Goal: Task Accomplishment & Management: Complete application form

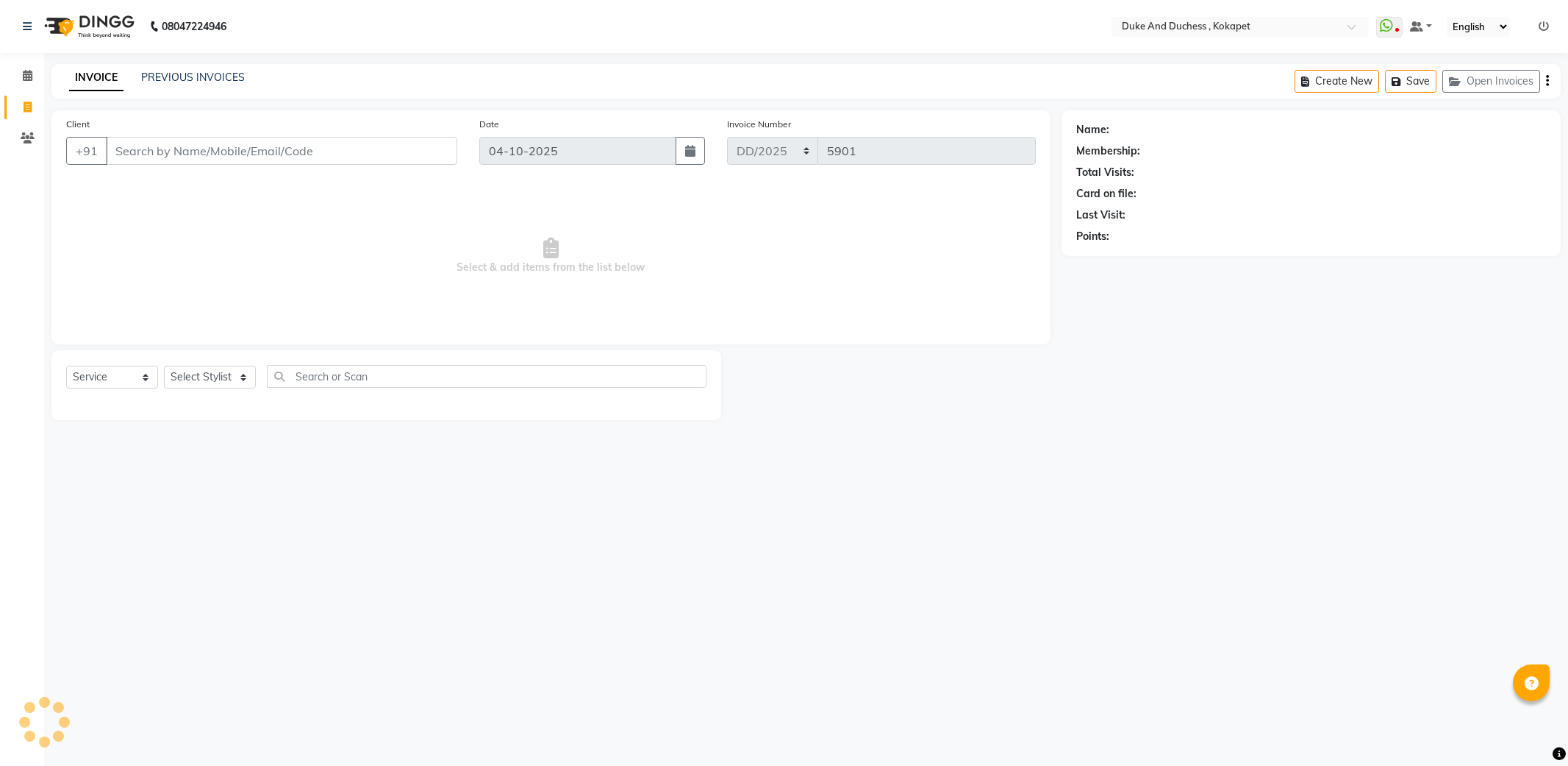
select select "service"
click at [218, 379] on select "Select Stylist Admin [PERSON_NAME] [PERSON_NAME] & Duchess [PERSON_NAME] [PERSO…" at bounding box center [210, 377] width 92 height 23
select select "45301"
click at [164, 366] on select "Select Stylist Admin Anu Rai Duke & Duchess Kushmita Toppo Raj Gurung Rijvan Mo…" at bounding box center [210, 377] width 92 height 23
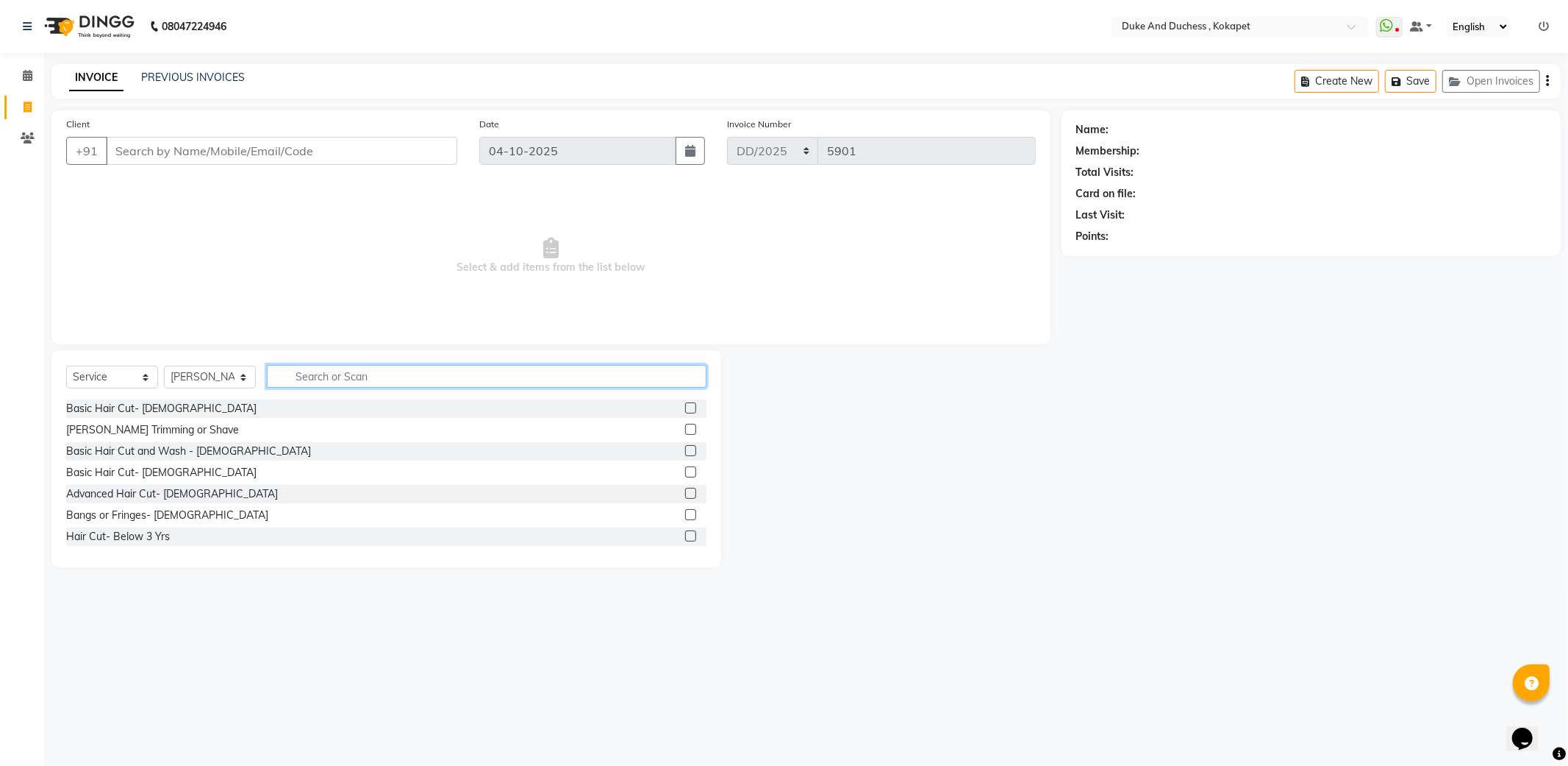
click at [326, 379] on input "text" at bounding box center [486, 377] width 440 height 23
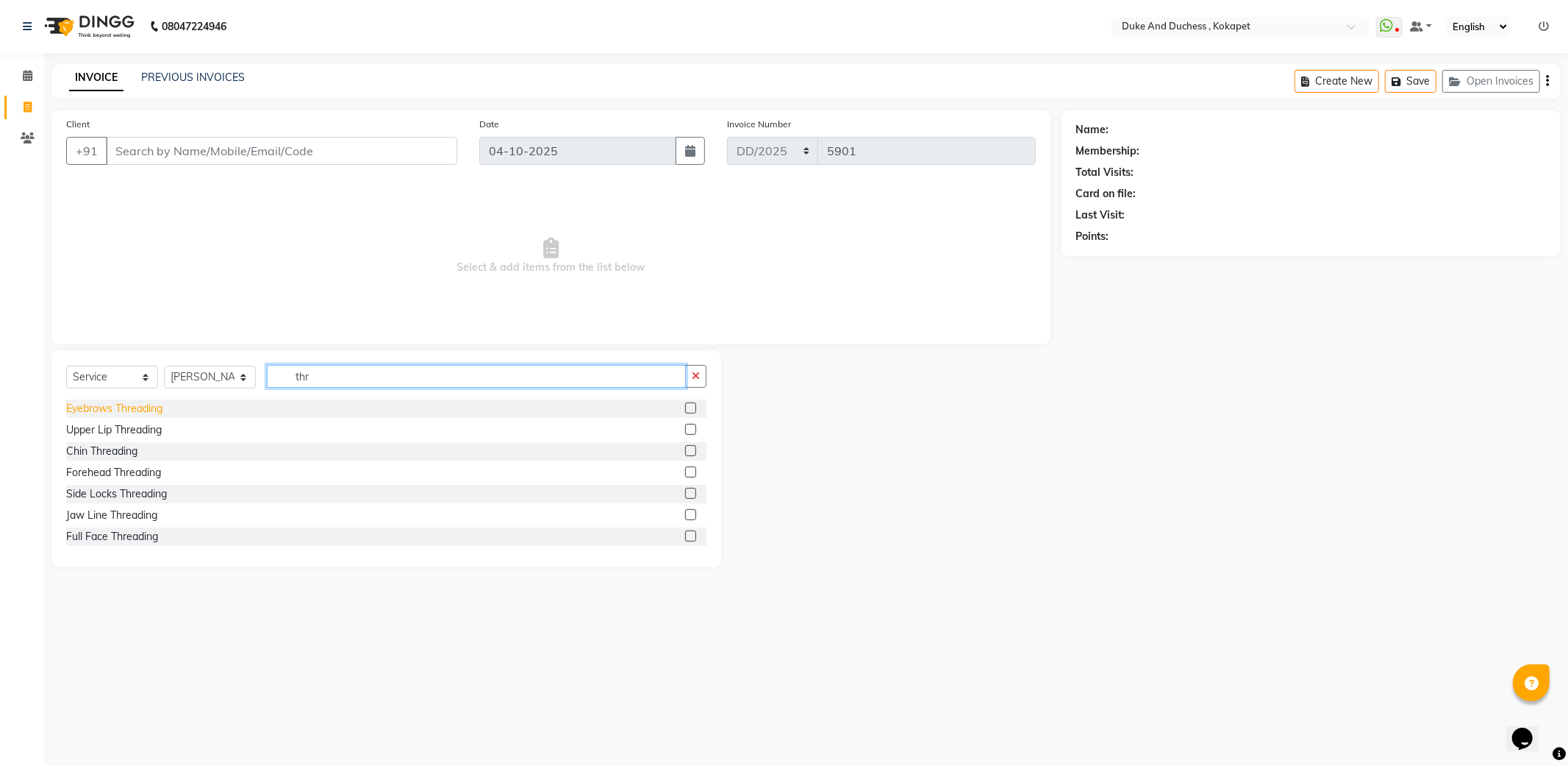
type input "thr"
click at [122, 412] on div "Eyebrows Threading" at bounding box center [114, 408] width 96 height 15
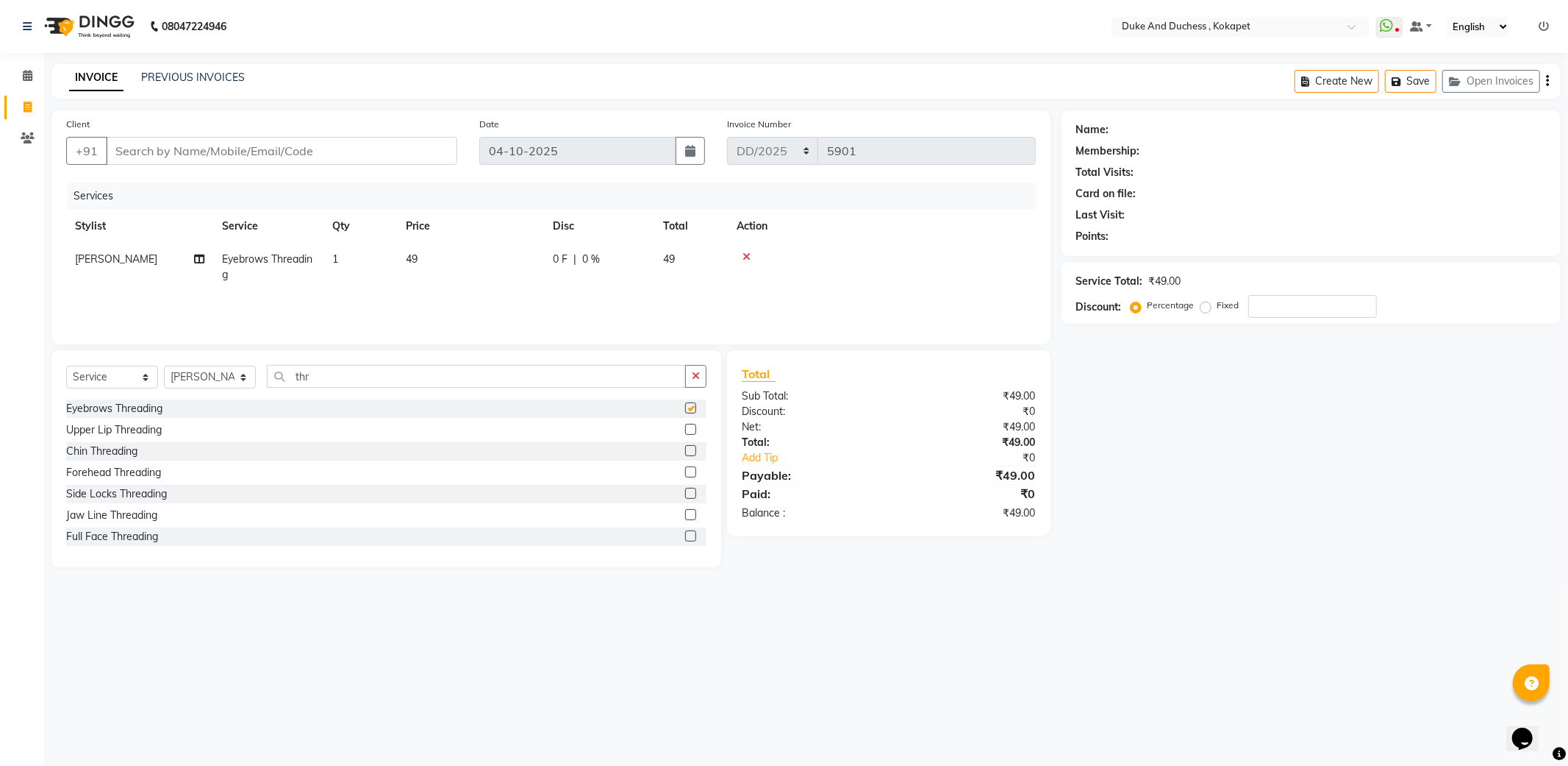
checkbox input "false"
click at [688, 379] on button "button" at bounding box center [696, 377] width 21 height 23
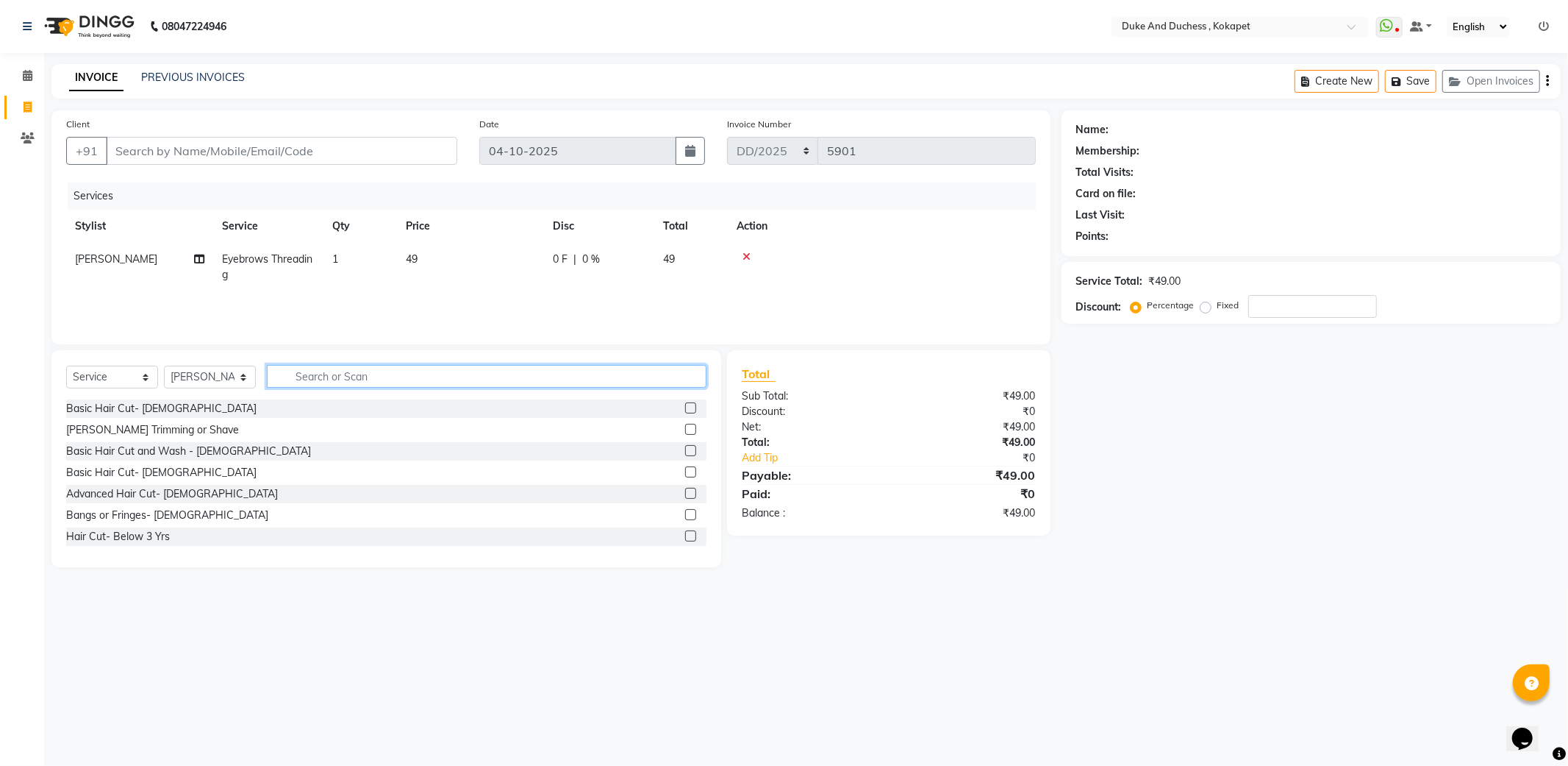
click at [583, 372] on input "text" at bounding box center [486, 377] width 440 height 23
type input "bra"
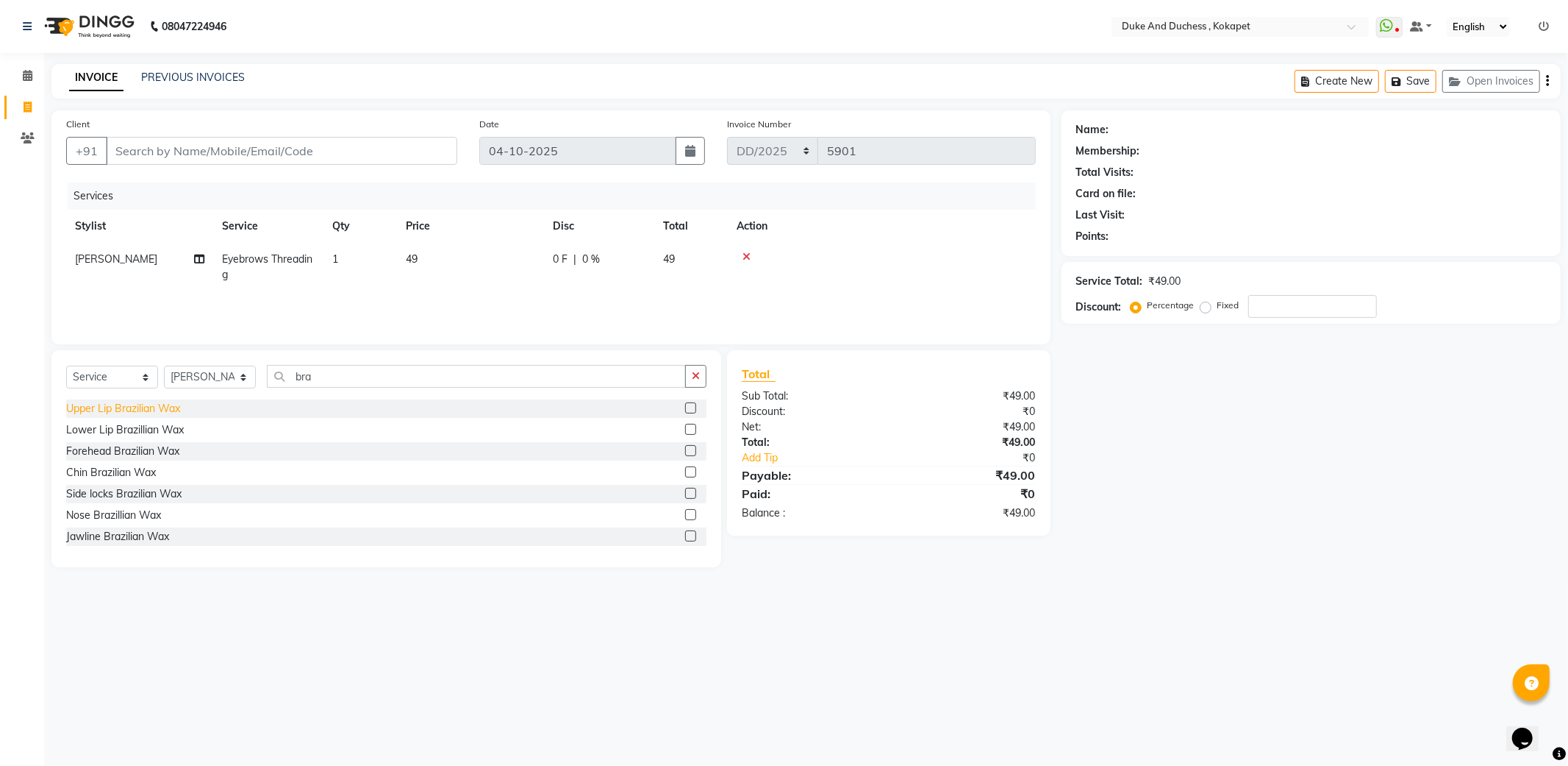
click at [158, 404] on div "Upper Lip Brazilian Wax" at bounding box center [123, 408] width 114 height 15
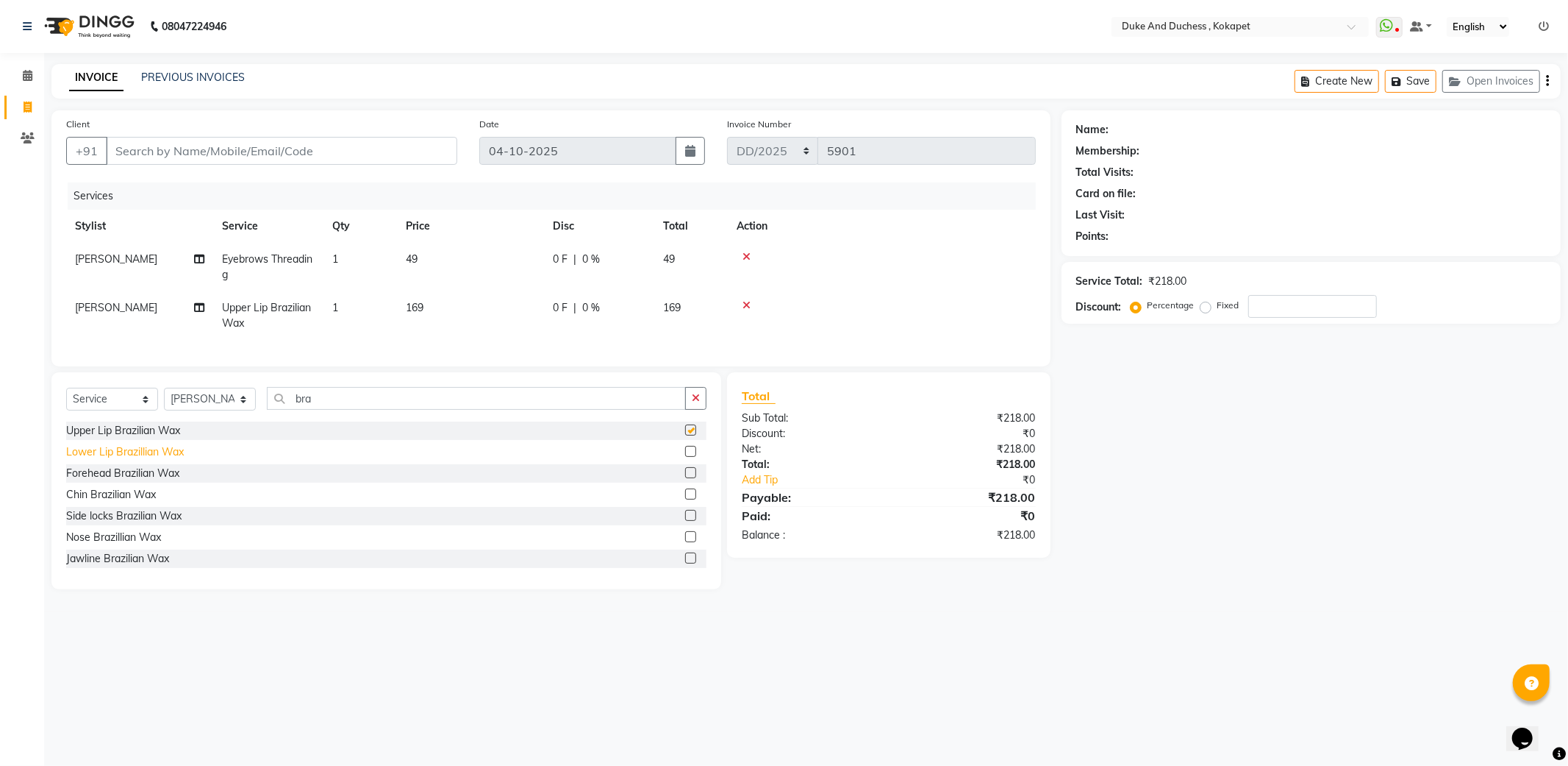
checkbox input "false"
click at [122, 502] on div "Chin Brazilian Wax" at bounding box center [110, 494] width 90 height 15
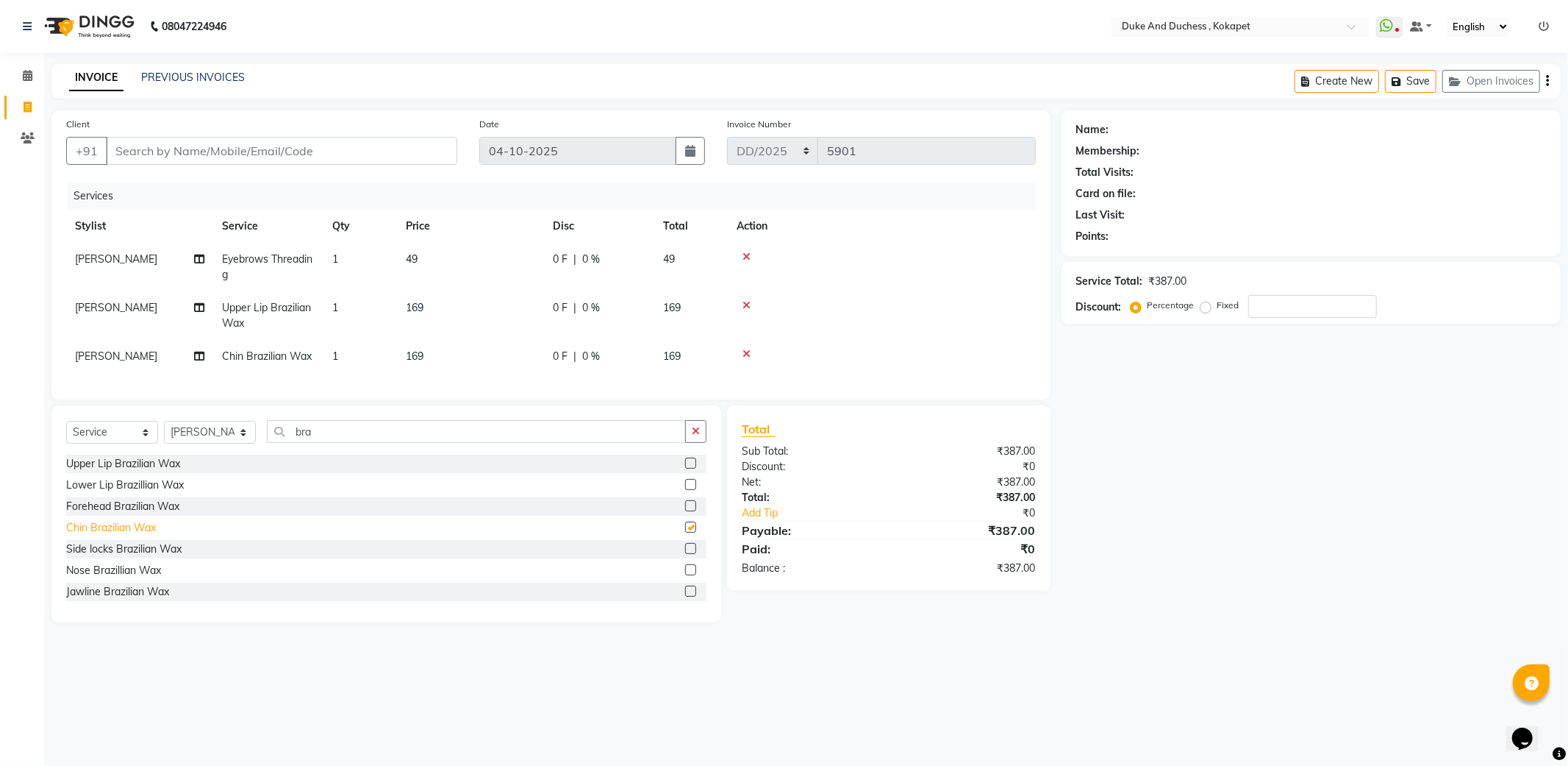
checkbox input "false"
click at [224, 443] on select "Select Stylist Admin Anu Rai Duke & Duchess Kushmita Toppo Raj Gurung Rijvan Mo…" at bounding box center [210, 432] width 92 height 23
select select "91316"
click at [164, 435] on select "Select Stylist Admin Anu Rai Duke & Duchess Kushmita Toppo Raj Gurung Rijvan Mo…" at bounding box center [210, 432] width 92 height 23
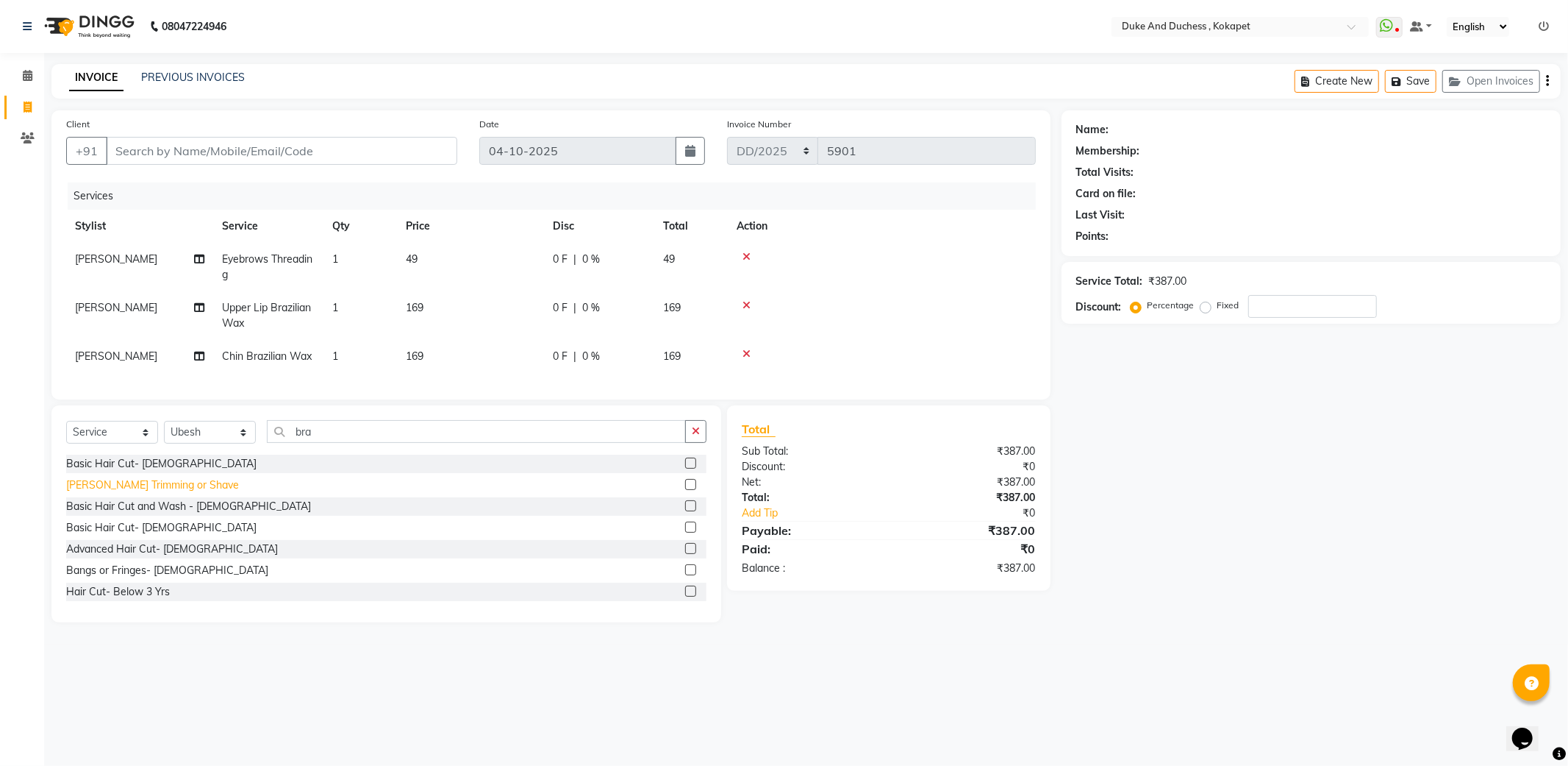
click at [134, 493] on div "Beard Trimming or Shave" at bounding box center [152, 484] width 173 height 15
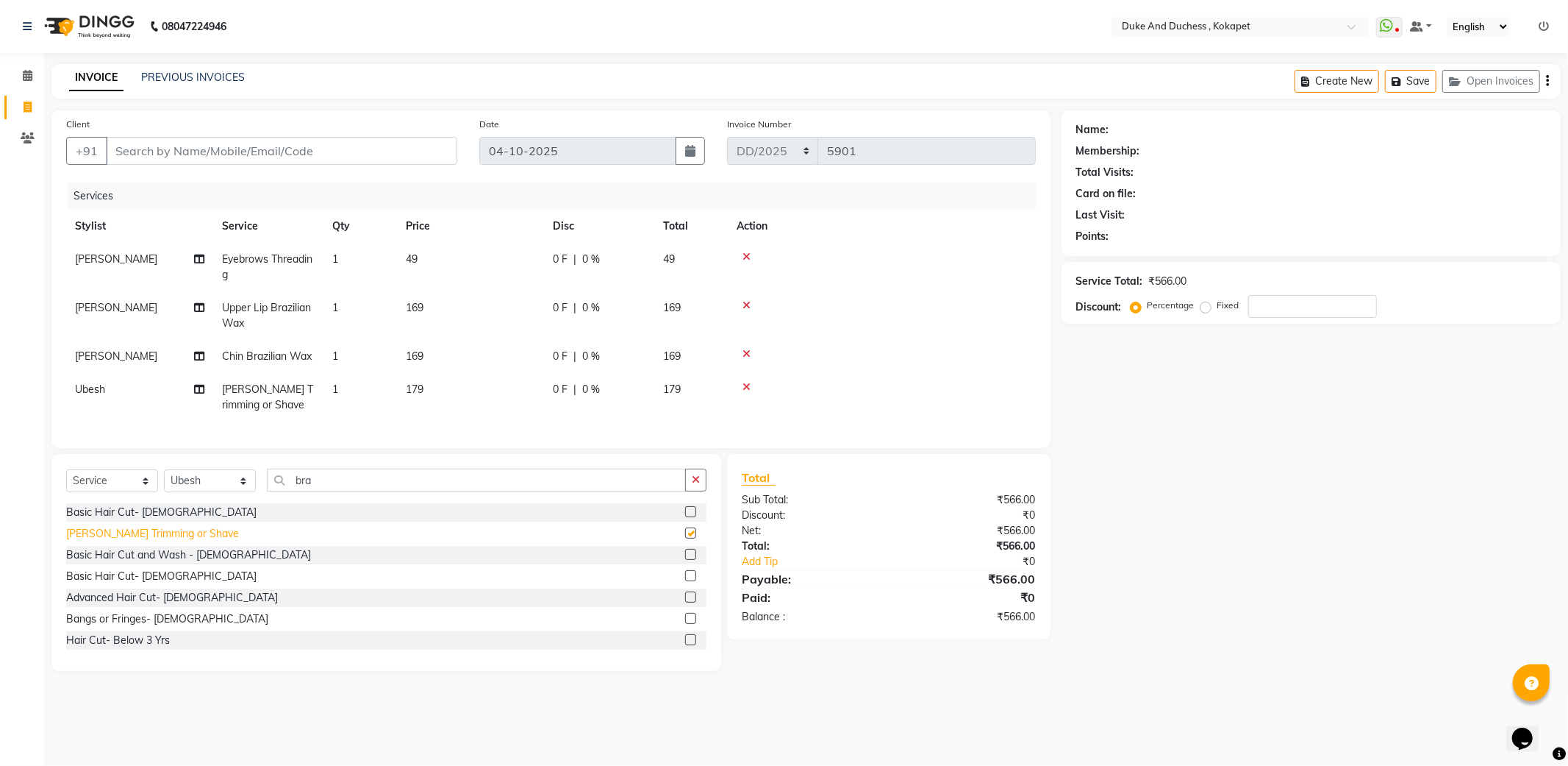
checkbox input "false"
click at [288, 142] on input "Client" at bounding box center [282, 150] width 352 height 28
type input "8"
type input "0"
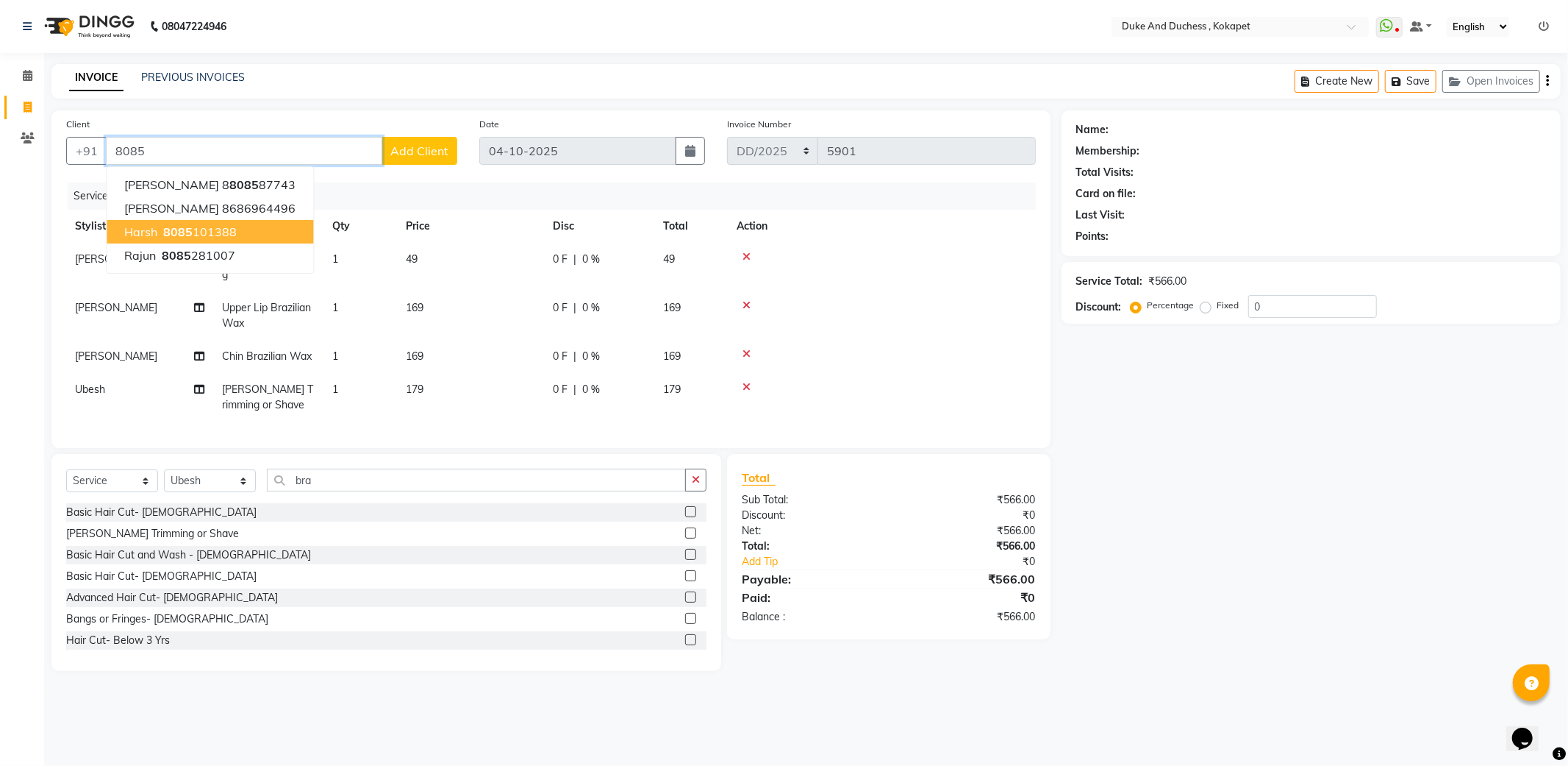
click at [230, 233] on ngb-highlight "8085 101388" at bounding box center [198, 231] width 76 height 15
type input "8085101388"
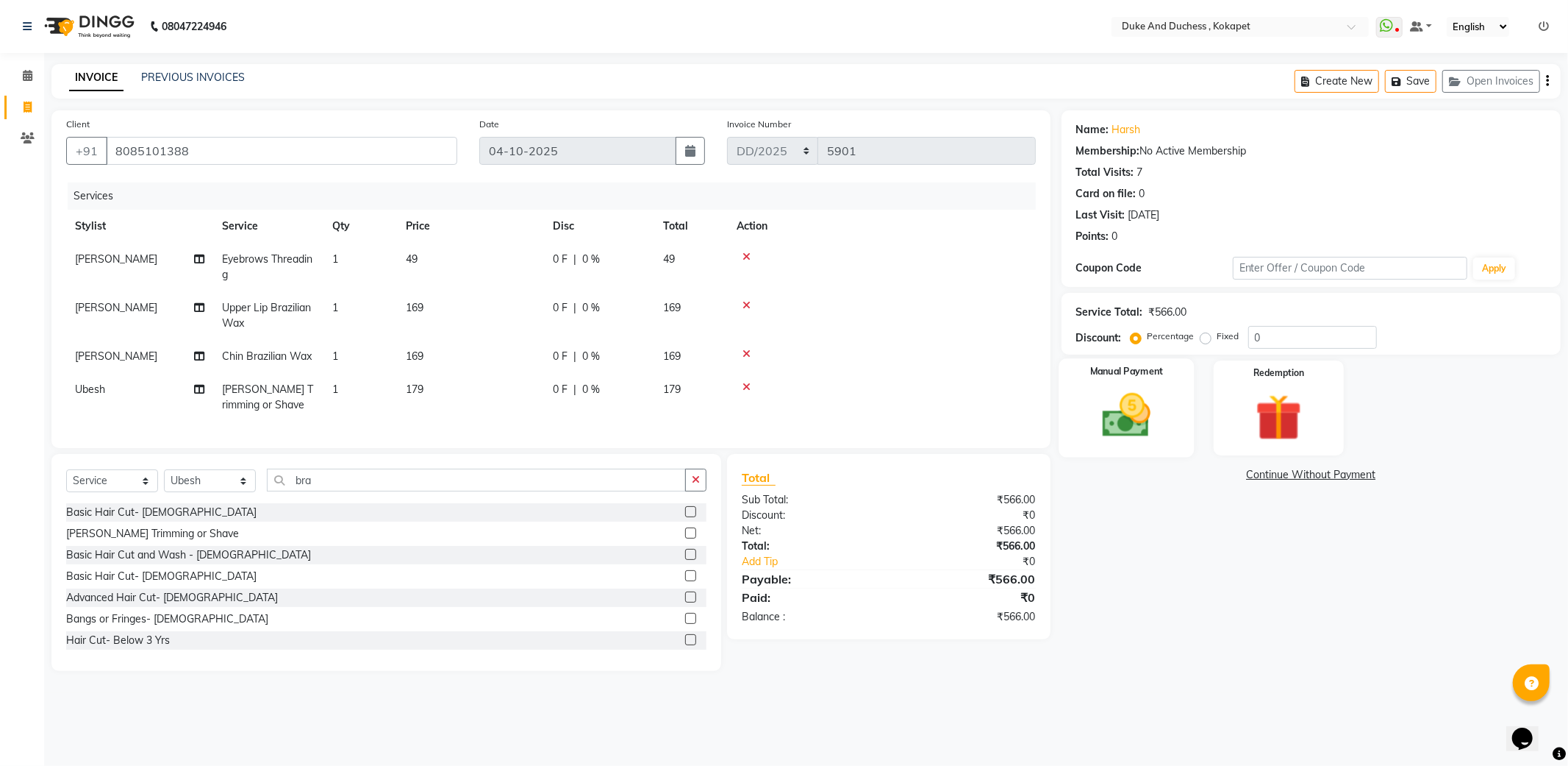
click at [1125, 413] on img at bounding box center [1126, 415] width 79 height 56
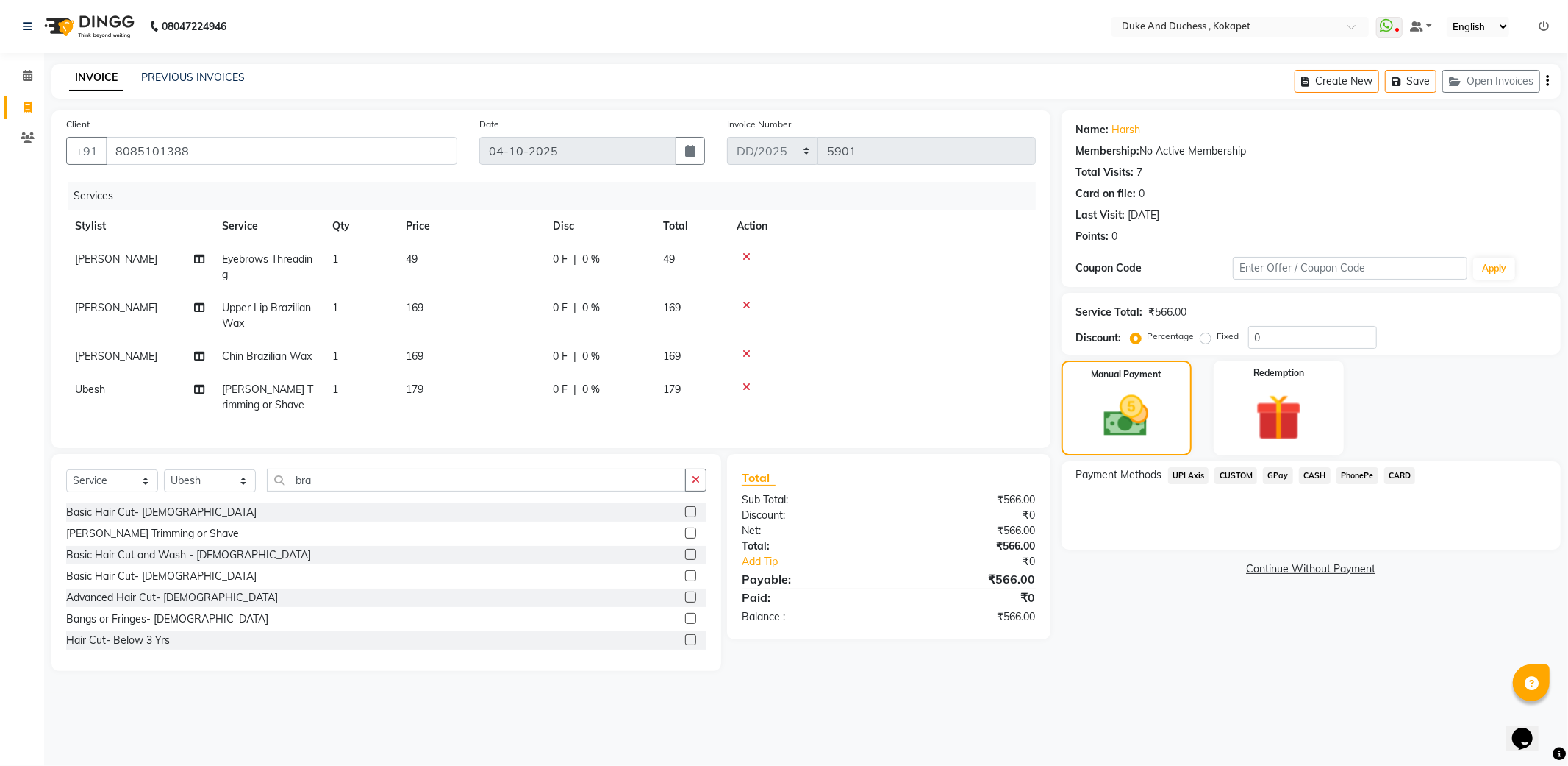
click at [1399, 475] on span "CARD" at bounding box center [1401, 475] width 32 height 17
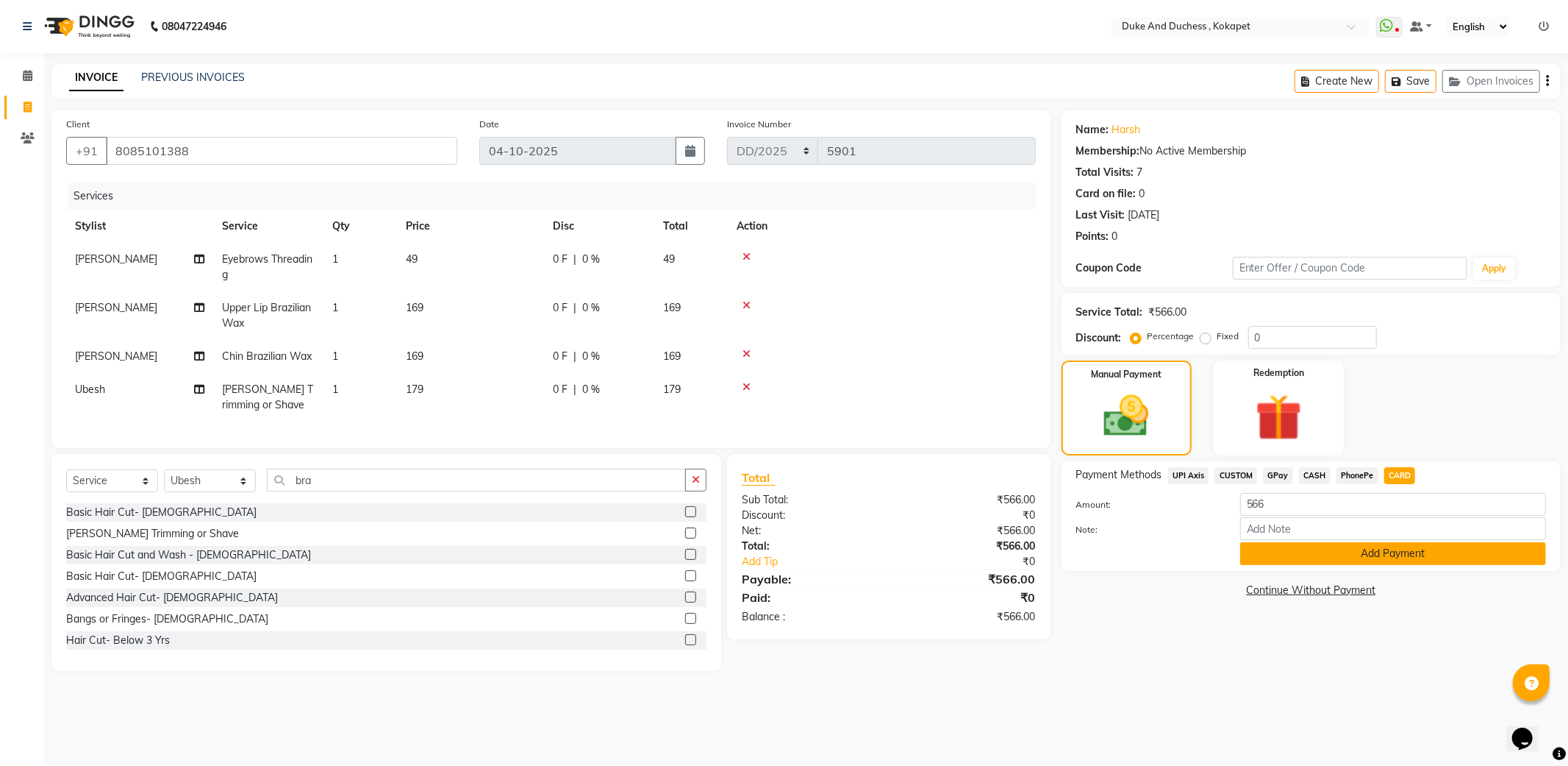
click at [1366, 561] on button "Add Payment" at bounding box center [1393, 554] width 306 height 23
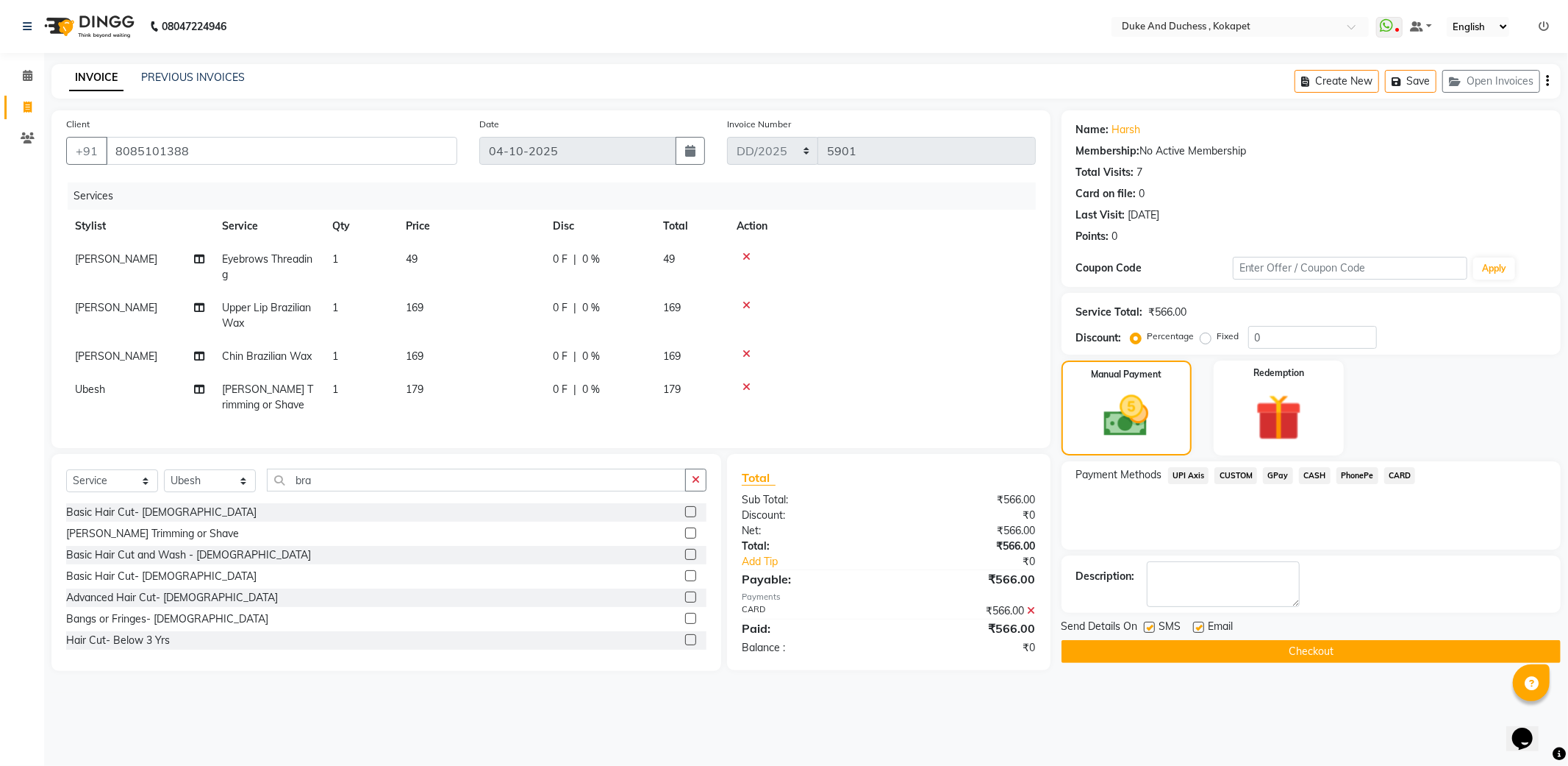
click at [1300, 649] on button "Checkout" at bounding box center [1311, 651] width 499 height 23
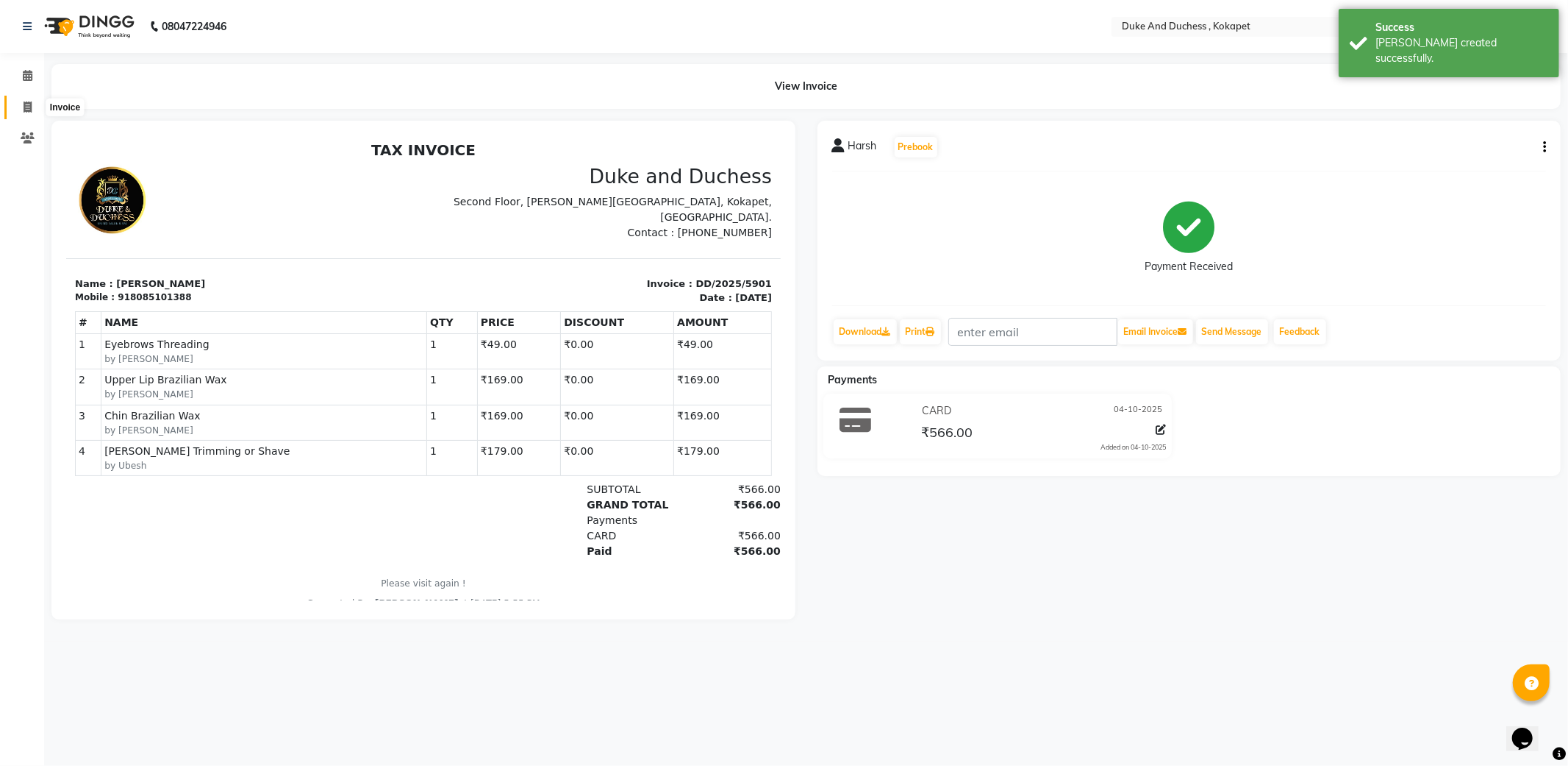
click at [23, 108] on icon at bounding box center [27, 107] width 8 height 11
select select "service"
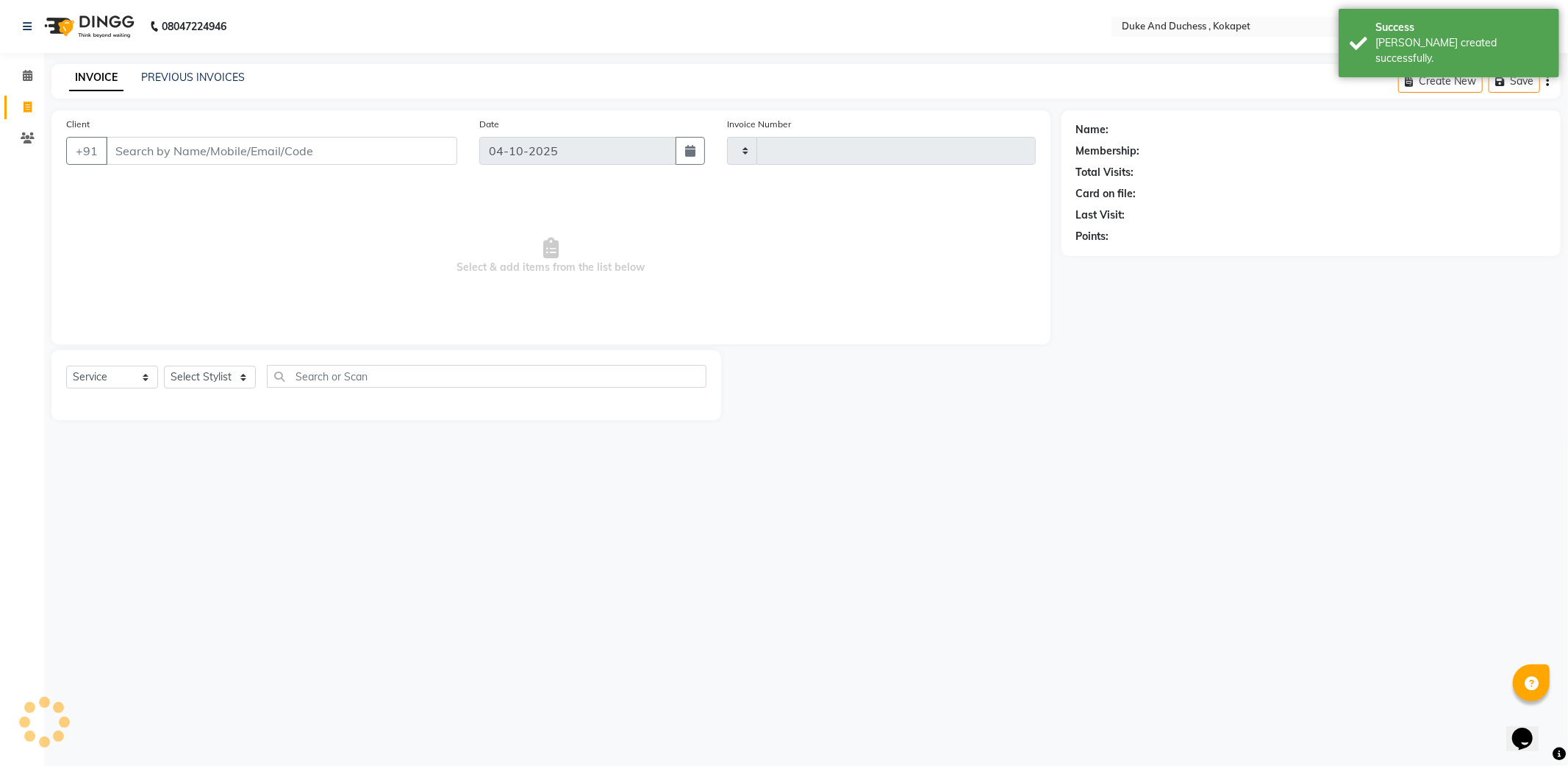
type input "5902"
select select "5687"
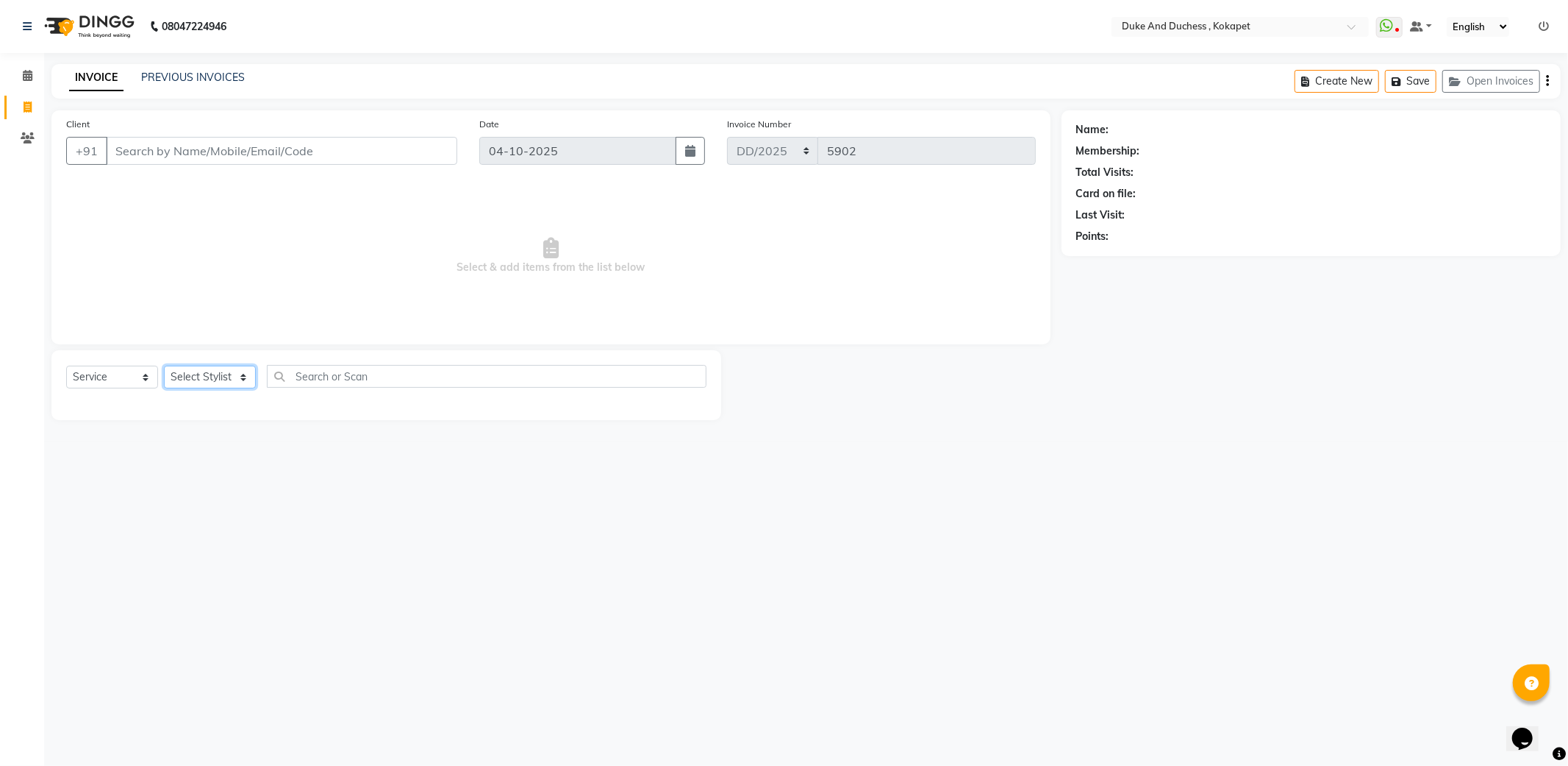
click at [221, 377] on select "Select Stylist Admin Anu Rai Duke & Duchess Kushmita Toppo Raj Gurung Rijvan Mo…" at bounding box center [210, 377] width 92 height 23
click at [164, 366] on select "Select Stylist Admin Anu Rai Duke & Duchess Kushmita Toppo Raj Gurung Rijvan Mo…" at bounding box center [210, 377] width 92 height 23
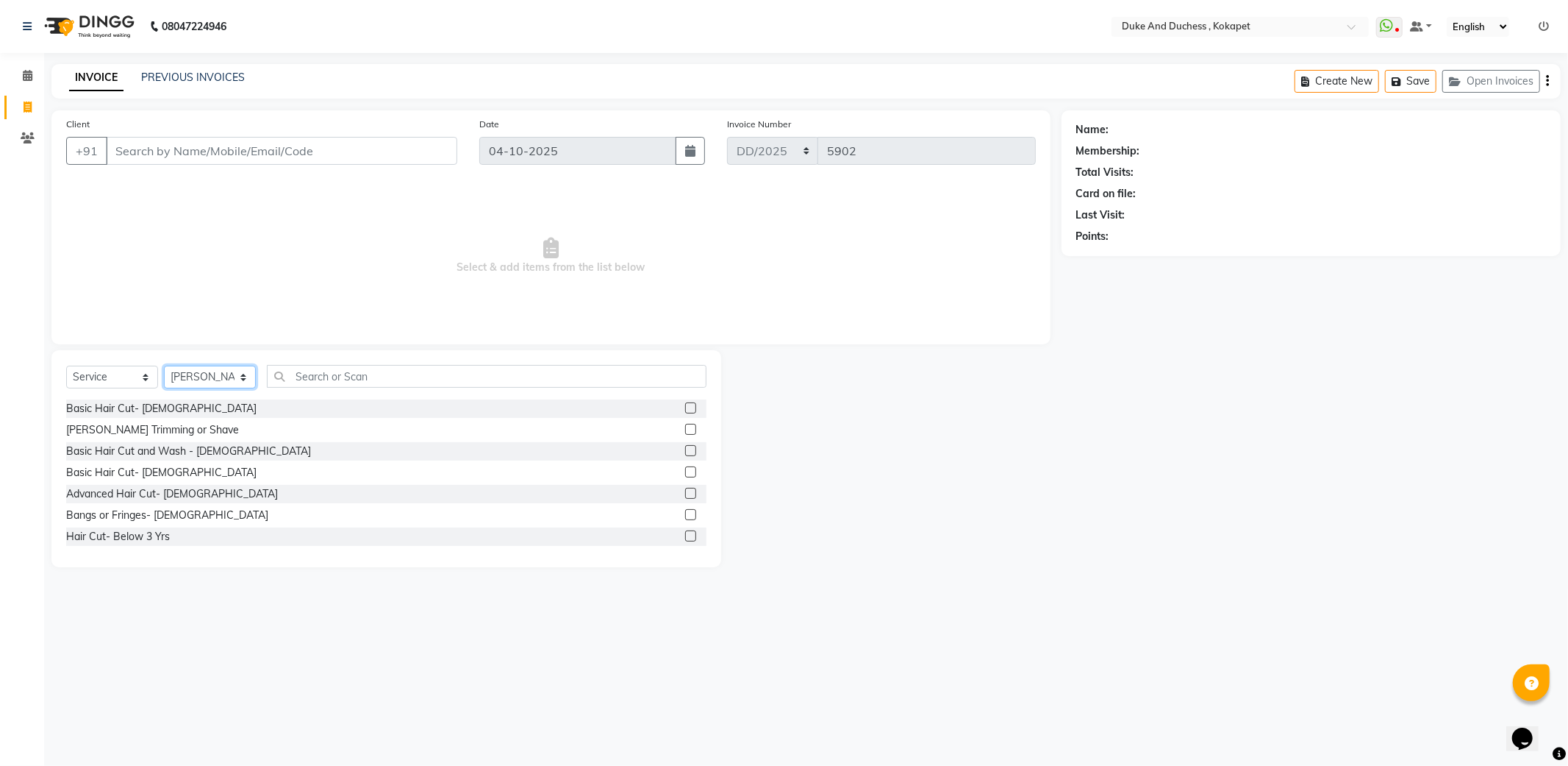
click at [226, 366] on select "Select Stylist Admin Anu Rai Duke & Duchess Kushmita Toppo Raj Gurung Rijvan Mo…" at bounding box center [210, 377] width 92 height 23
click at [164, 366] on select "Select Stylist Admin Anu Rai Duke & Duchess Kushmita Toppo Raj Gurung Rijvan Mo…" at bounding box center [210, 377] width 92 height 23
drag, startPoint x: 211, startPoint y: 376, endPoint x: 208, endPoint y: 386, distance: 10.4
click at [210, 379] on select "Select Stylist Admin Anu Rai Duke & Duchess Kushmita Toppo Raj Gurung Rijvan Mo…" at bounding box center [210, 377] width 92 height 23
select select "91316"
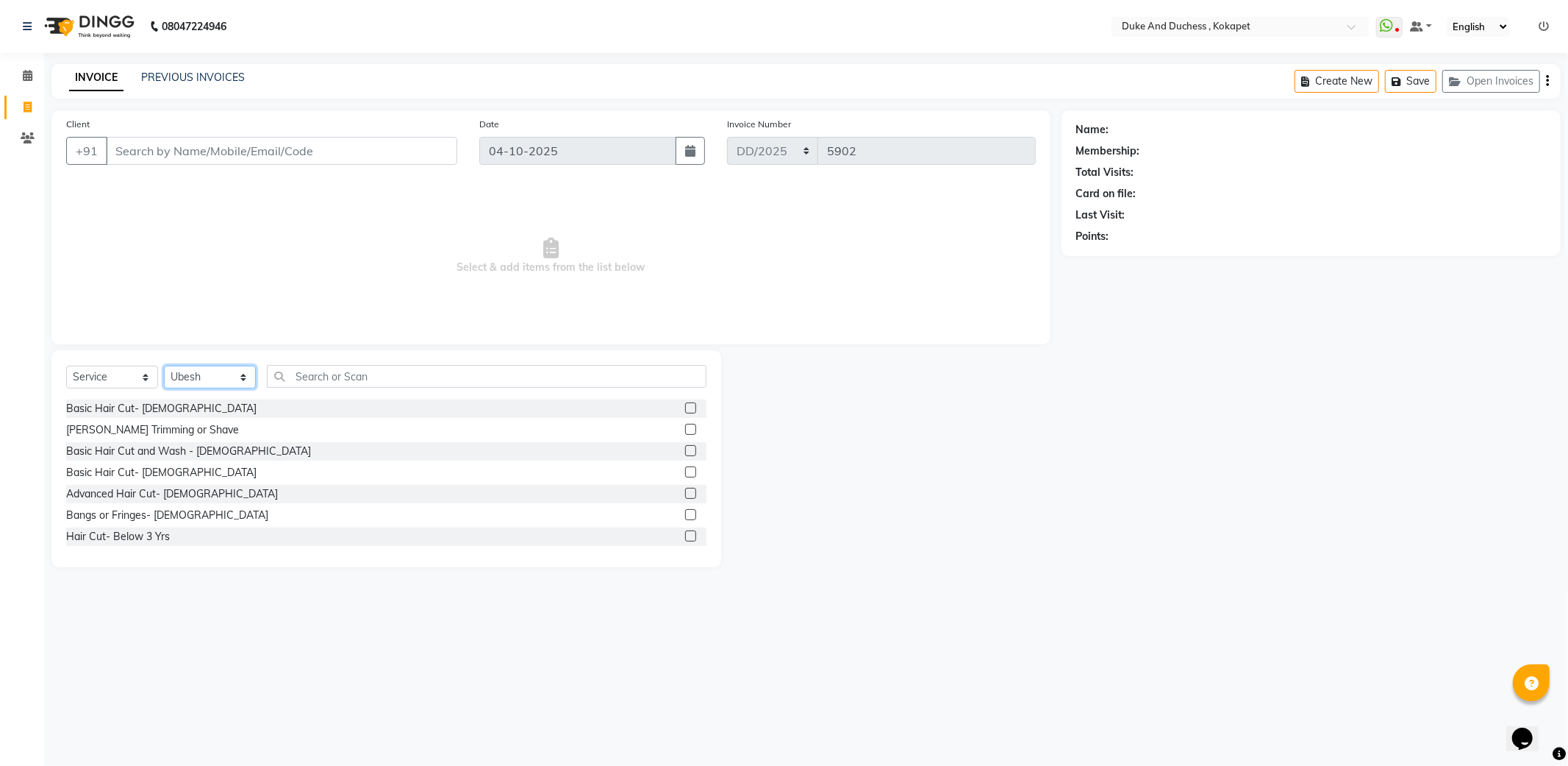
click at [164, 366] on select "Select Stylist Admin Anu Rai Duke & Duchess Kushmita Toppo Raj Gurung Rijvan Mo…" at bounding box center [210, 377] width 92 height 23
click at [144, 395] on div "Select Service Product Membership Package Voucher Prepaid Gift Card Select Styl…" at bounding box center [386, 382] width 641 height 35
click at [142, 408] on div "Basic Hair Cut- Male" at bounding box center [161, 408] width 190 height 15
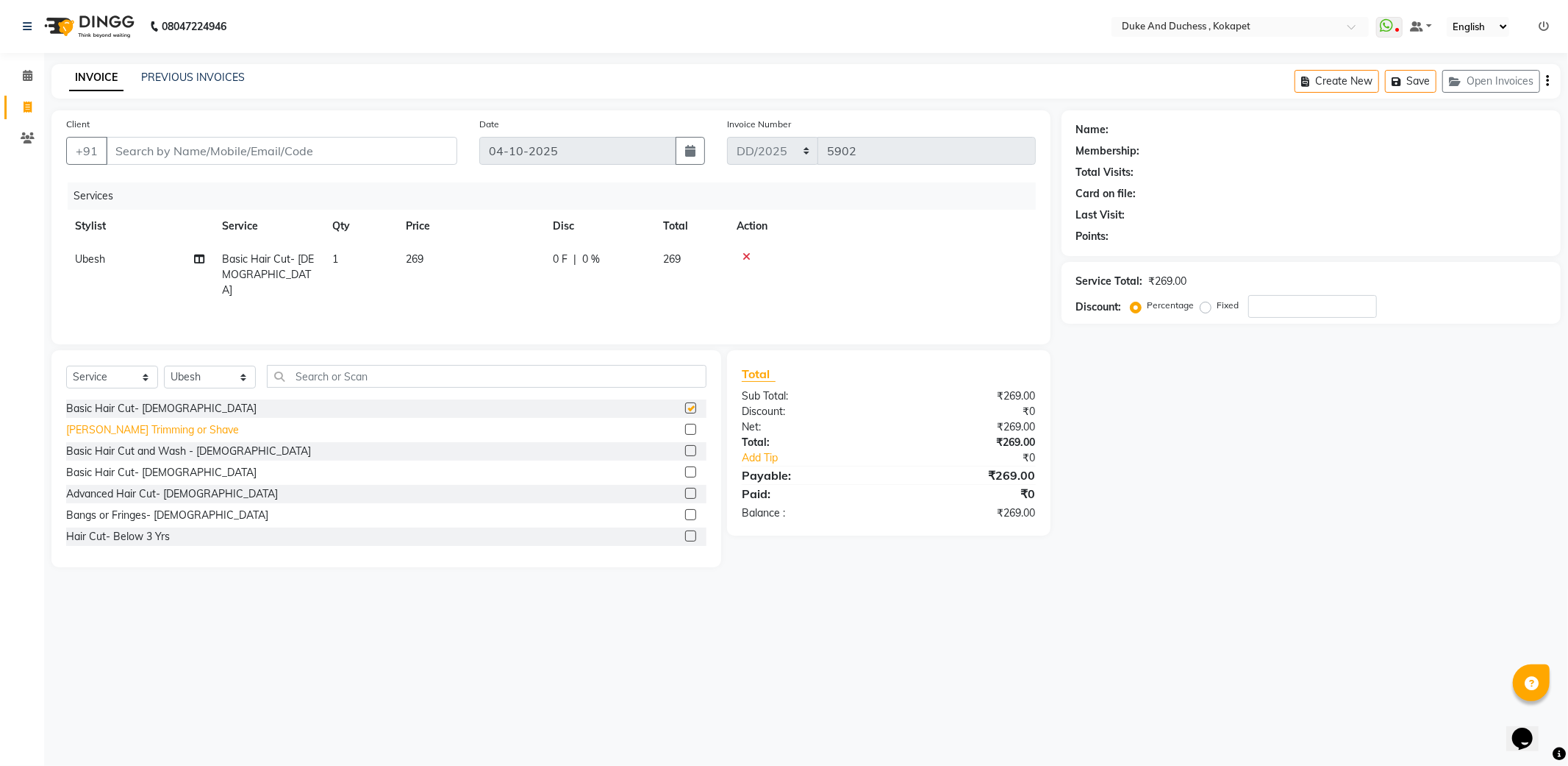
checkbox input "false"
click at [140, 425] on div "Beard Trimming or Shave" at bounding box center [152, 429] width 173 height 15
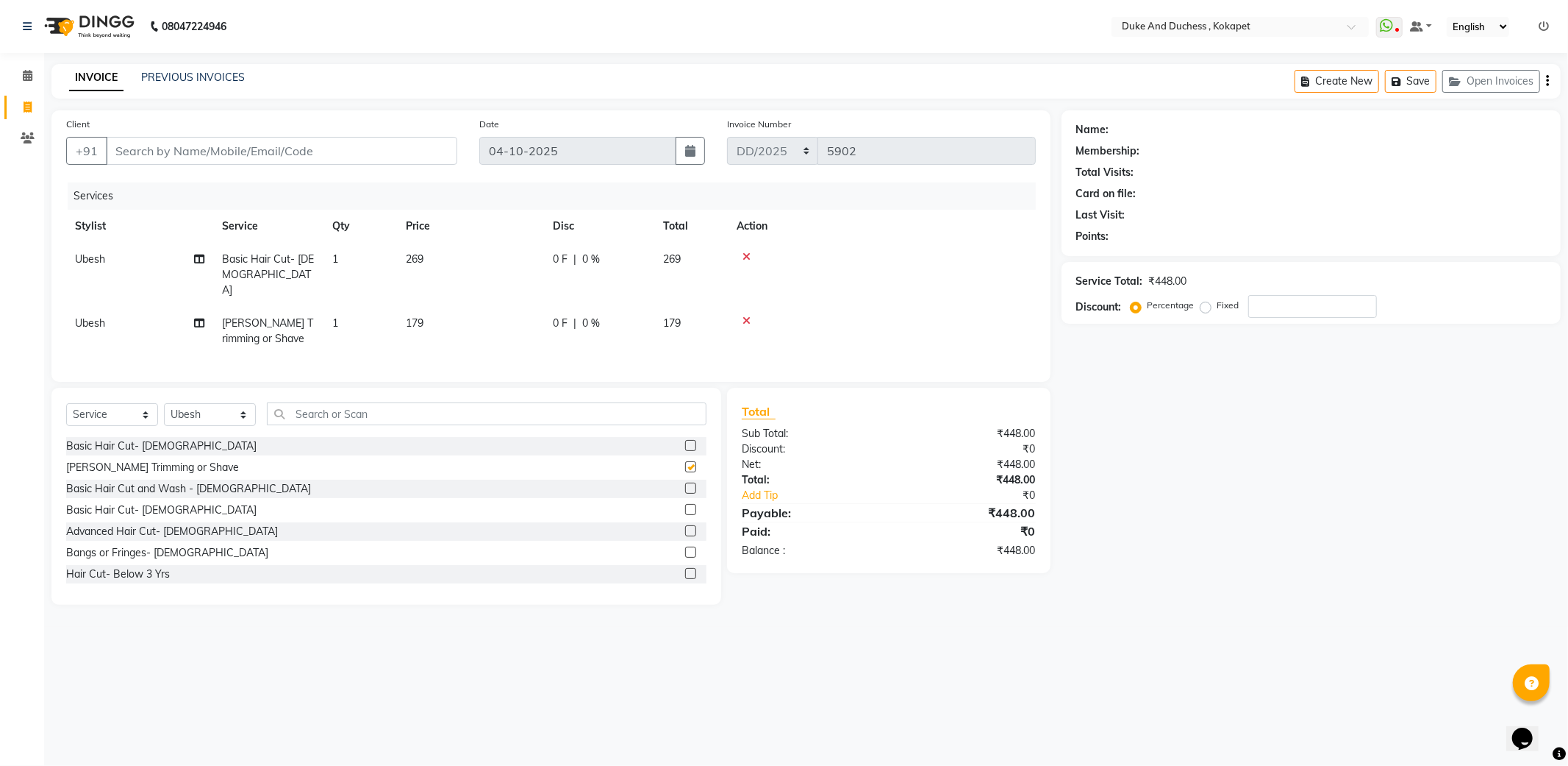
checkbox input "false"
drag, startPoint x: 207, startPoint y: 403, endPoint x: 209, endPoint y: 418, distance: 15.1
click at [208, 418] on select "Select Stylist Admin Anu Rai Duke & Duchess Kushmita Toppo Raj Gurung Rijvan Mo…" at bounding box center [210, 415] width 92 height 23
select select "53001"
click at [164, 403] on select "Select Stylist Admin Anu Rai Duke & Duchess Kushmita Toppo Raj Gurung Rijvan Mo…" at bounding box center [210, 415] width 92 height 23
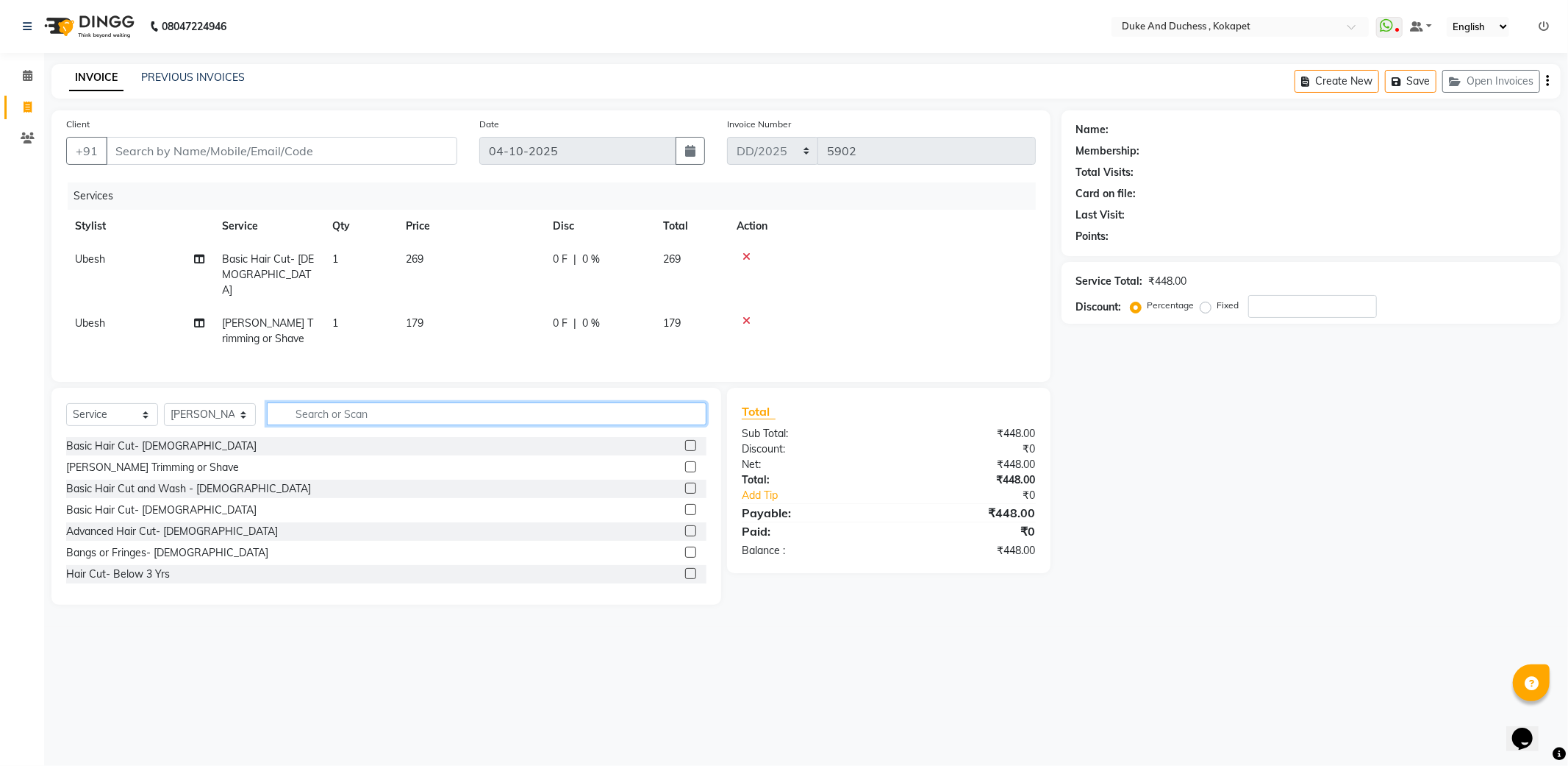
click at [344, 407] on input "text" at bounding box center [486, 414] width 440 height 23
click at [344, 408] on input "text" at bounding box center [486, 414] width 440 height 23
type input "o3"
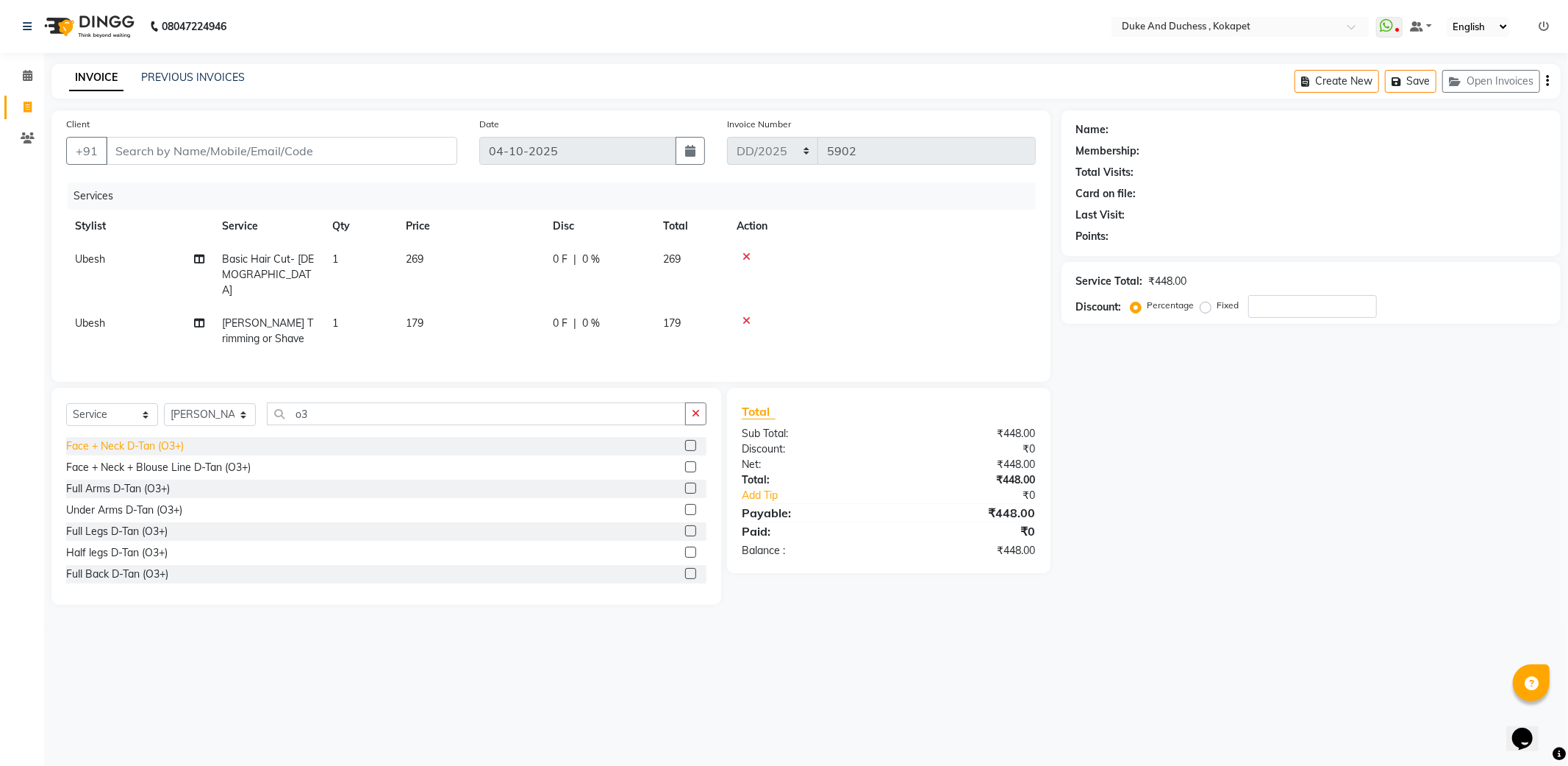
click at [163, 438] on div "Face + Neck D-Tan (O3+)" at bounding box center [124, 445] width 117 height 15
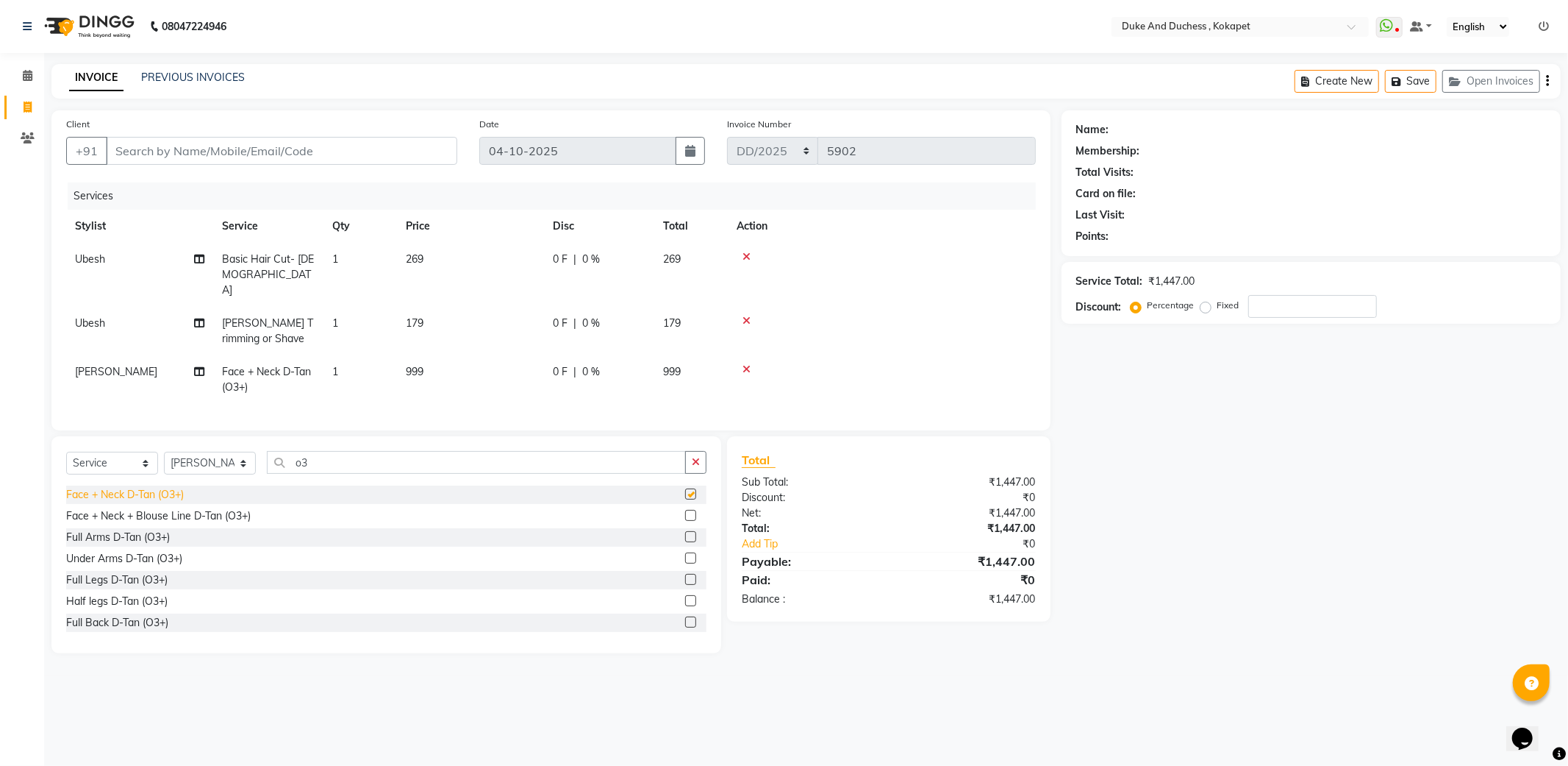
checkbox input "false"
drag, startPoint x: 464, startPoint y: 451, endPoint x: 464, endPoint y: 464, distance: 13.0
click at [464, 464] on input "o3" at bounding box center [476, 462] width 419 height 23
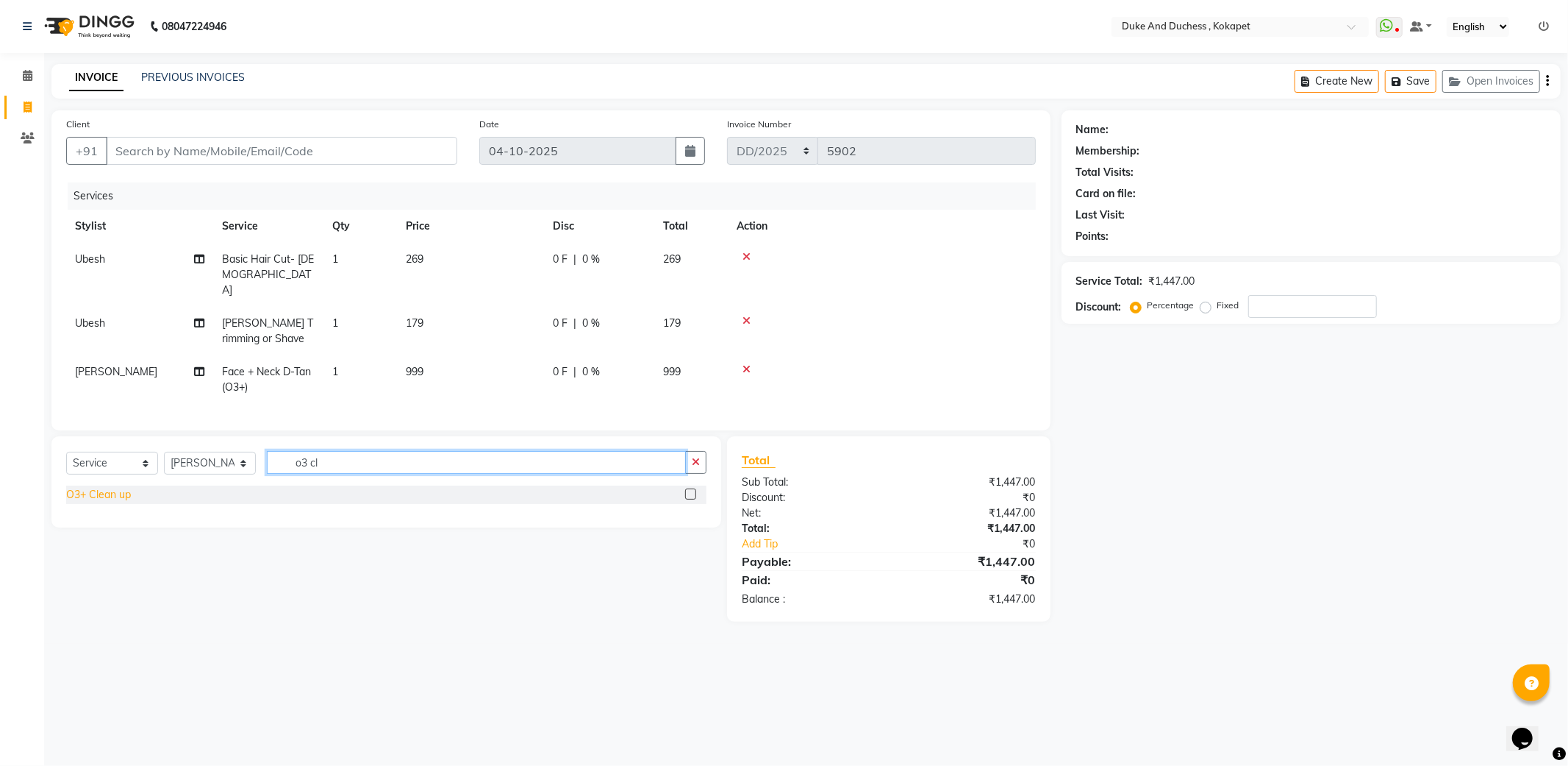
type input "o3 cl"
click at [92, 491] on div "O3+ Clean up" at bounding box center [98, 494] width 65 height 15
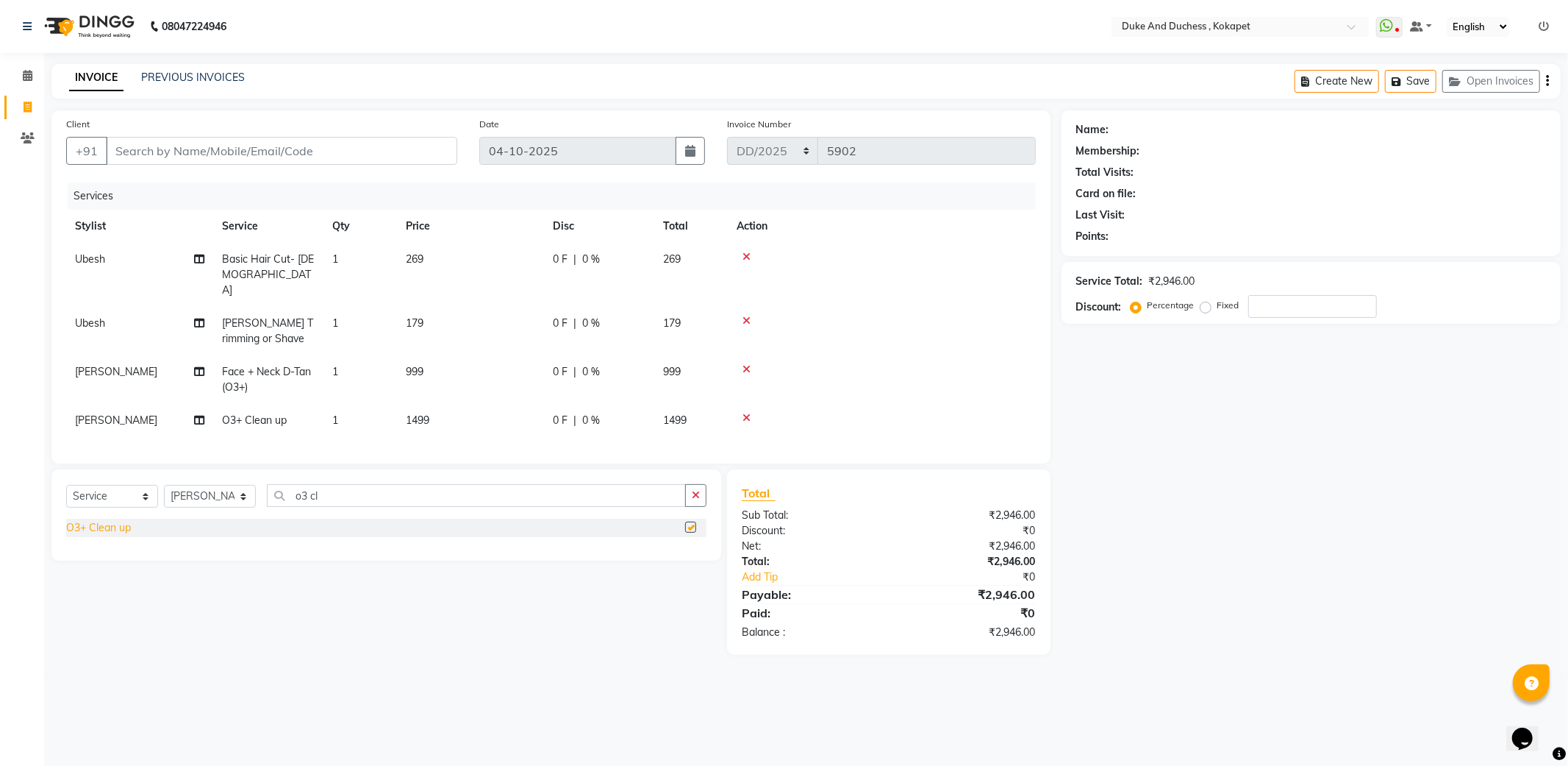
checkbox input "false"
click at [744, 355] on td at bounding box center [881, 379] width 308 height 49
click at [744, 364] on icon at bounding box center [746, 370] width 8 height 11
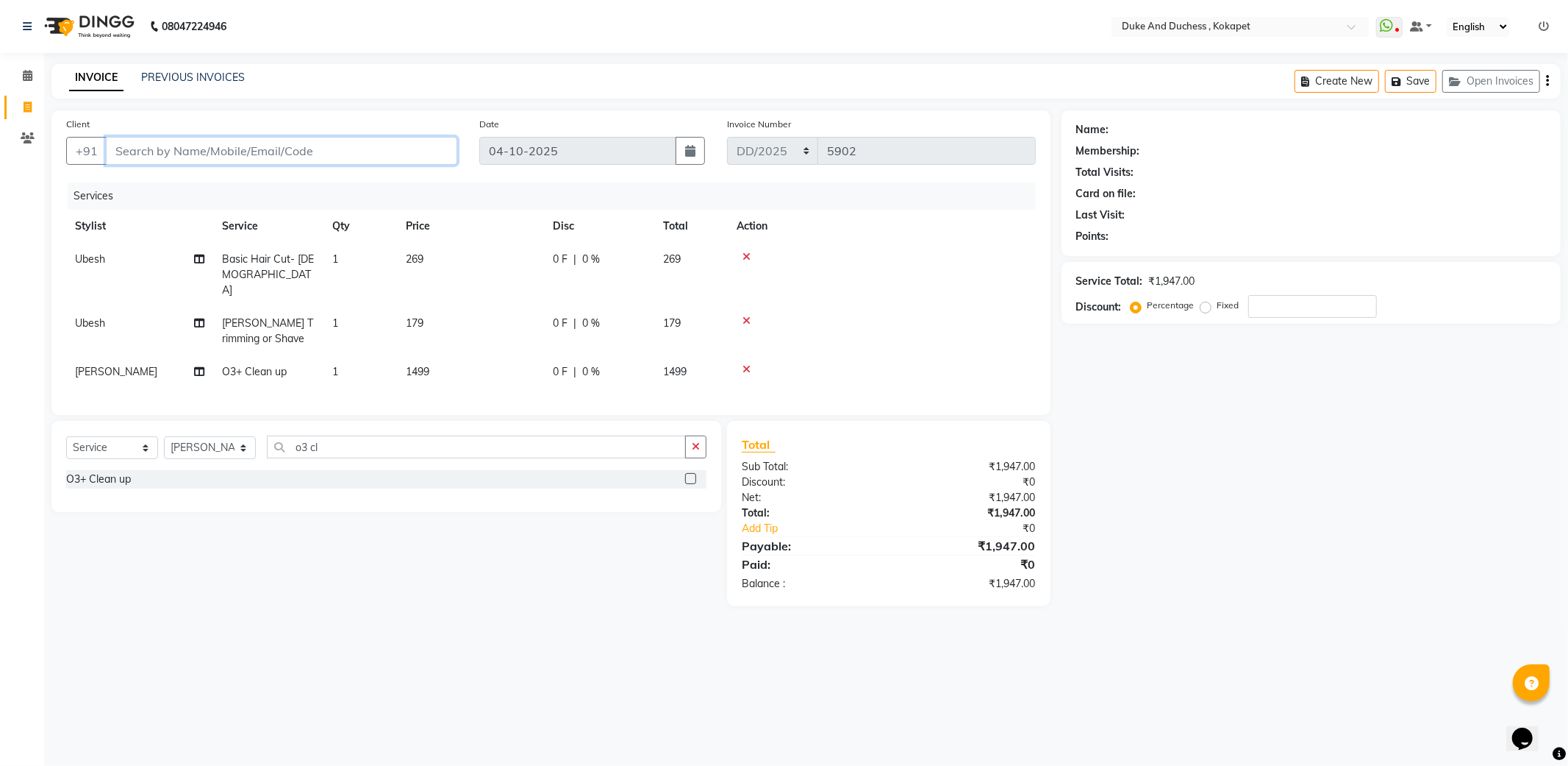
click at [341, 153] on input "Client" at bounding box center [282, 150] width 352 height 28
type input "9"
type input "0"
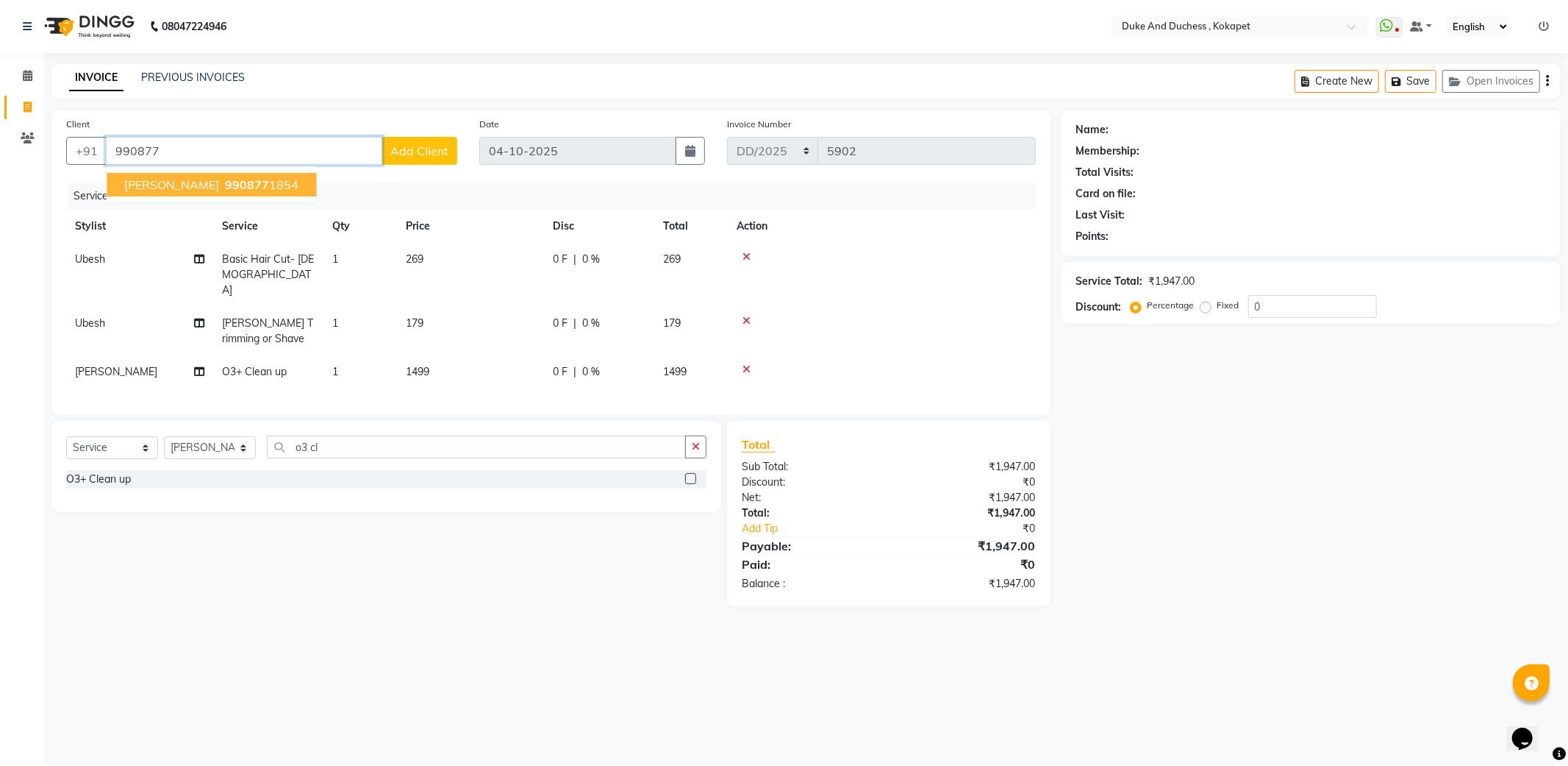
click at [222, 182] on ngb-highlight "990877 1854" at bounding box center [260, 184] width 76 height 15
type input "9908771854"
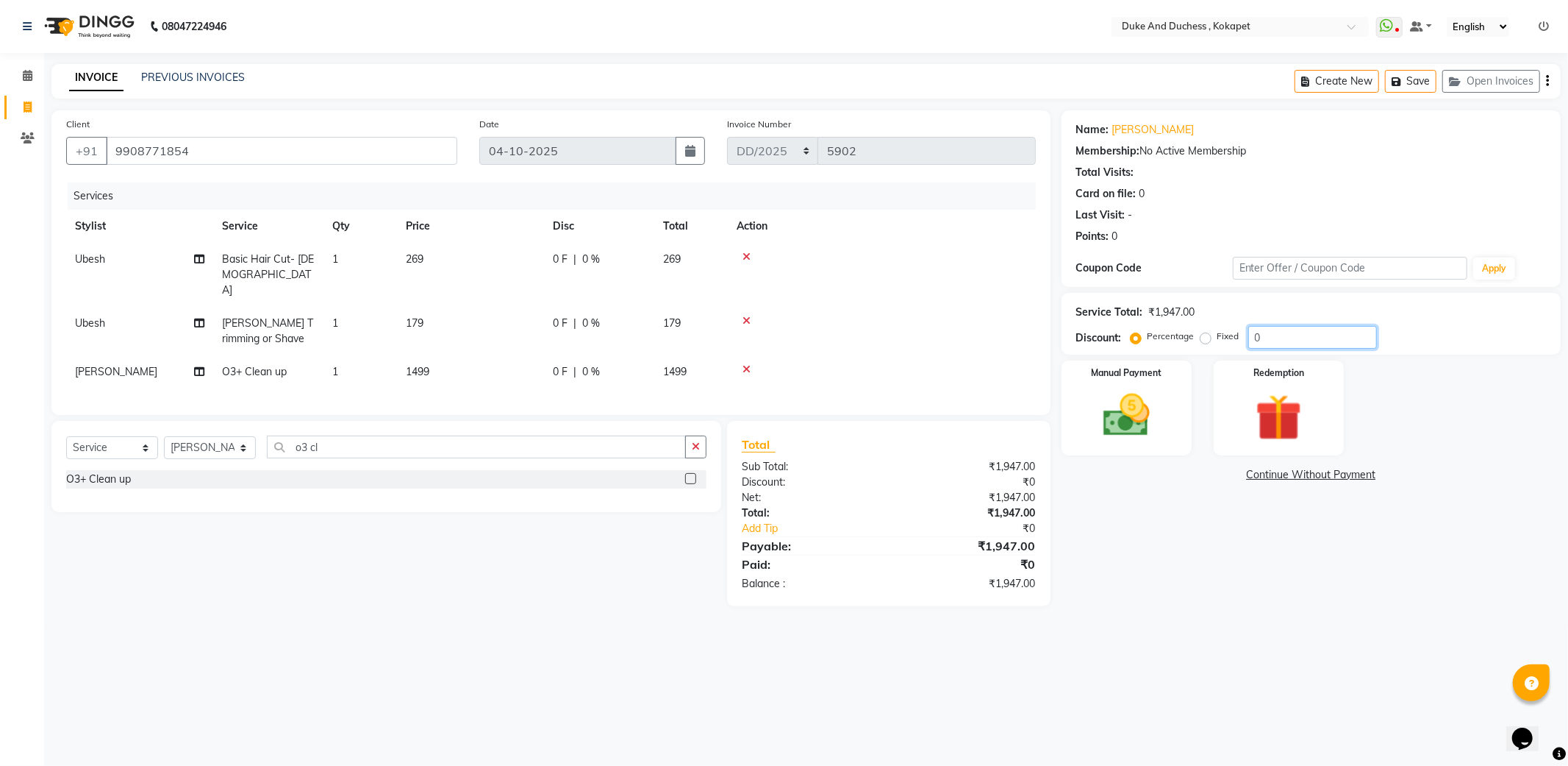
click at [1288, 335] on input "0" at bounding box center [1312, 338] width 129 height 23
type input "10"
click at [1230, 636] on main "INVOICE PREVIOUS INVOICES Create New Save Open Invoices Client +91 9908771854 D…" at bounding box center [807, 354] width 1524 height 579
click at [199, 366] on icon at bounding box center [200, 371] width 11 height 11
select select "53001"
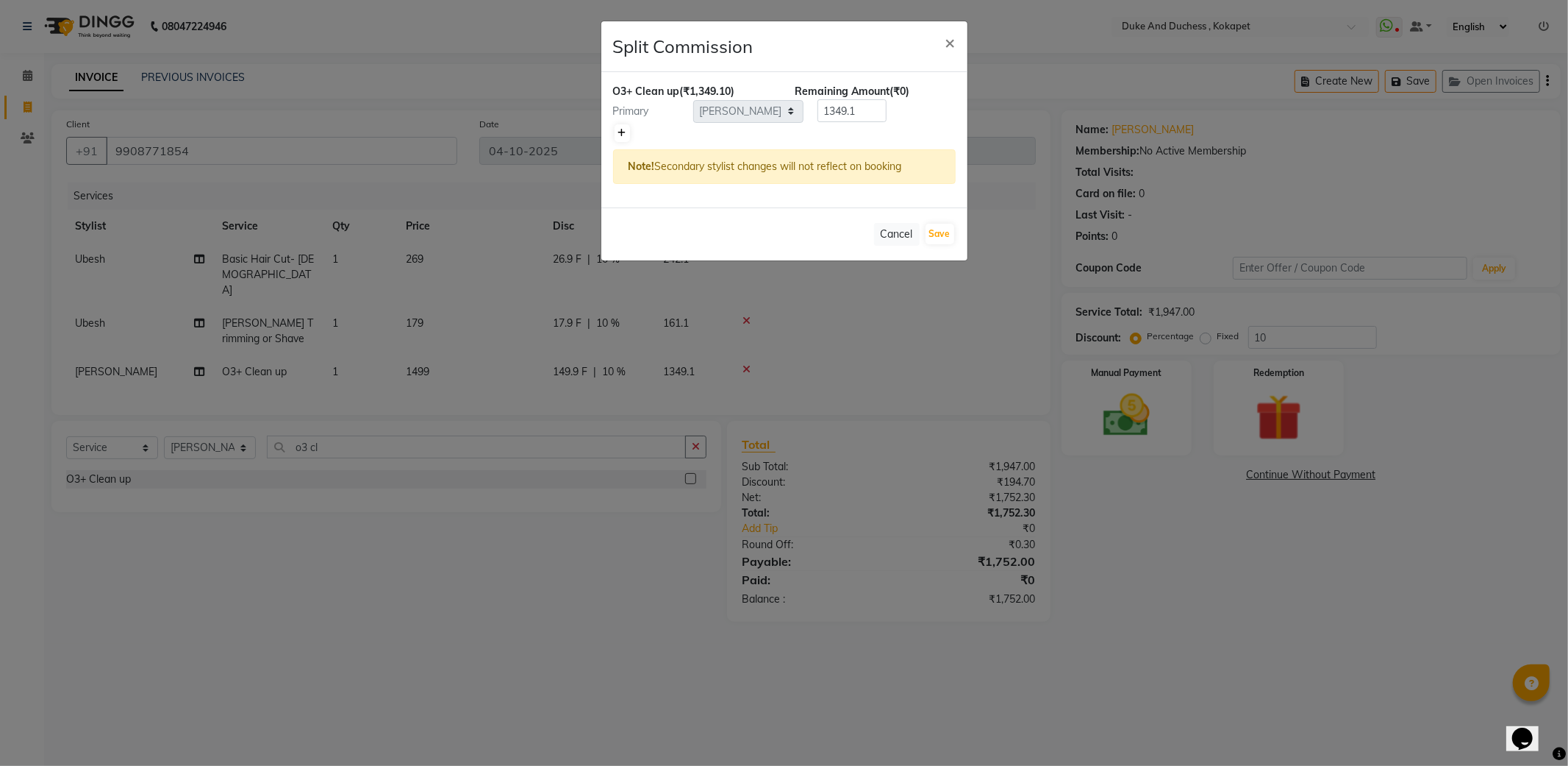
click at [618, 133] on icon at bounding box center [622, 133] width 8 height 9
type input "674.55"
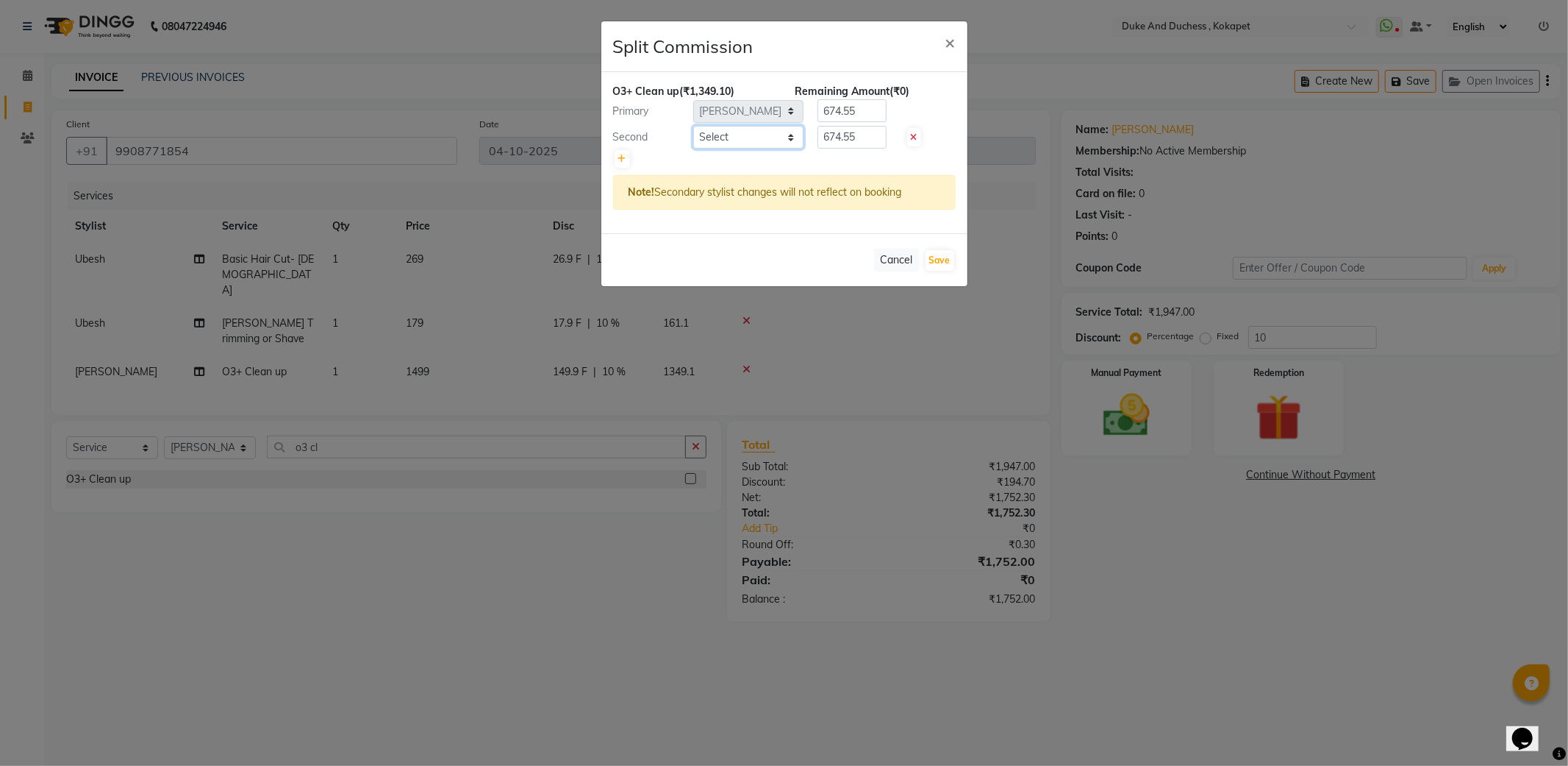
click at [749, 136] on select "Select Admin Anu Rai Duke & Duchess Kushmita Toppo Raj Gurung Rijvan Mohammad S…" at bounding box center [749, 138] width 110 height 23
select select "91316"
click at [694, 126] on select "Select Admin Anu Rai Duke & Duchess Kushmita Toppo Raj Gurung Rijvan Mohammad S…" at bounding box center [749, 138] width 110 height 23
click at [864, 138] on input "674.55" at bounding box center [852, 138] width 69 height 23
type input "6"
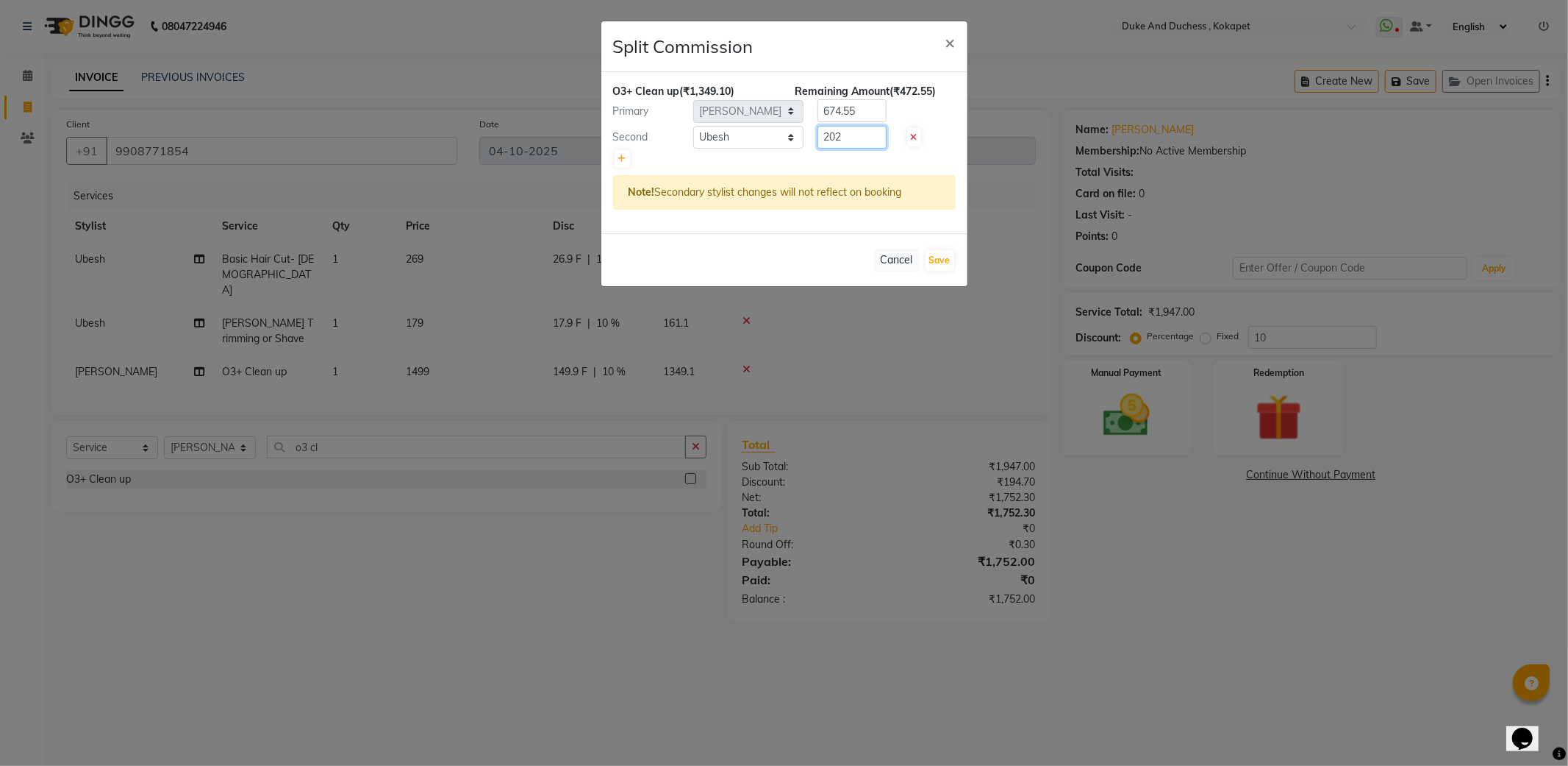
type input "202"
click at [868, 107] on input "674.55" at bounding box center [852, 111] width 69 height 23
click at [876, 111] on input "674.55" at bounding box center [852, 111] width 69 height 23
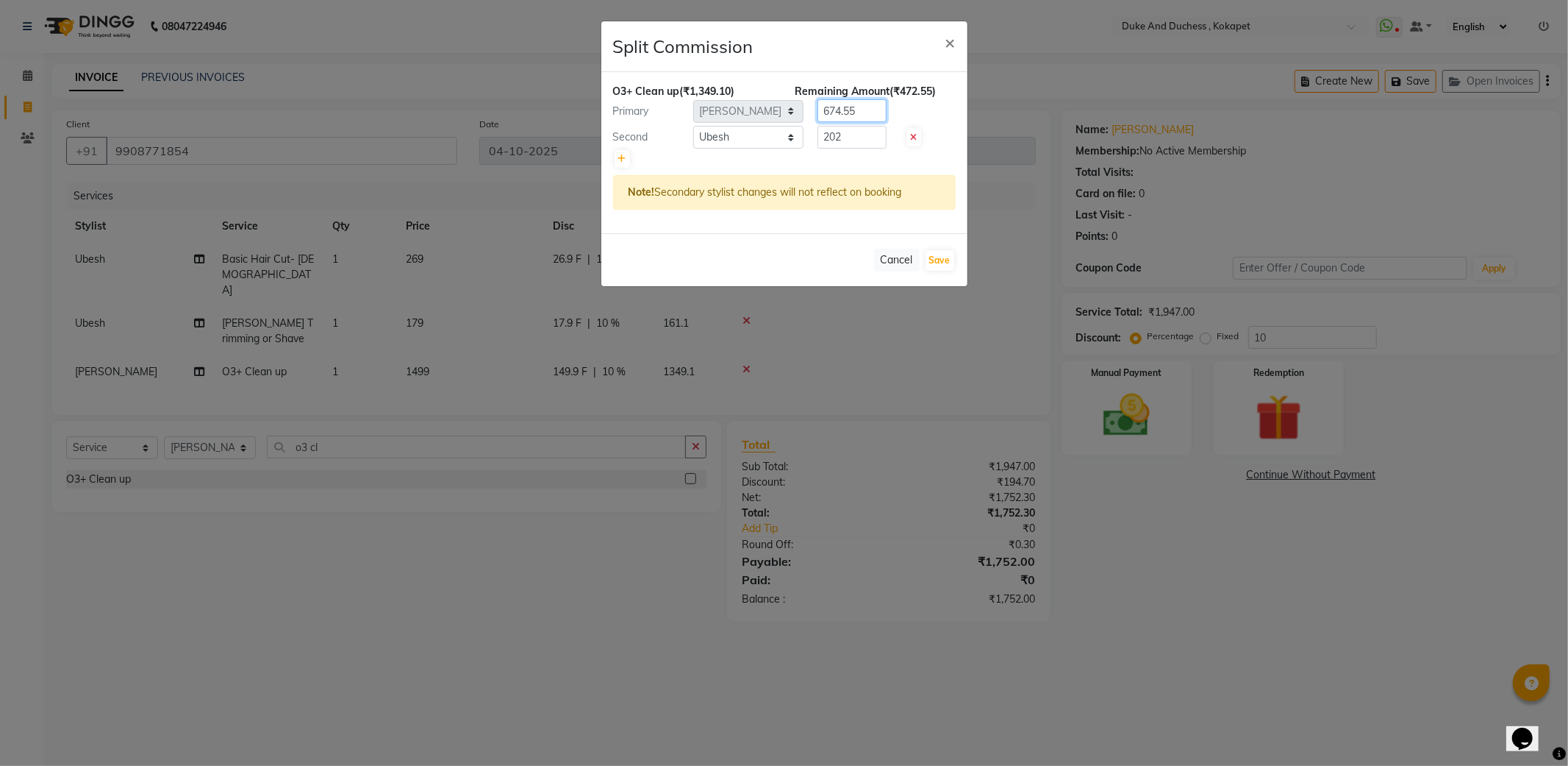
click at [876, 111] on input "674.55" at bounding box center [852, 111] width 69 height 23
type input "6"
type input "1"
type input "1147"
click at [942, 254] on button "Save" at bounding box center [940, 259] width 28 height 20
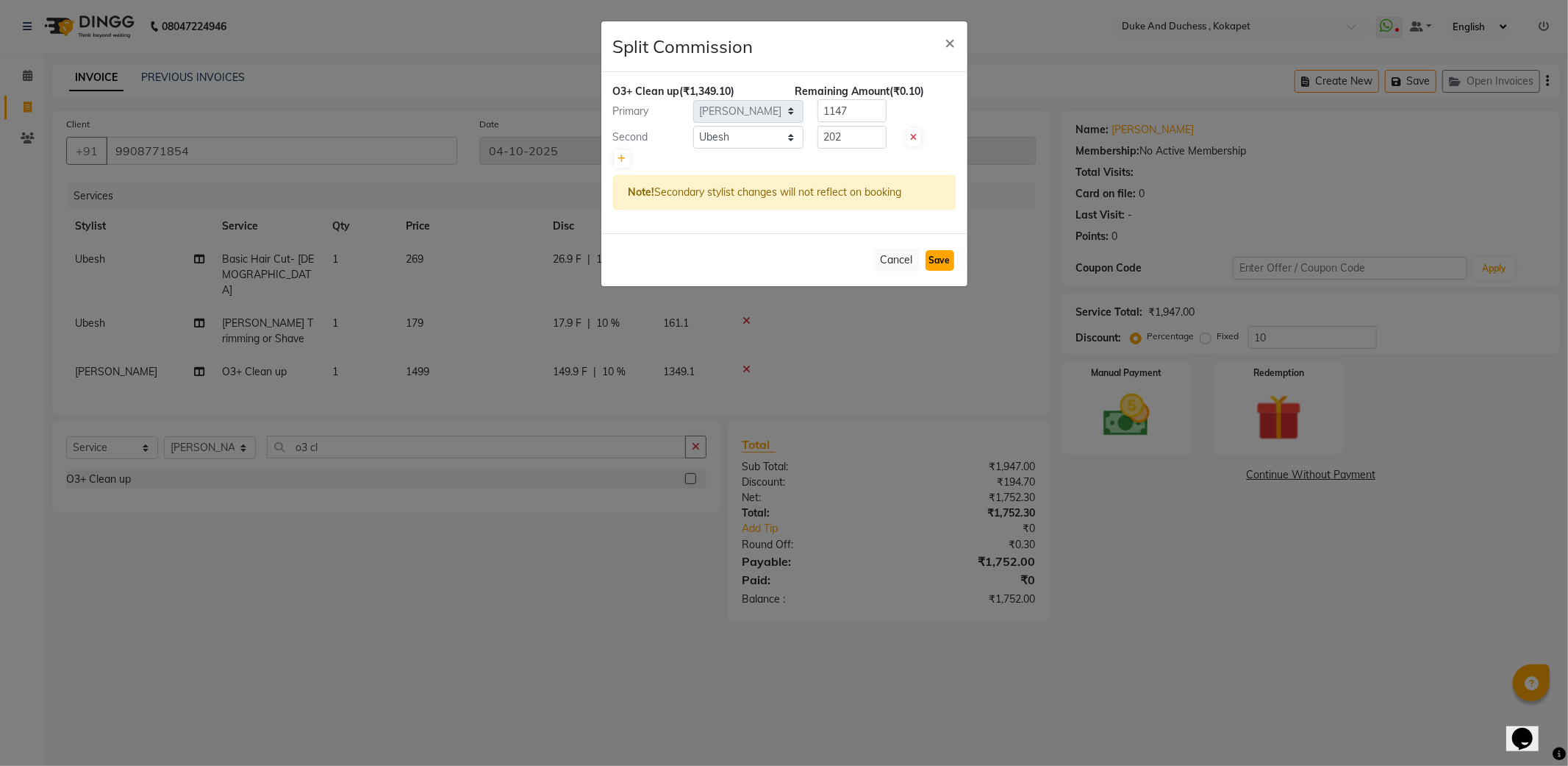
select select "Select"
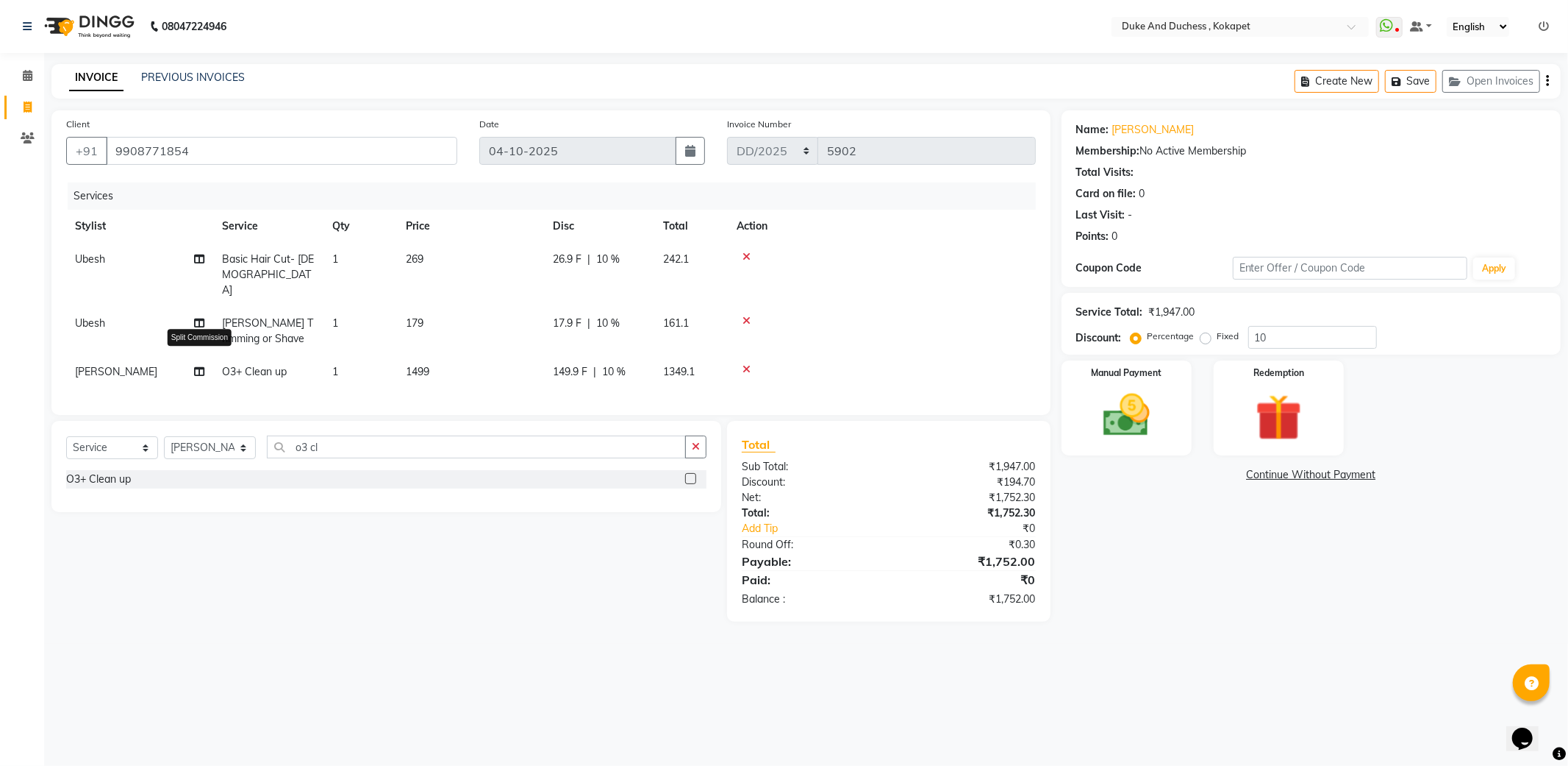
click at [201, 366] on icon at bounding box center [200, 371] width 11 height 11
select select "53001"
select select "91316"
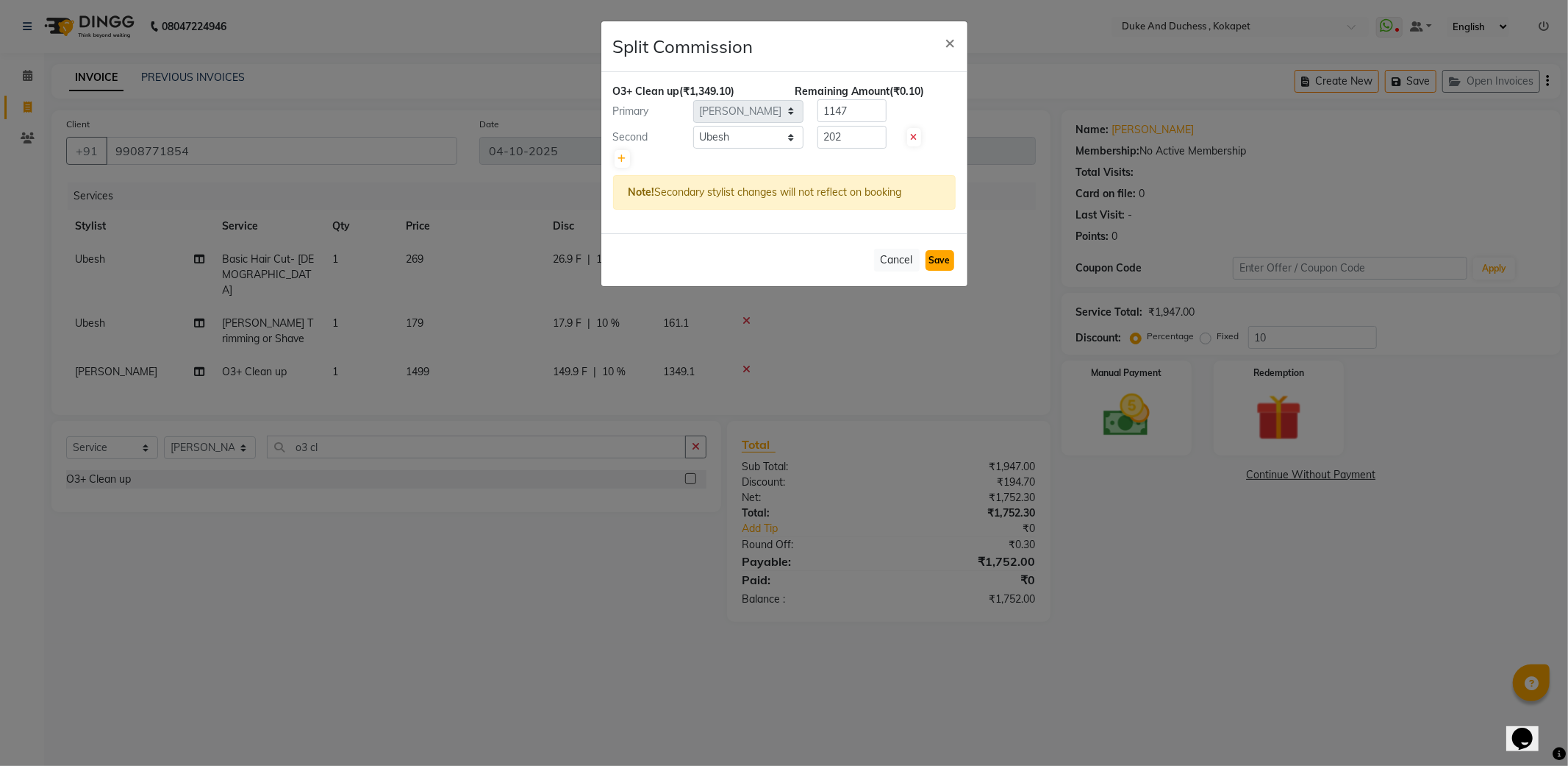
click at [951, 262] on button "Save" at bounding box center [940, 259] width 28 height 20
select select "Select"
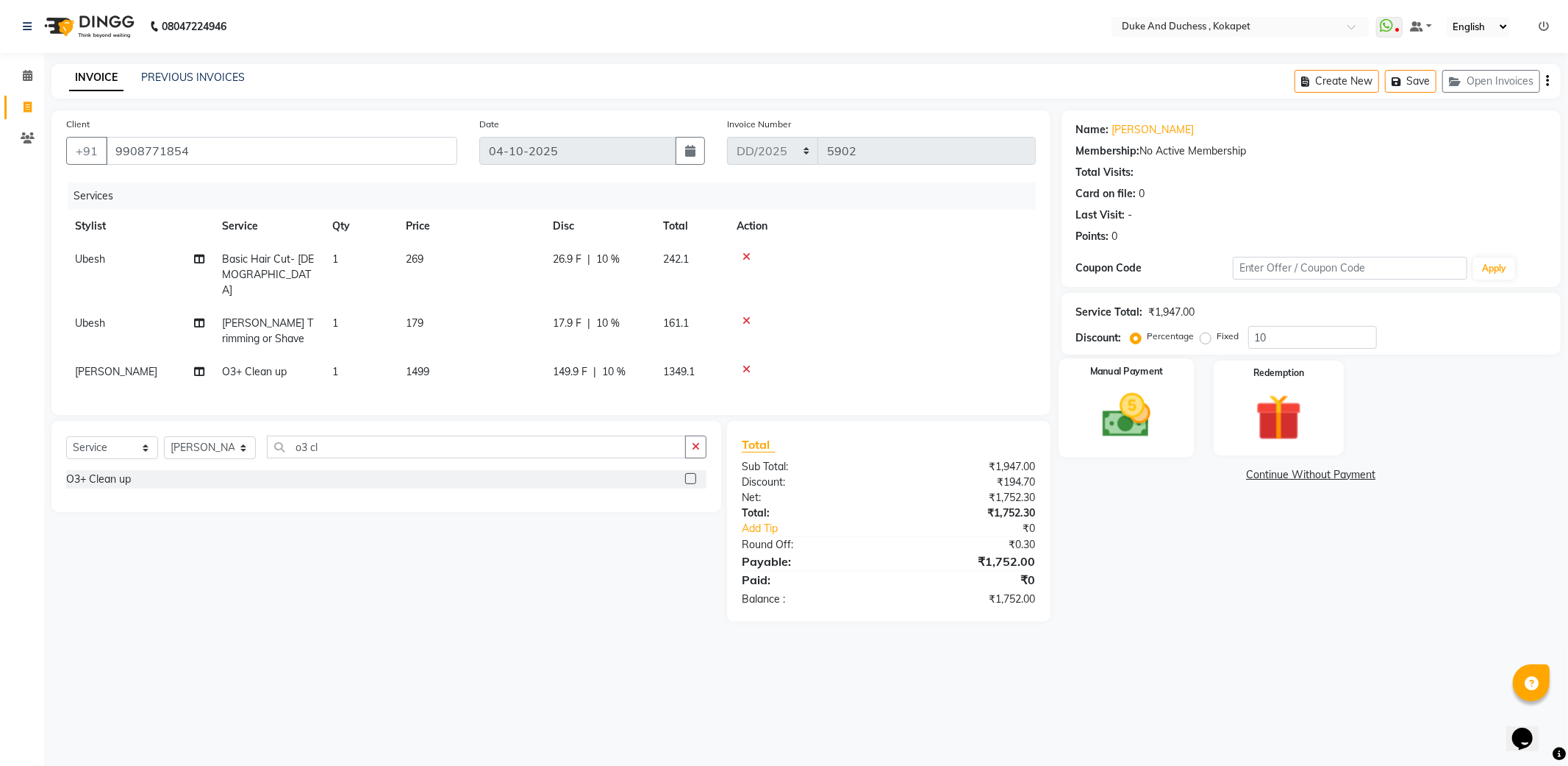
click at [1137, 403] on img at bounding box center [1126, 415] width 79 height 56
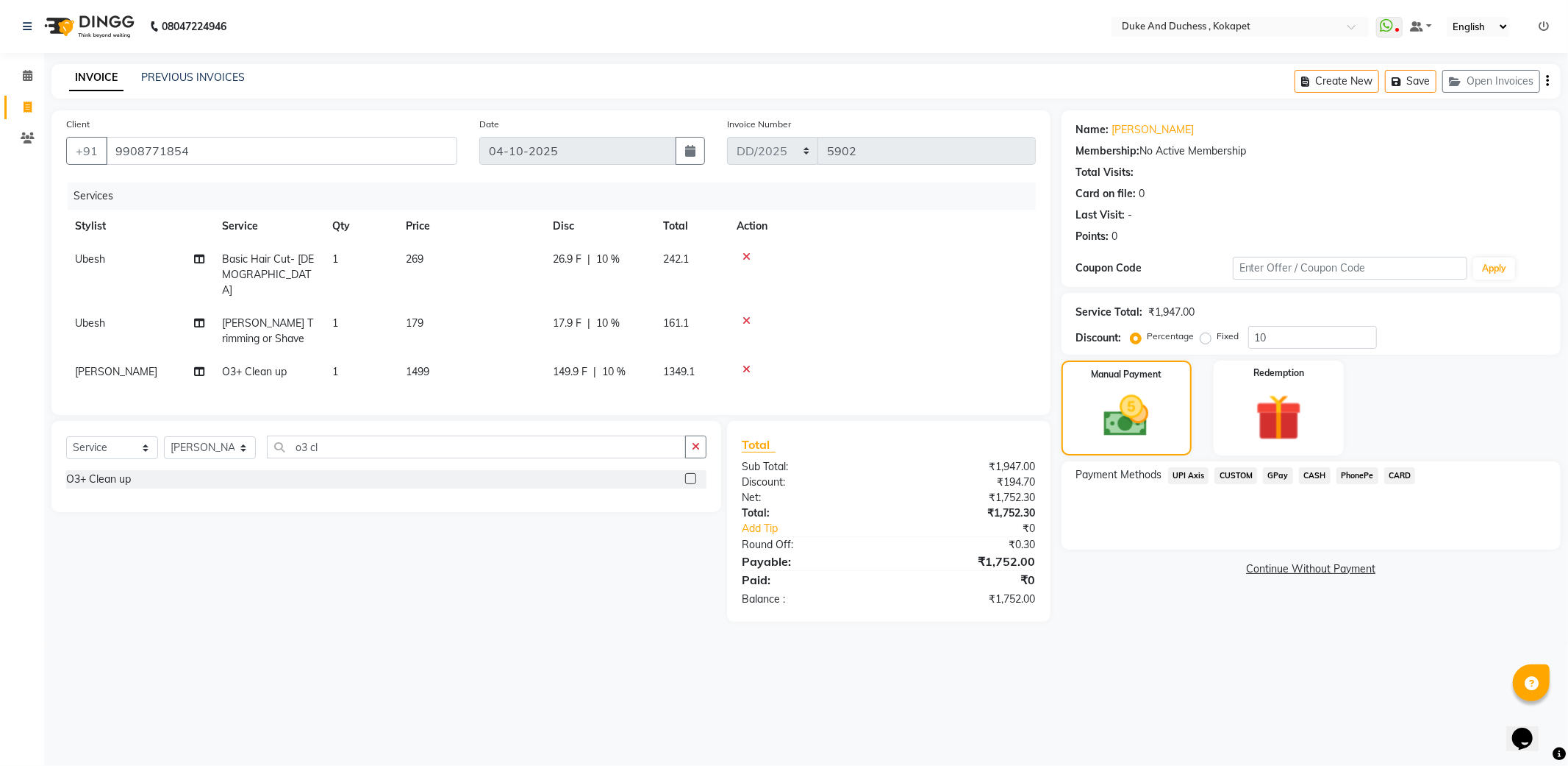
click at [1193, 474] on span "UPI Axis" at bounding box center [1189, 475] width 41 height 17
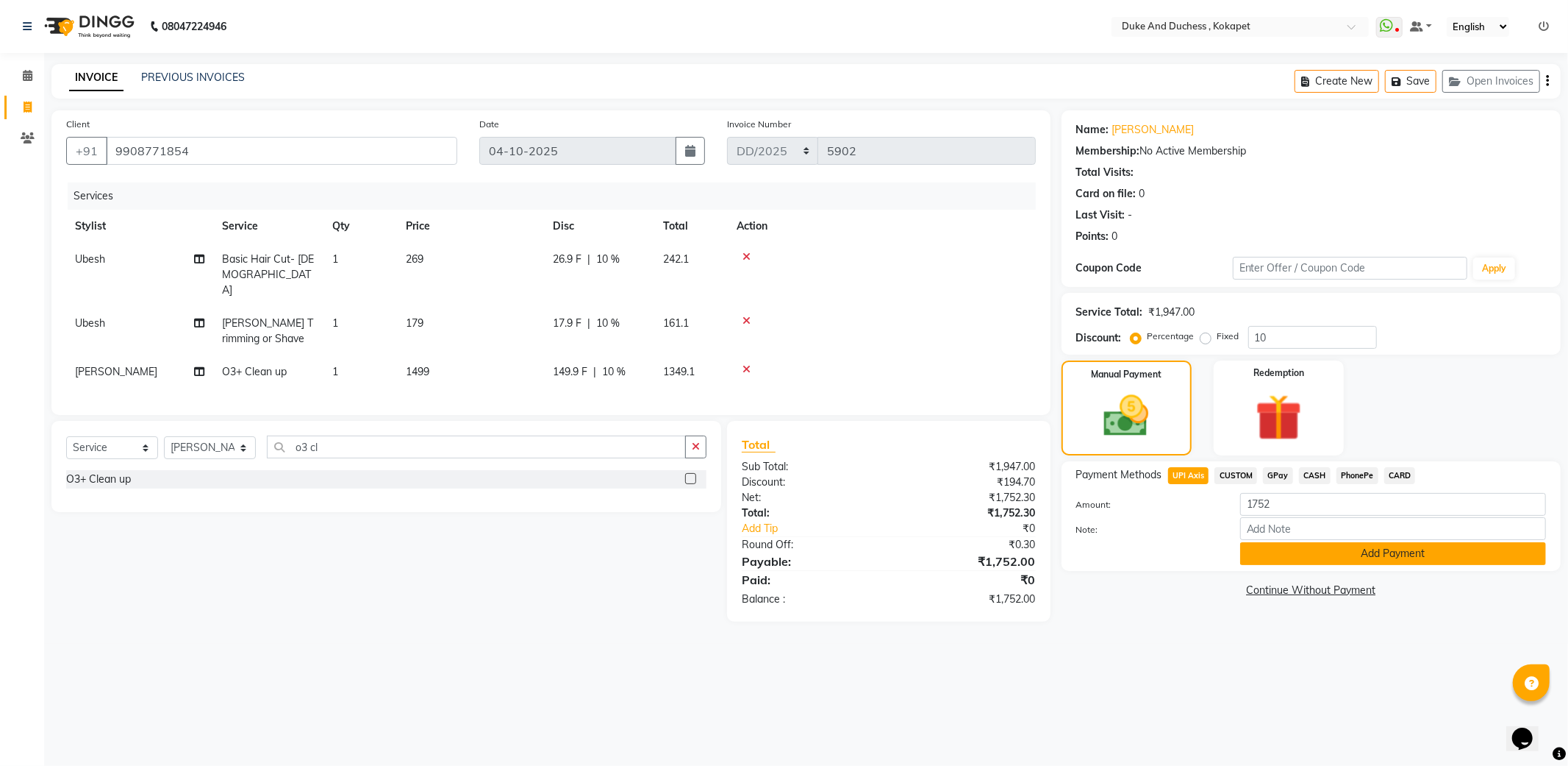
click at [1287, 552] on button "Add Payment" at bounding box center [1393, 554] width 306 height 23
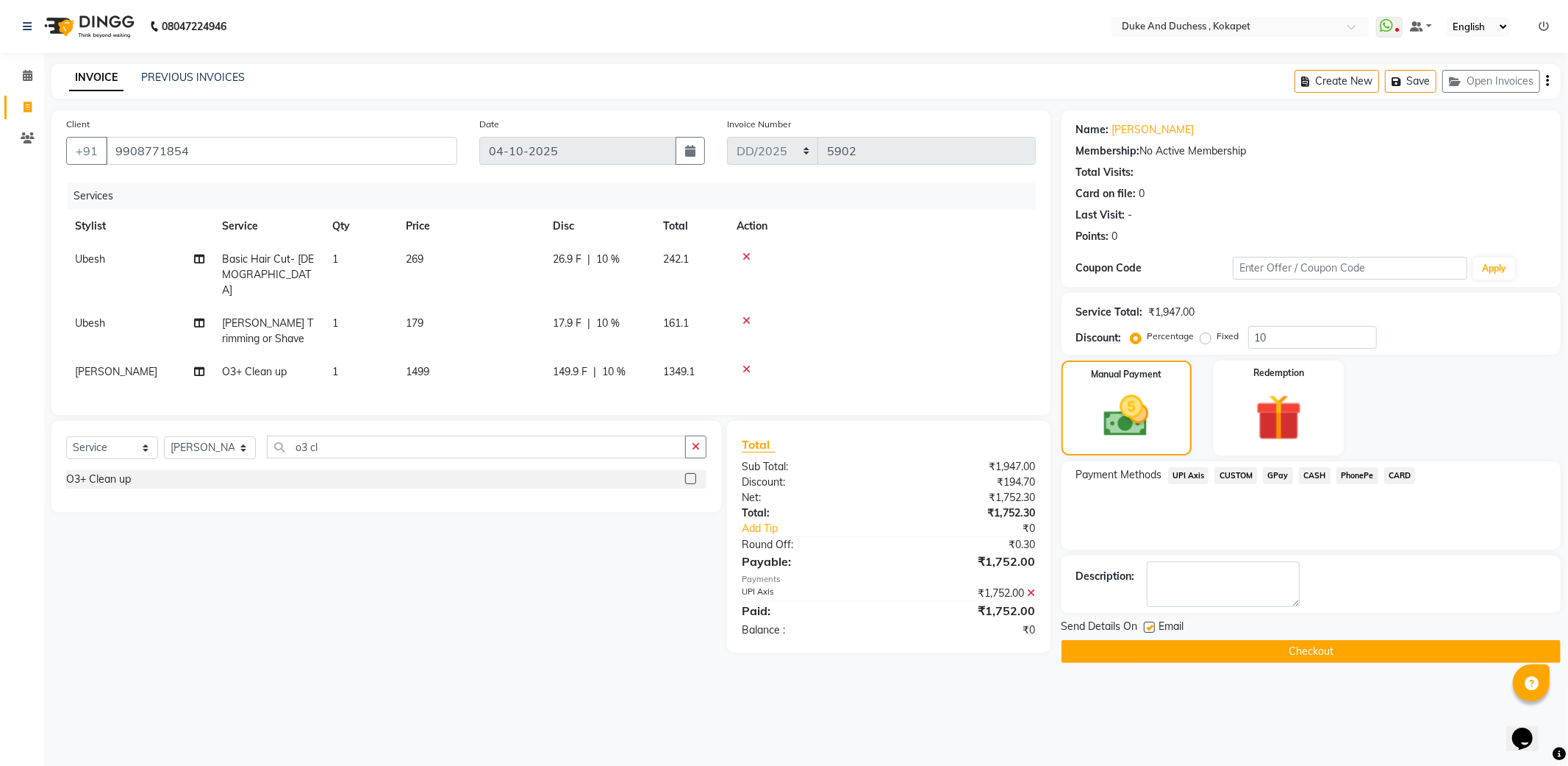
click at [1268, 653] on button "Checkout" at bounding box center [1311, 651] width 499 height 23
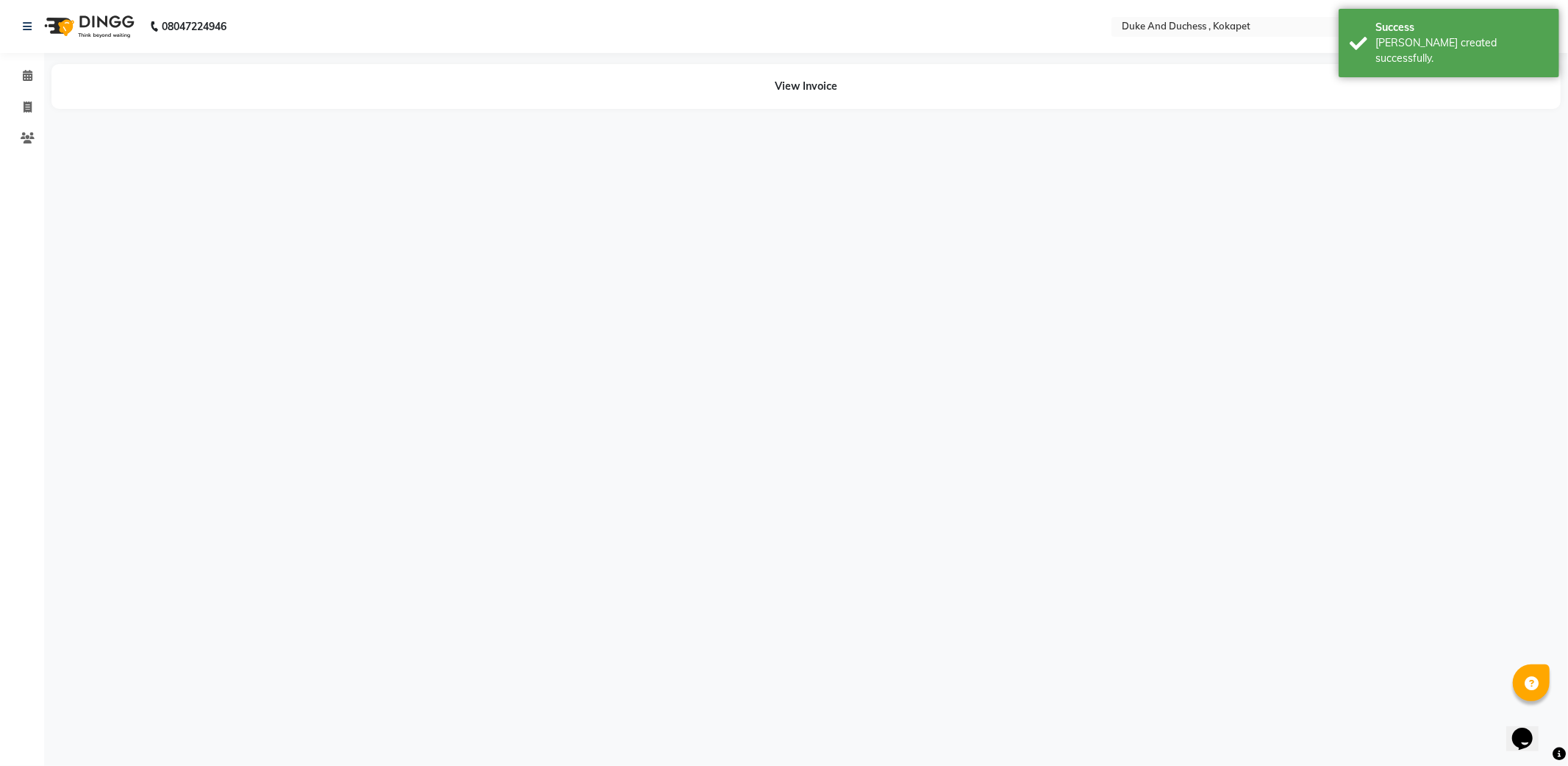
select select "91316"
select select "53001"
select select "91316"
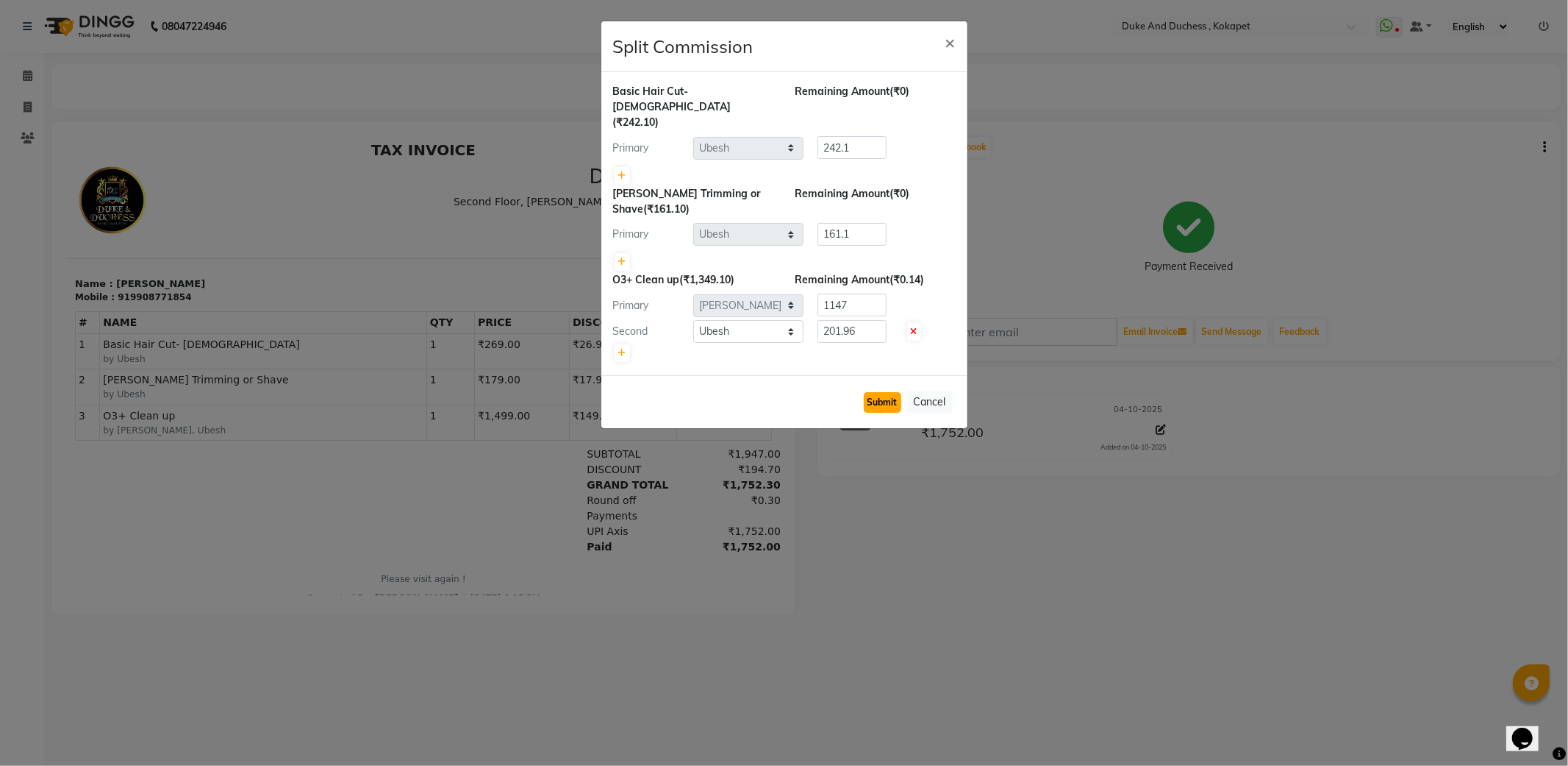
click at [884, 392] on button "Submit" at bounding box center [883, 402] width 37 height 20
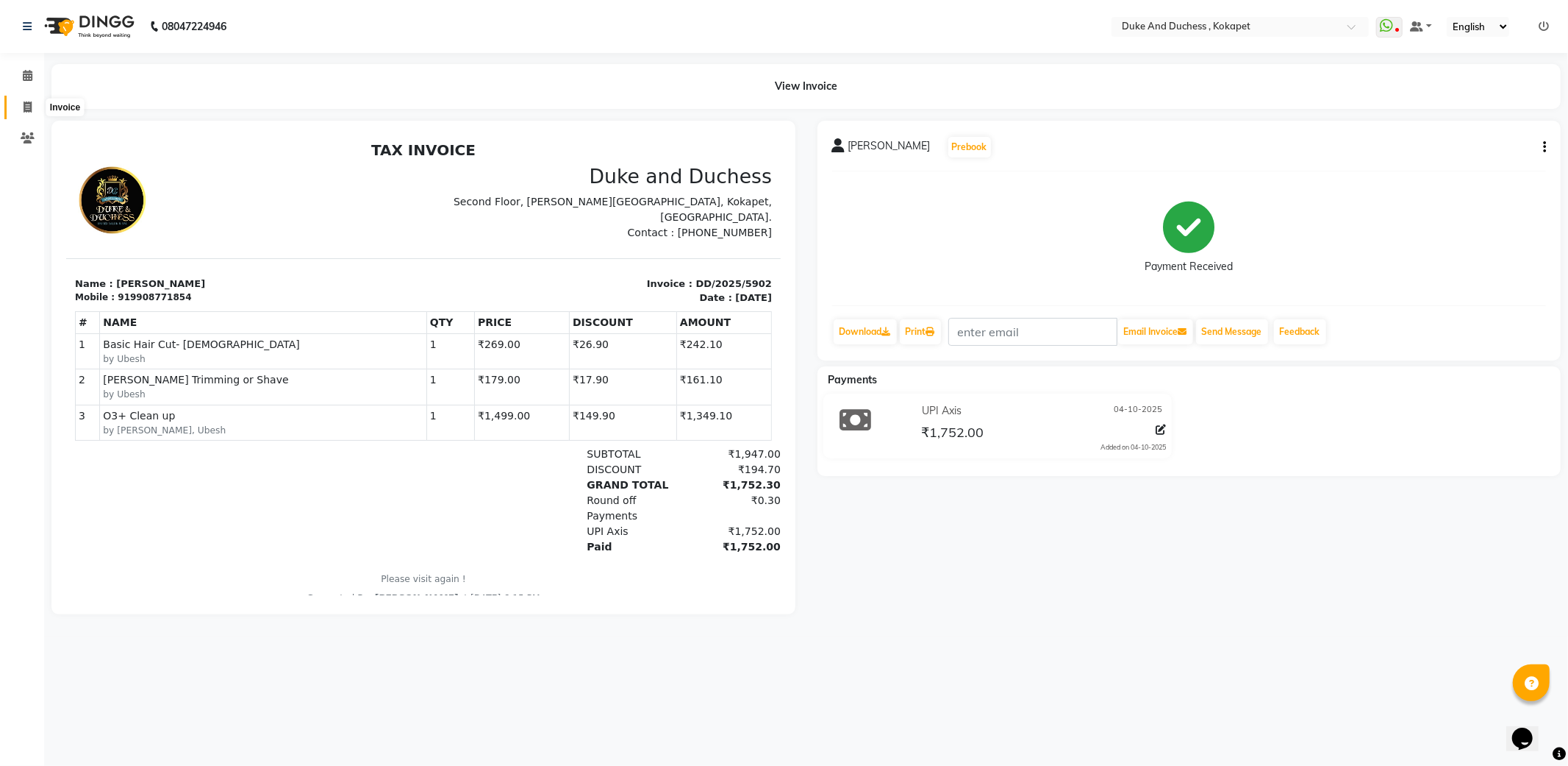
click at [23, 101] on icon at bounding box center [27, 107] width 8 height 11
select select "service"
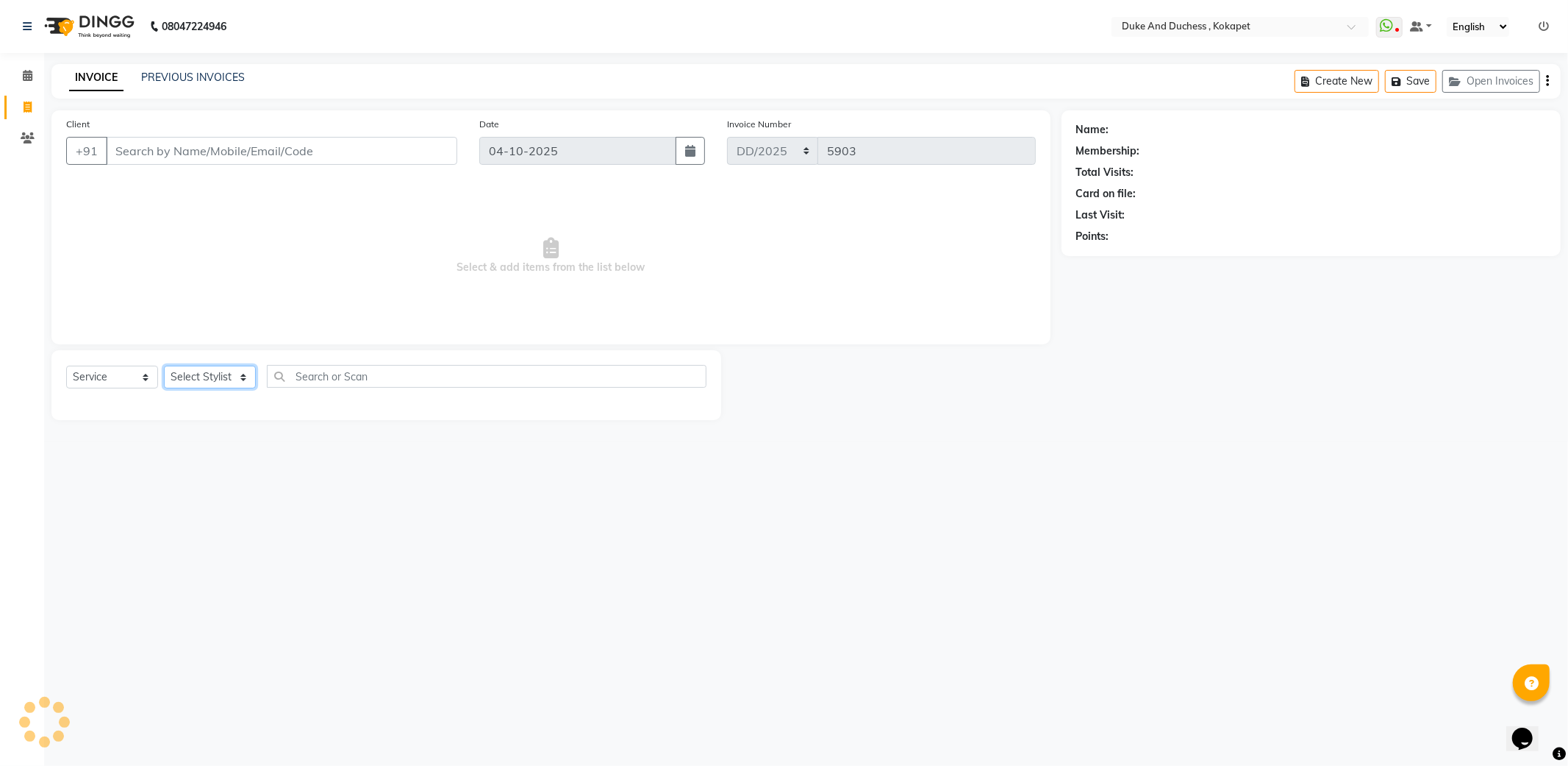
drag, startPoint x: 200, startPoint y: 379, endPoint x: 200, endPoint y: 387, distance: 8.0
click at [200, 381] on select "Select Stylist" at bounding box center [210, 377] width 92 height 23
select select "38838"
click at [164, 366] on select "Select Stylist Admin Anu Rai Duke & Duchess Kushmita Toppo Raj Gurung Rijvan Mo…" at bounding box center [210, 377] width 92 height 23
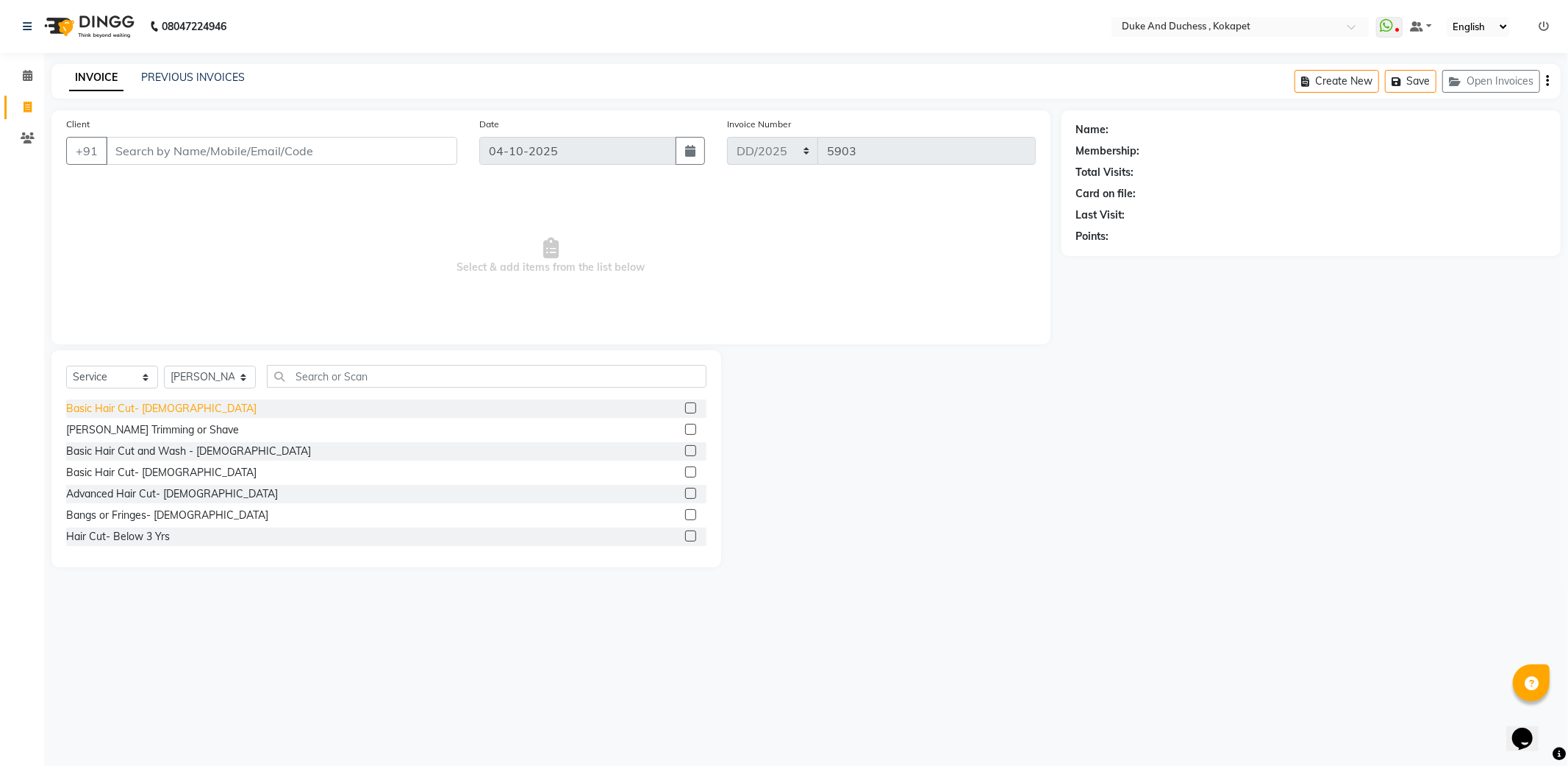
click at [144, 408] on div "Basic Hair Cut- Male" at bounding box center [161, 408] width 190 height 15
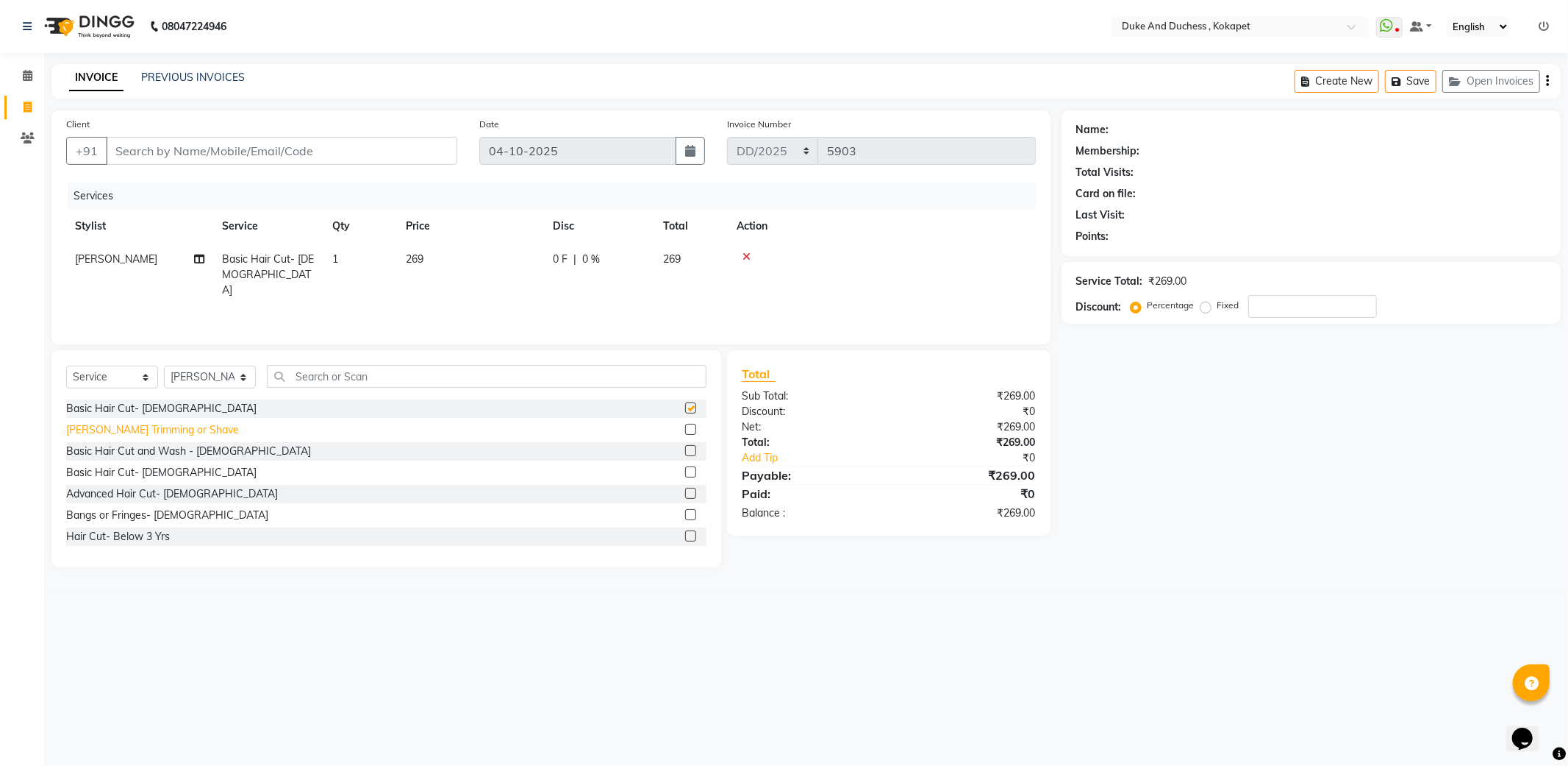
checkbox input "false"
drag, startPoint x: 146, startPoint y: 429, endPoint x: 204, endPoint y: 416, distance: 59.4
click at [148, 429] on div "Beard Trimming or Shave" at bounding box center [152, 429] width 173 height 15
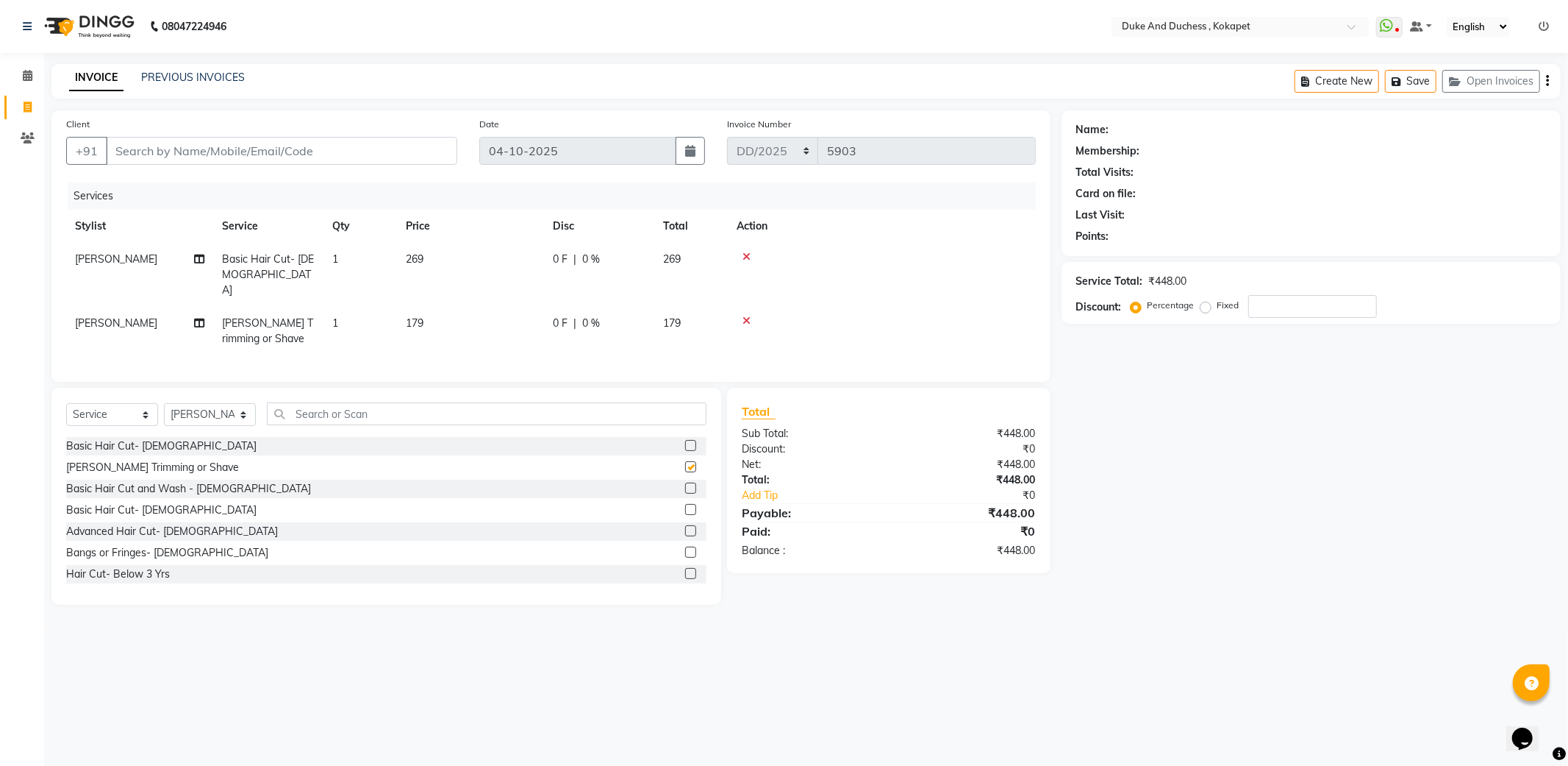
checkbox input "false"
click at [275, 141] on input "Client" at bounding box center [282, 150] width 352 height 28
click at [275, 144] on input "Client" at bounding box center [282, 150] width 352 height 28
click at [275, 148] on input "Client" at bounding box center [282, 150] width 352 height 28
type input "9"
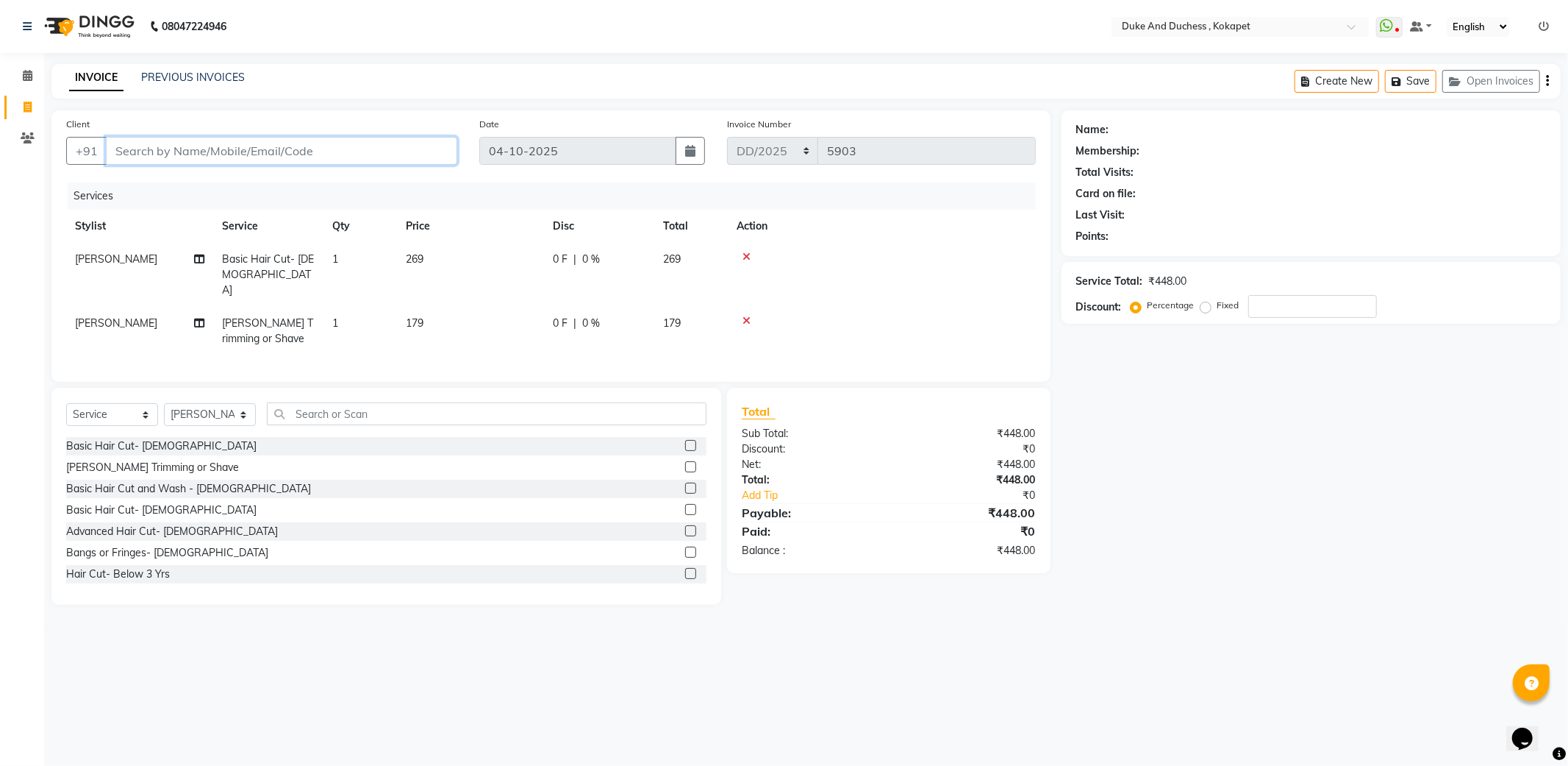
type input "0"
click at [203, 181] on ngb-highlight "947983 8889" at bounding box center [194, 184] width 76 height 15
type input "9479838889"
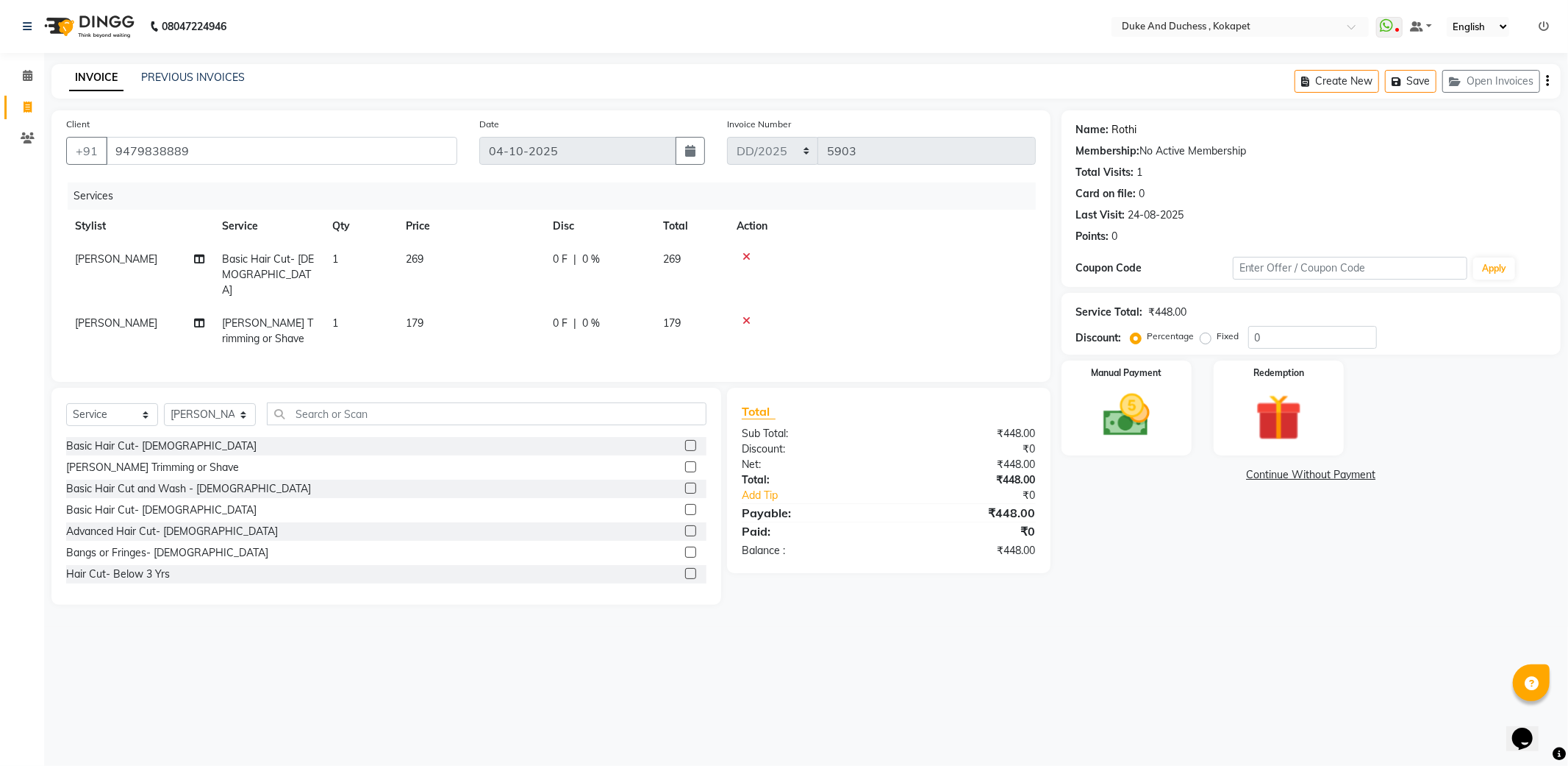
click at [1127, 126] on link "Rothi" at bounding box center [1125, 129] width 25 height 15
click at [1155, 420] on img at bounding box center [1126, 415] width 79 height 56
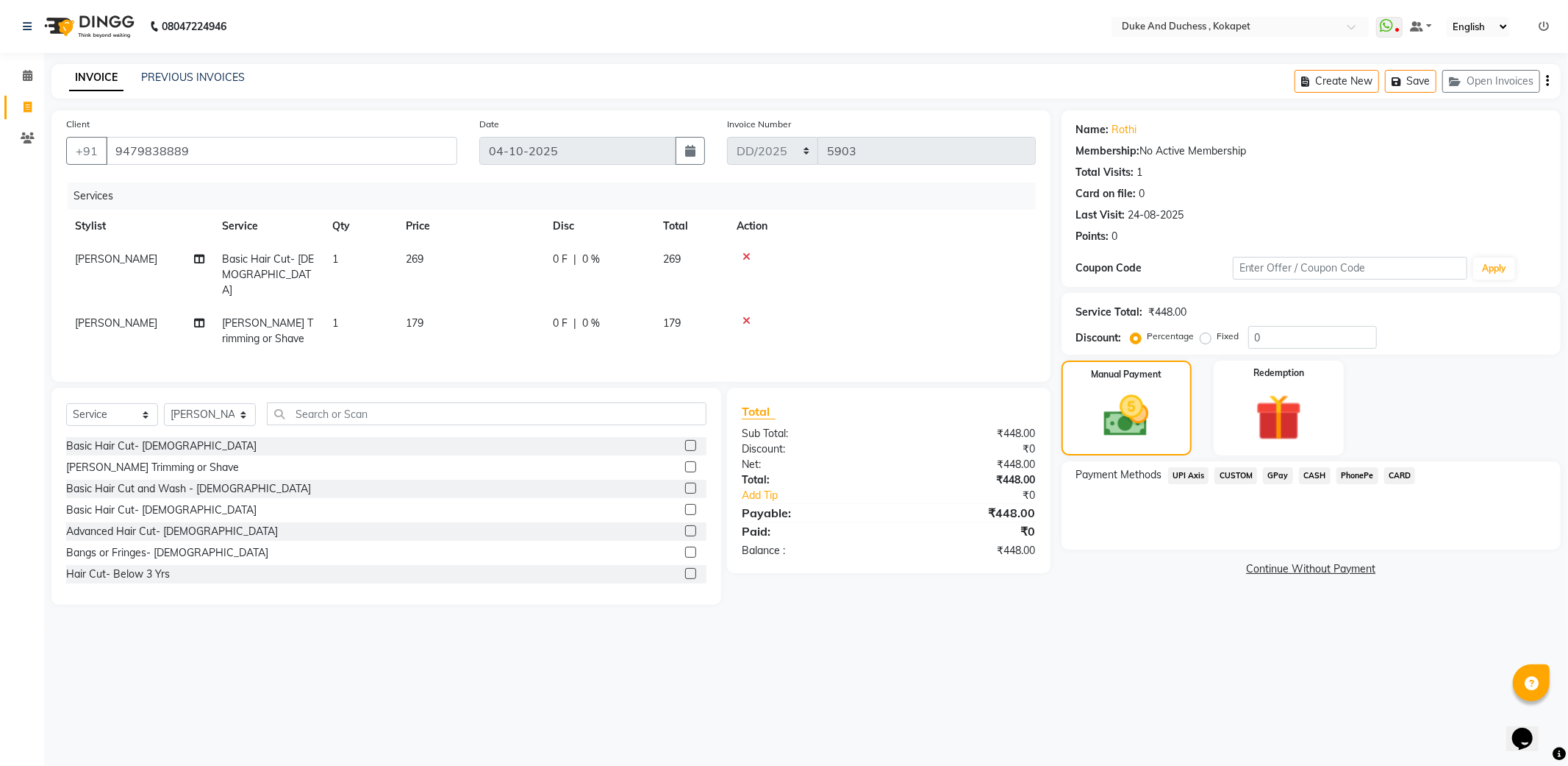
click at [1389, 472] on span "CARD" at bounding box center [1401, 475] width 32 height 17
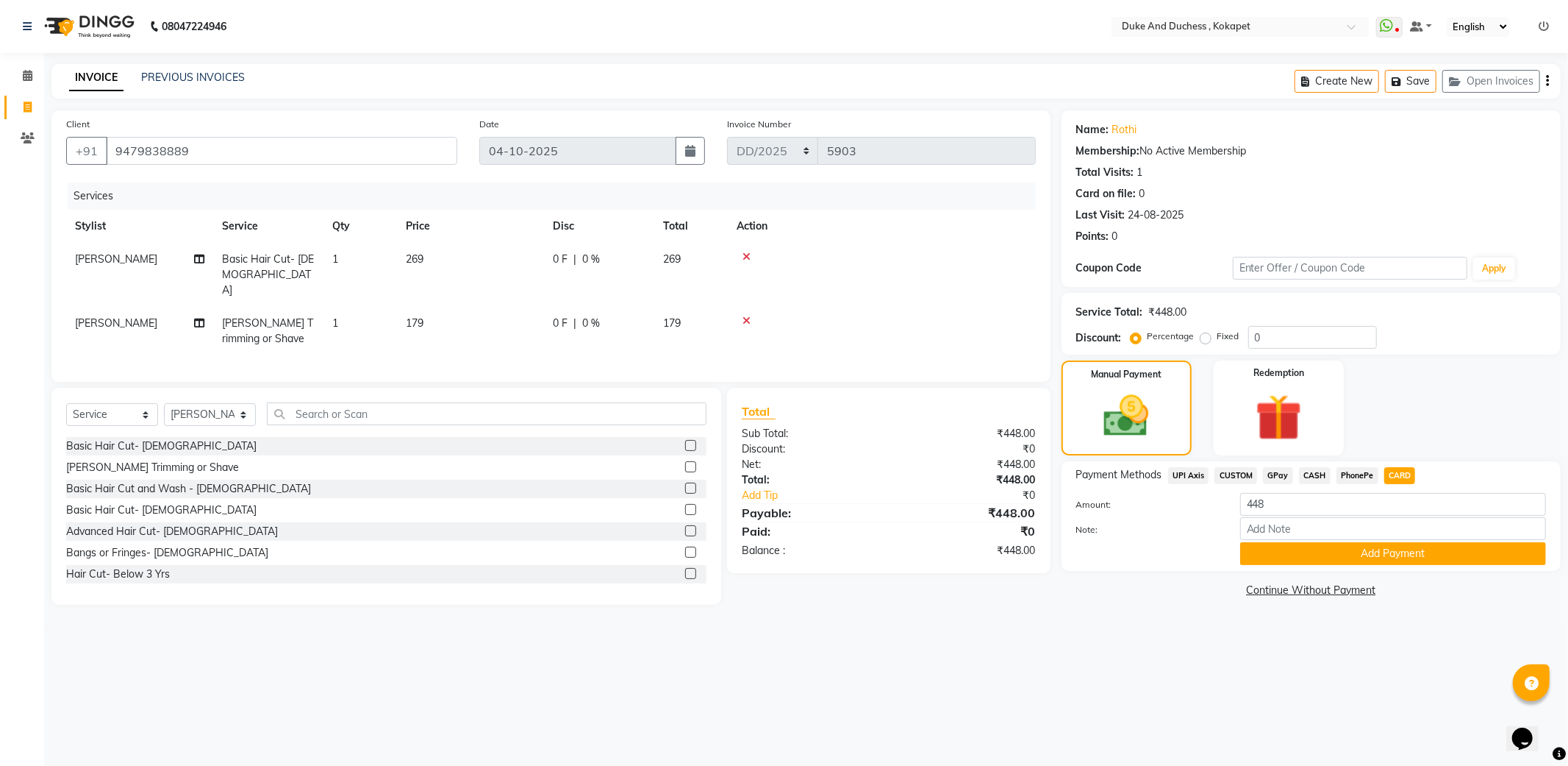
click at [1311, 553] on button "Add Payment" at bounding box center [1393, 554] width 306 height 23
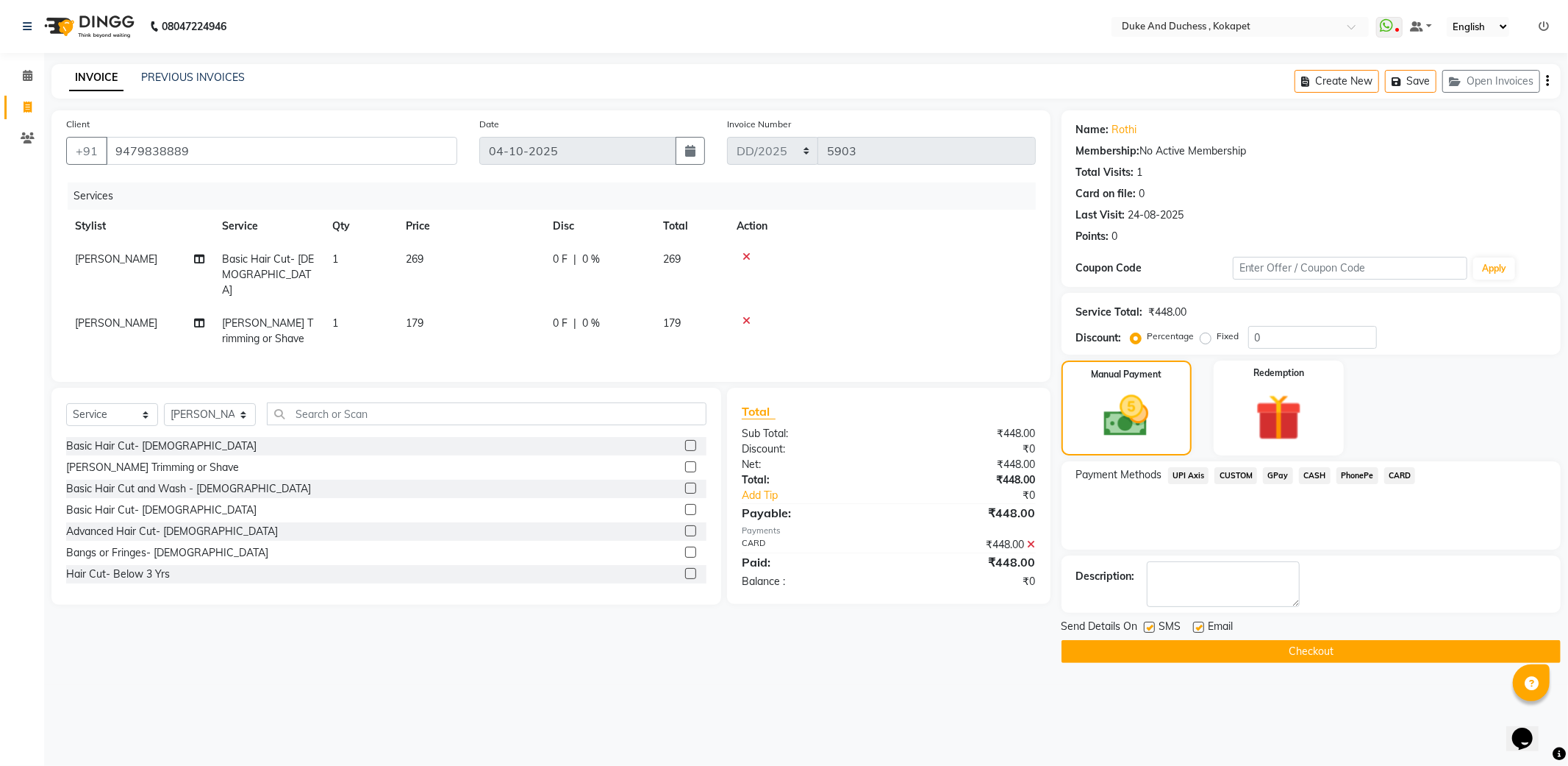
click at [1171, 650] on button "Checkout" at bounding box center [1311, 651] width 499 height 23
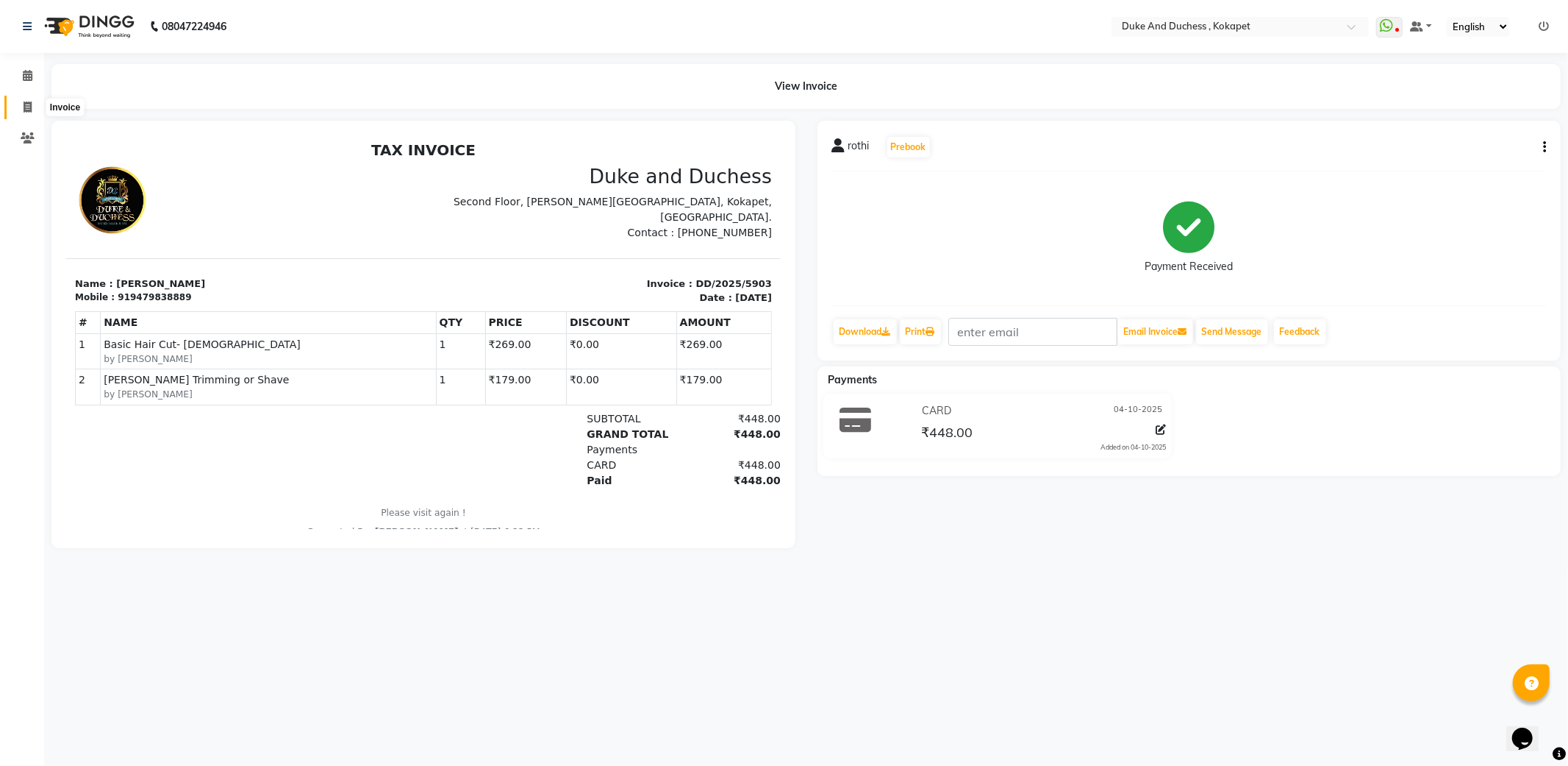
click at [20, 107] on span at bounding box center [28, 108] width 26 height 17
select select "service"
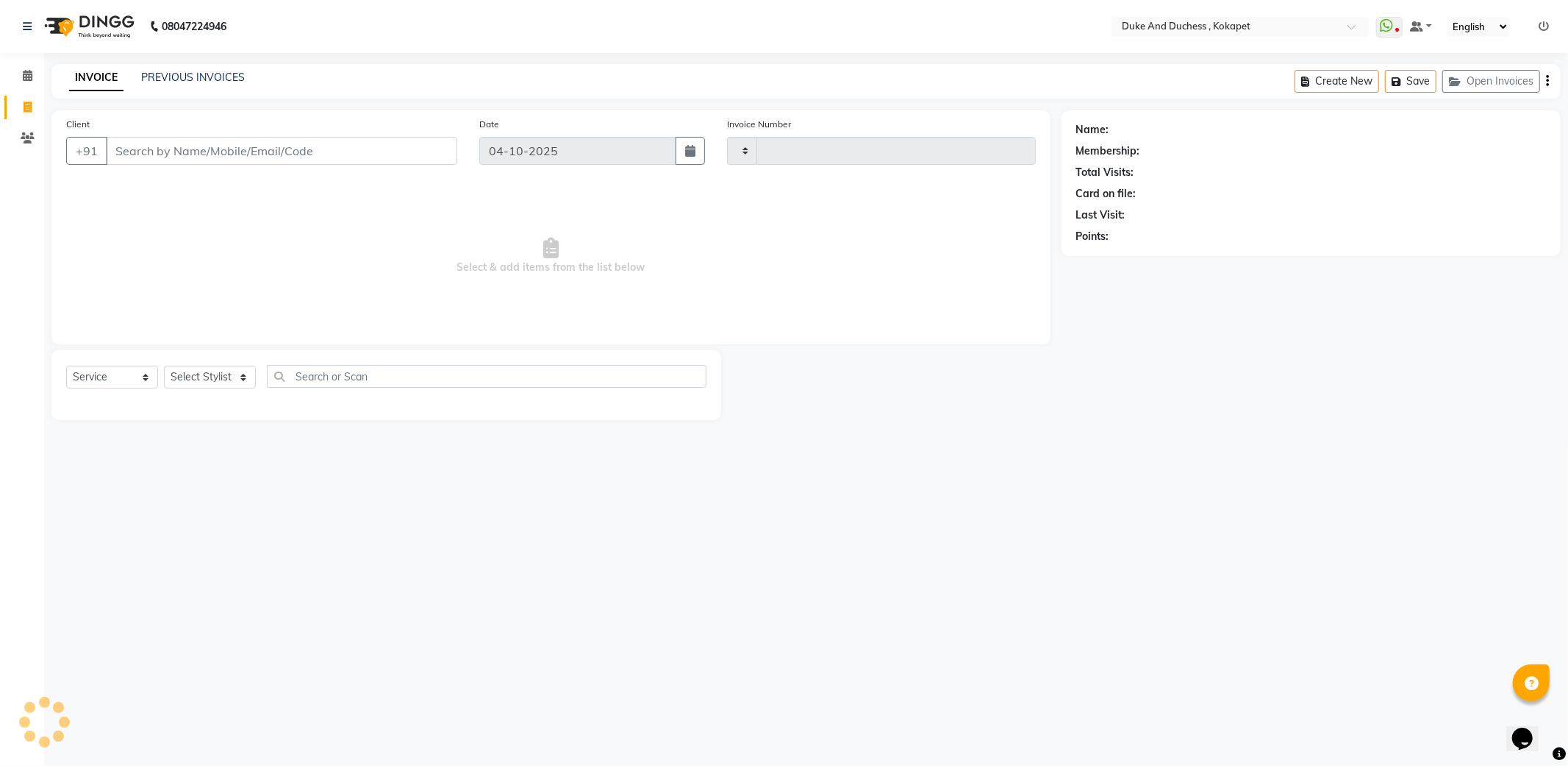
type input "5904"
select select "5687"
click at [219, 371] on select "Select Stylist Admin Anu Rai Duke & Duchess Kushmita Toppo Raj Gurung Rijvan Mo…" at bounding box center [210, 377] width 92 height 23
select select "91316"
click at [164, 366] on select "Select Stylist Admin Anu Rai Duke & Duchess Kushmita Toppo Raj Gurung Rijvan Mo…" at bounding box center [210, 377] width 92 height 23
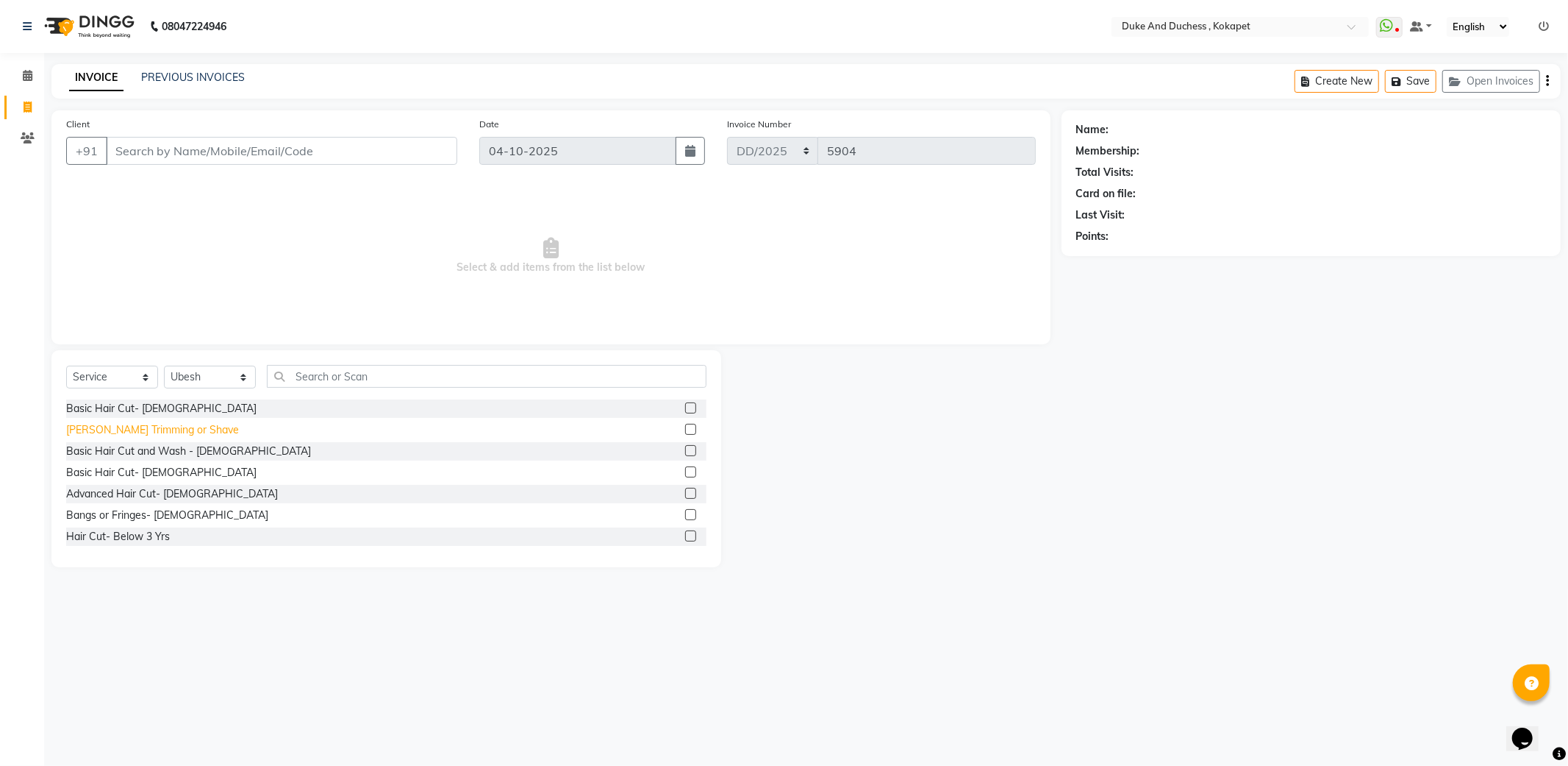
click at [141, 430] on div "Beard Trimming or Shave" at bounding box center [152, 429] width 173 height 15
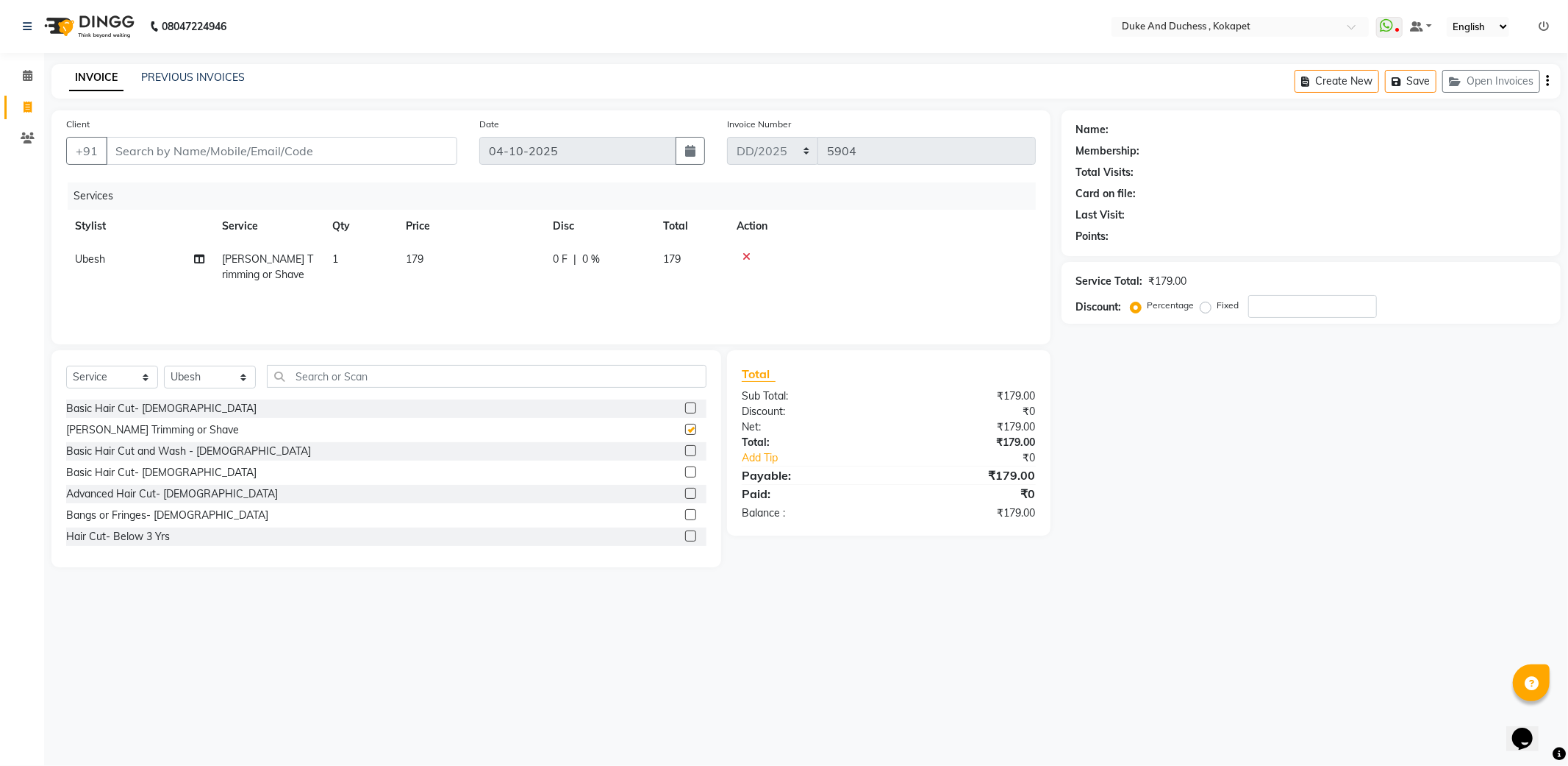
checkbox input "false"
click at [361, 373] on input "text" at bounding box center [486, 377] width 440 height 23
click at [275, 145] on input "Client" at bounding box center [282, 150] width 352 height 28
click at [275, 146] on input "Client" at bounding box center [282, 150] width 352 height 28
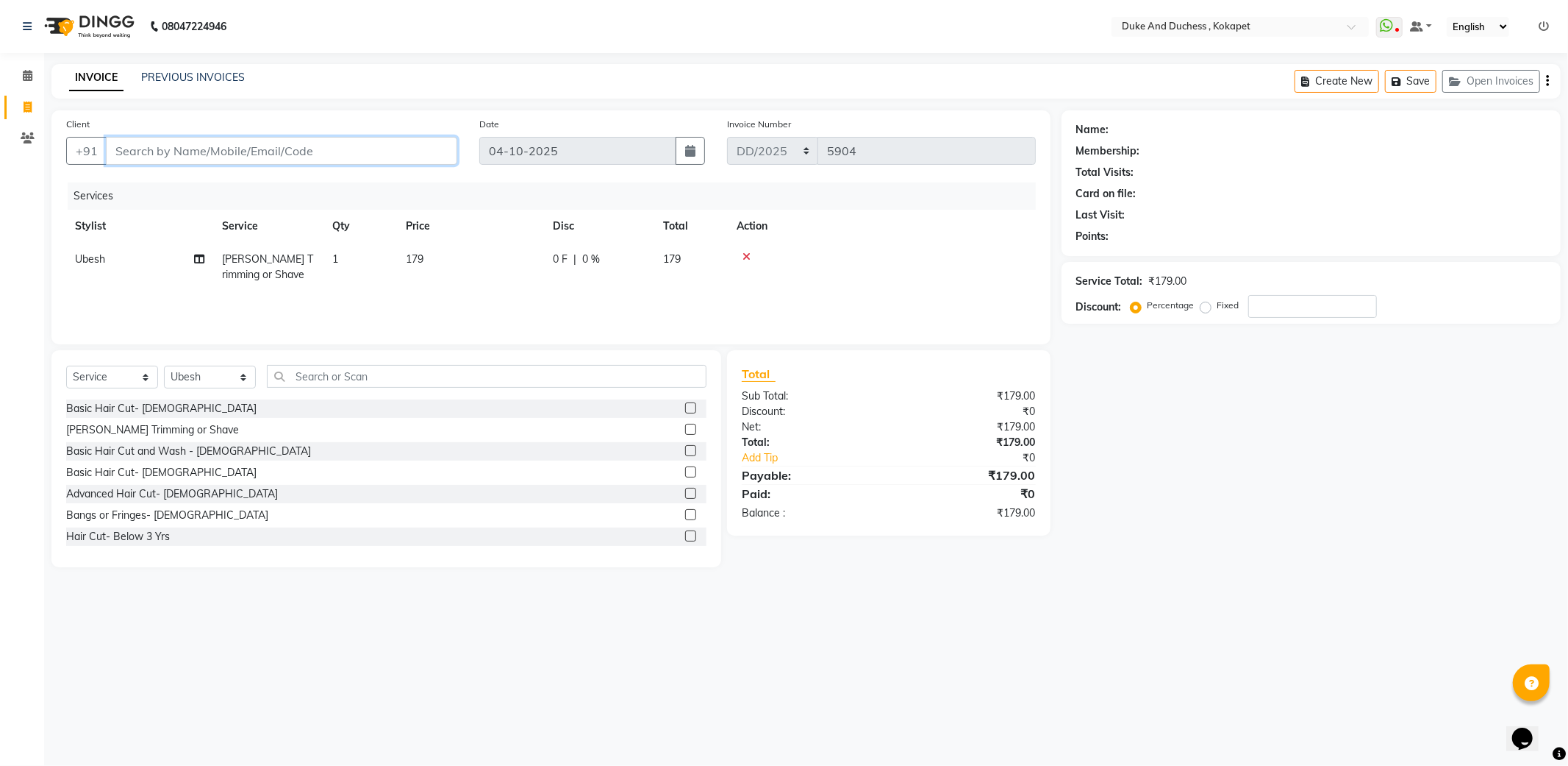
click at [269, 157] on input "Client" at bounding box center [282, 150] width 352 height 28
type input "7"
type input "0"
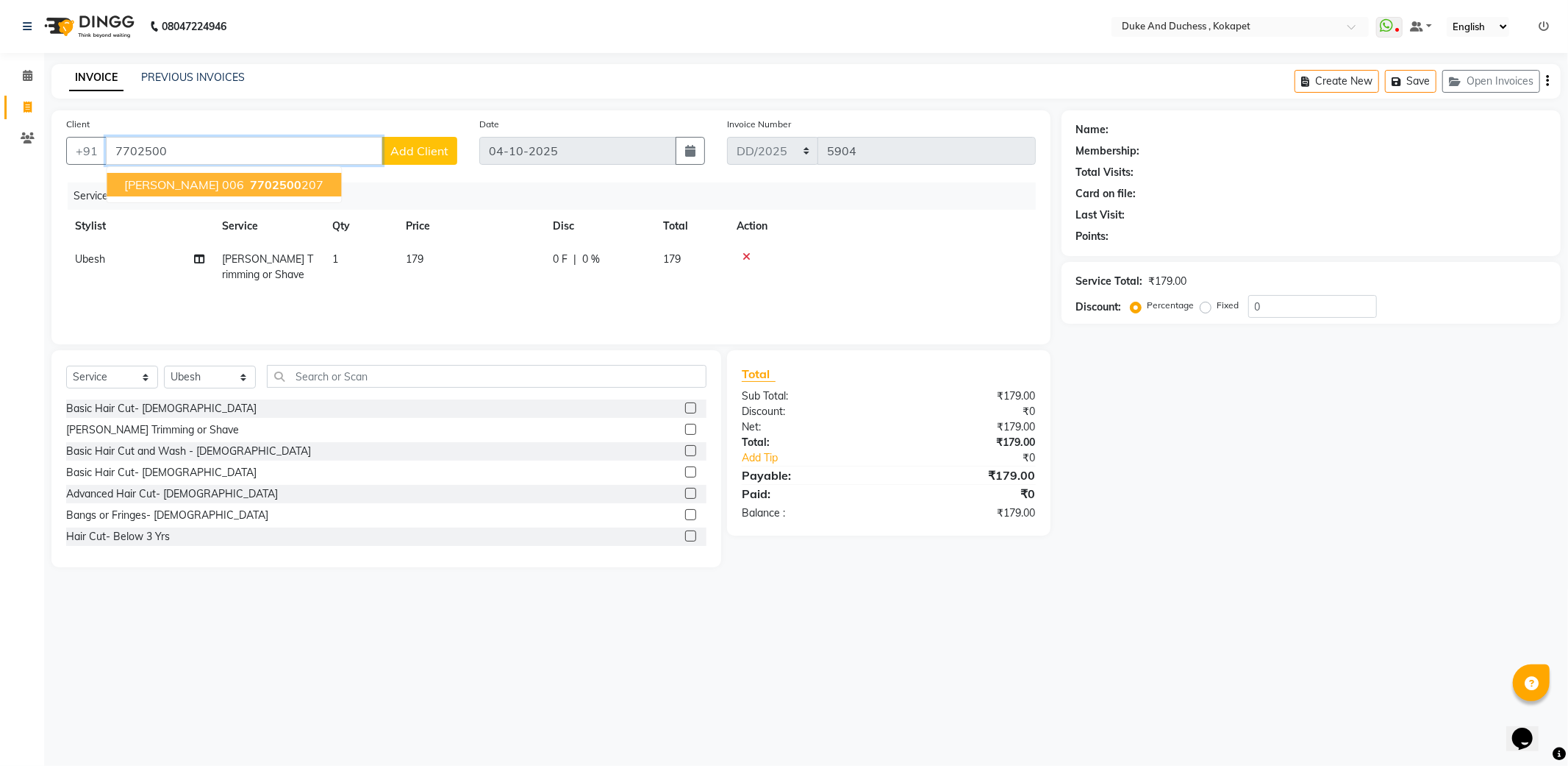
click at [250, 179] on span "7702500" at bounding box center [275, 184] width 52 height 15
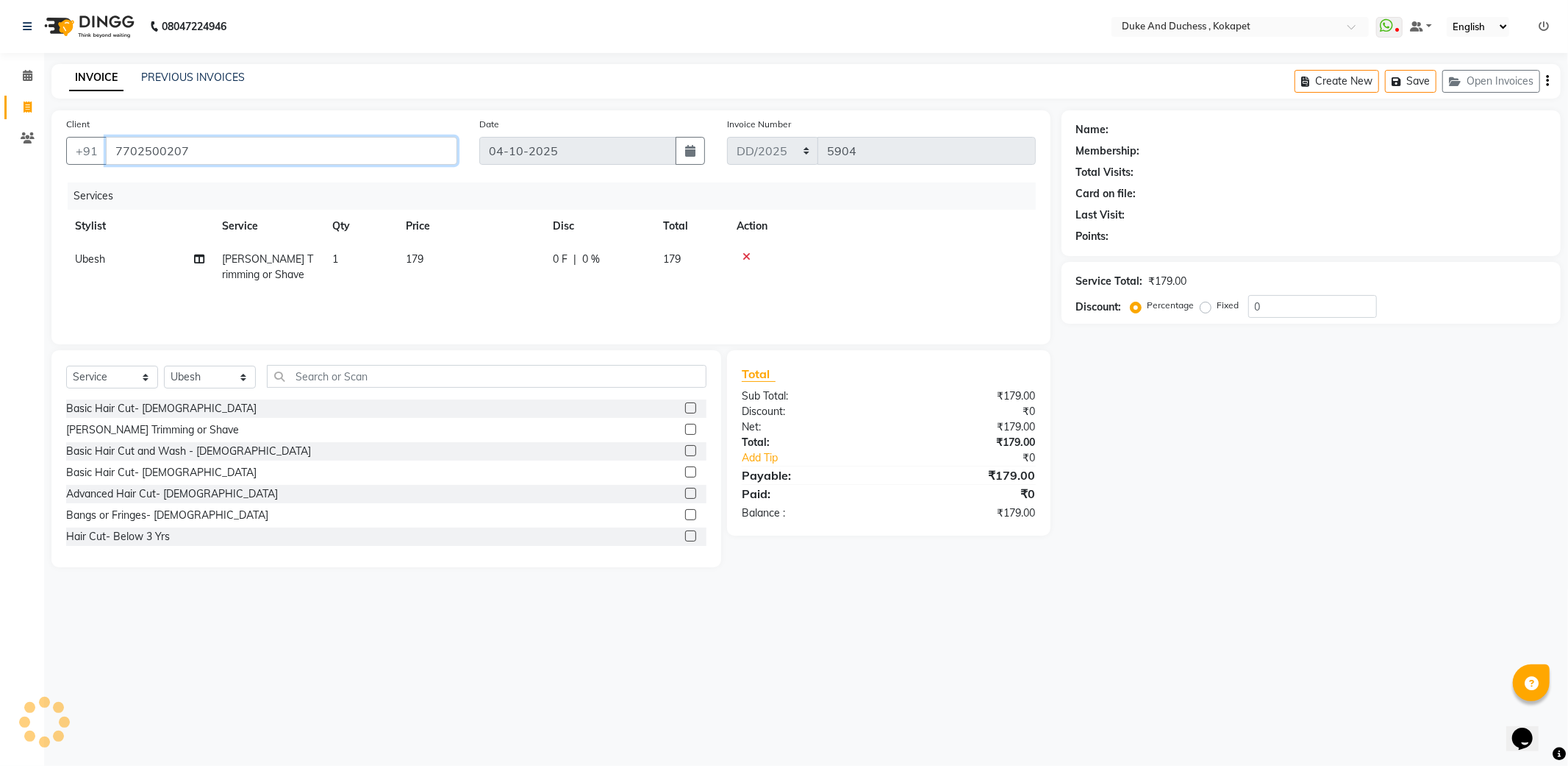
type input "7702500207"
select select "1: Object"
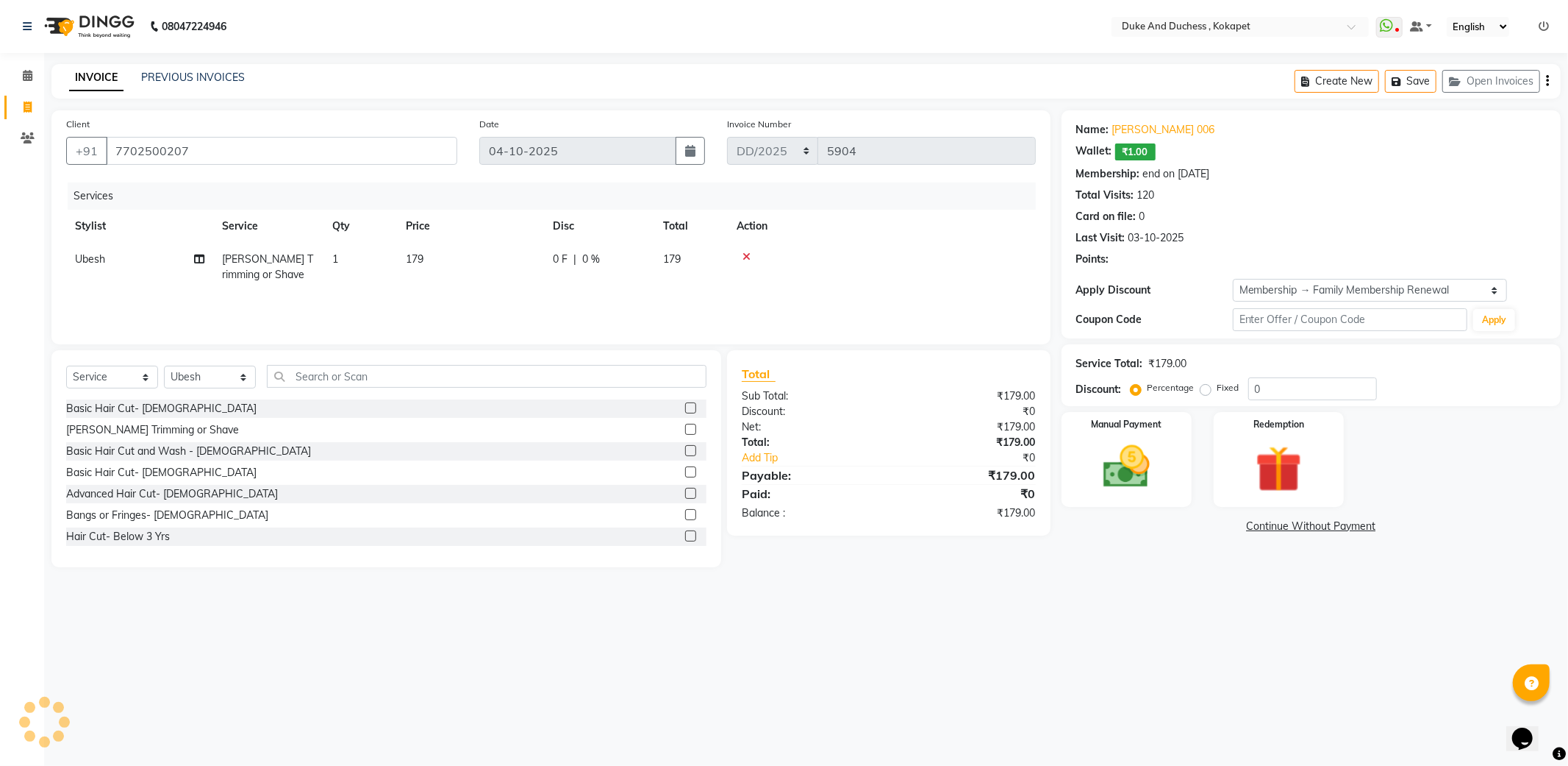
type input "15"
click at [1137, 461] on img at bounding box center [1126, 467] width 79 height 56
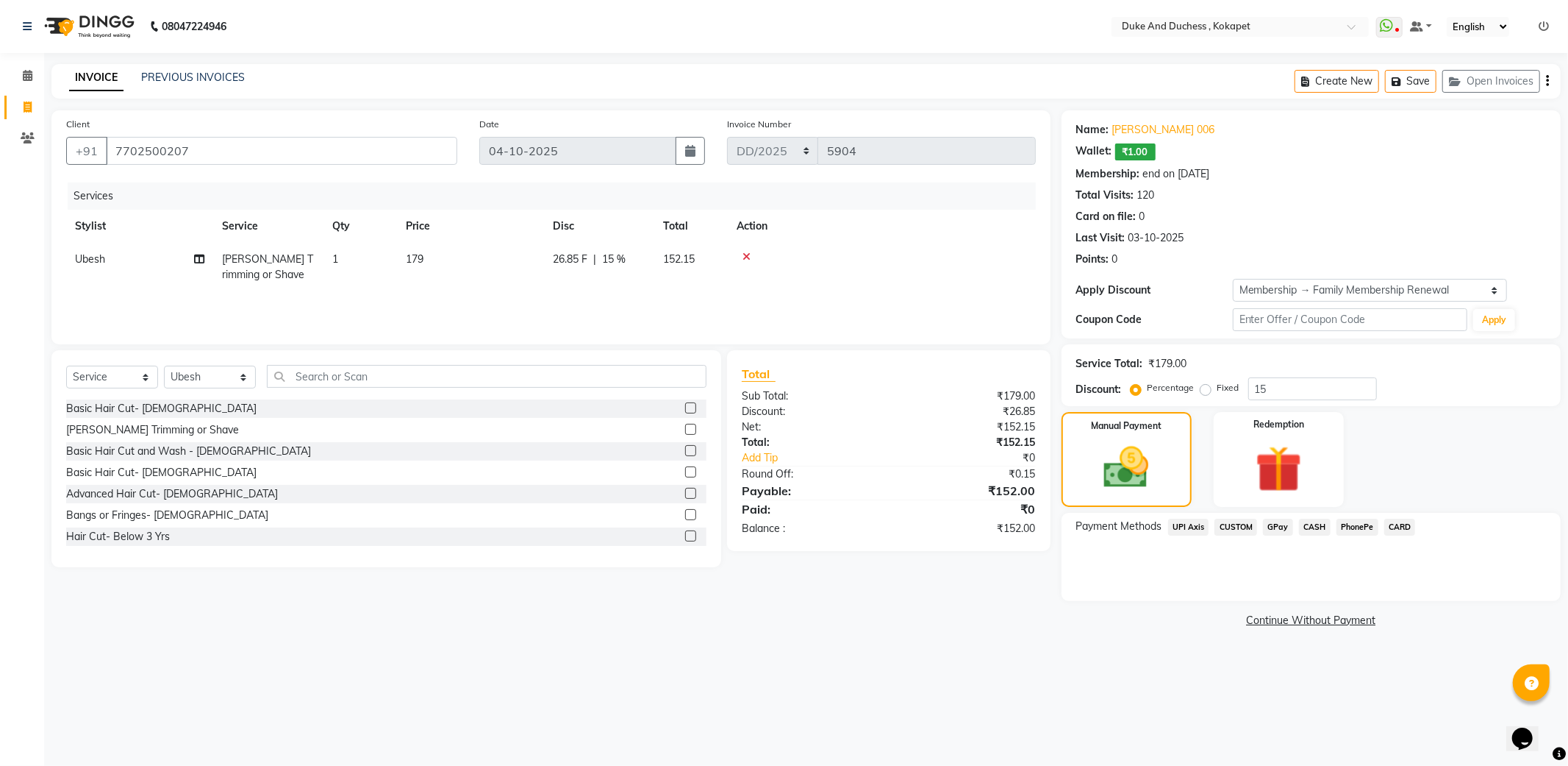
click at [1193, 527] on span "UPI Axis" at bounding box center [1189, 527] width 41 height 17
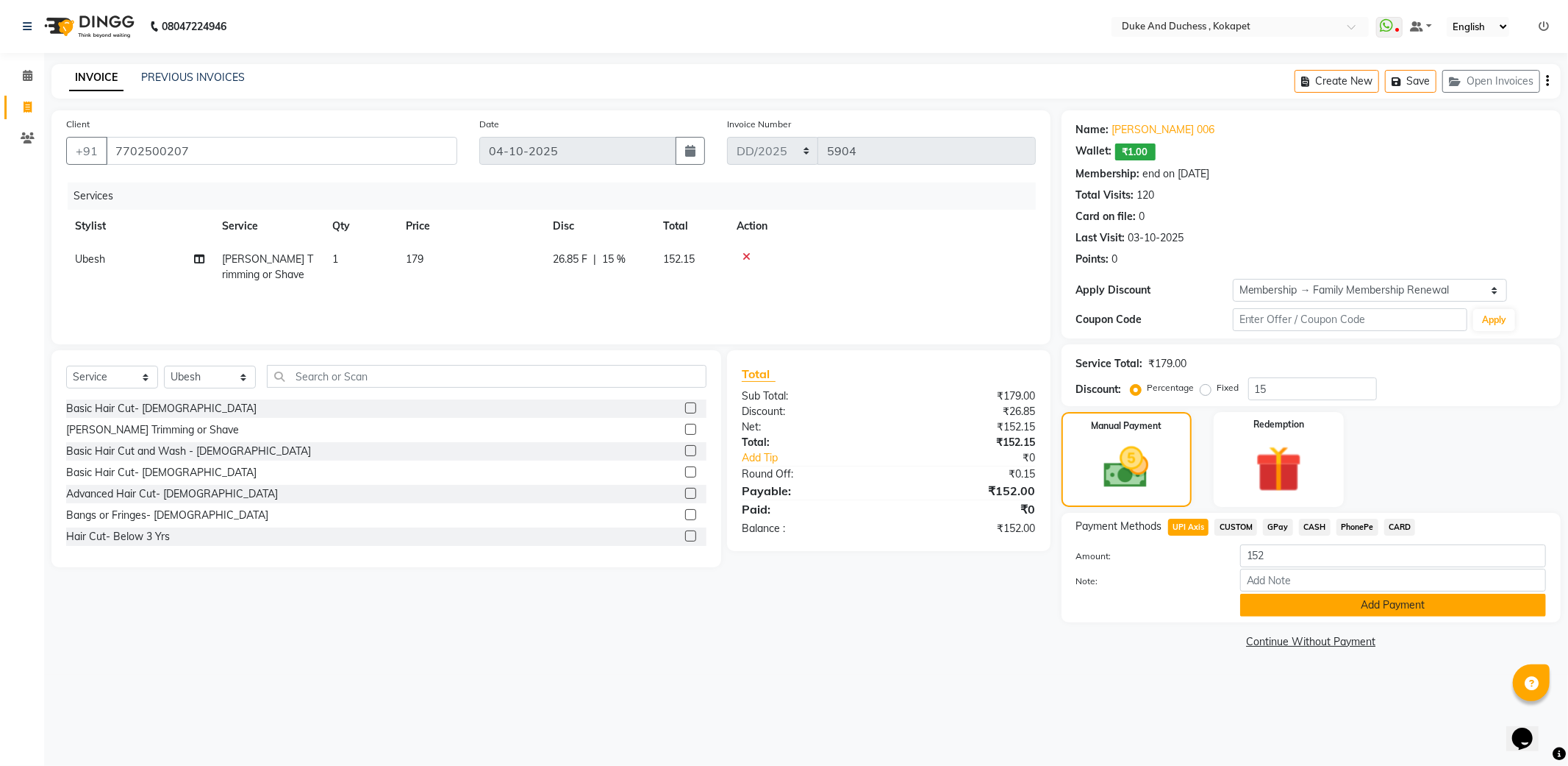
click at [1342, 611] on button "Add Payment" at bounding box center [1393, 605] width 306 height 23
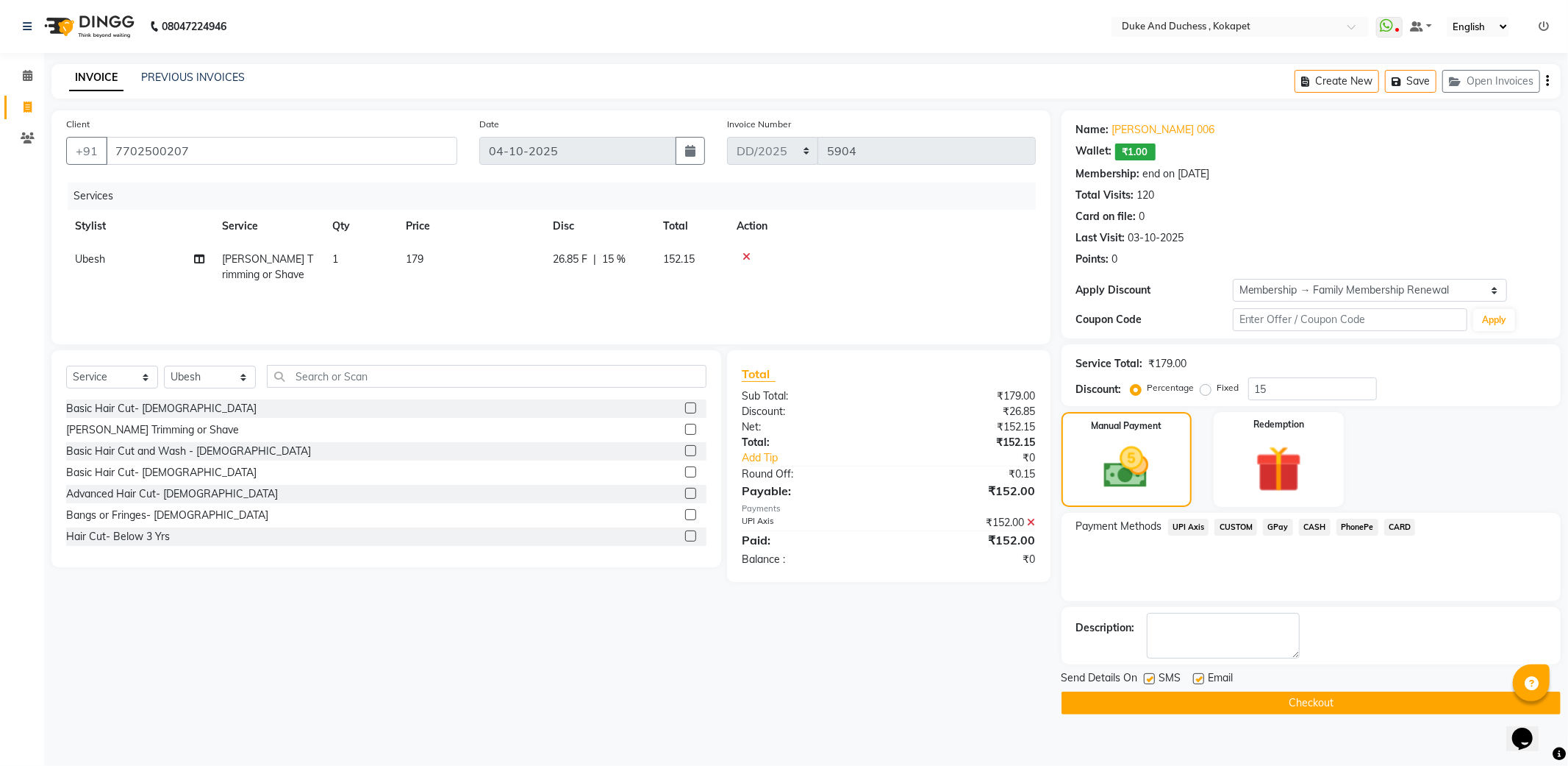
click at [1331, 700] on button "Checkout" at bounding box center [1311, 703] width 499 height 23
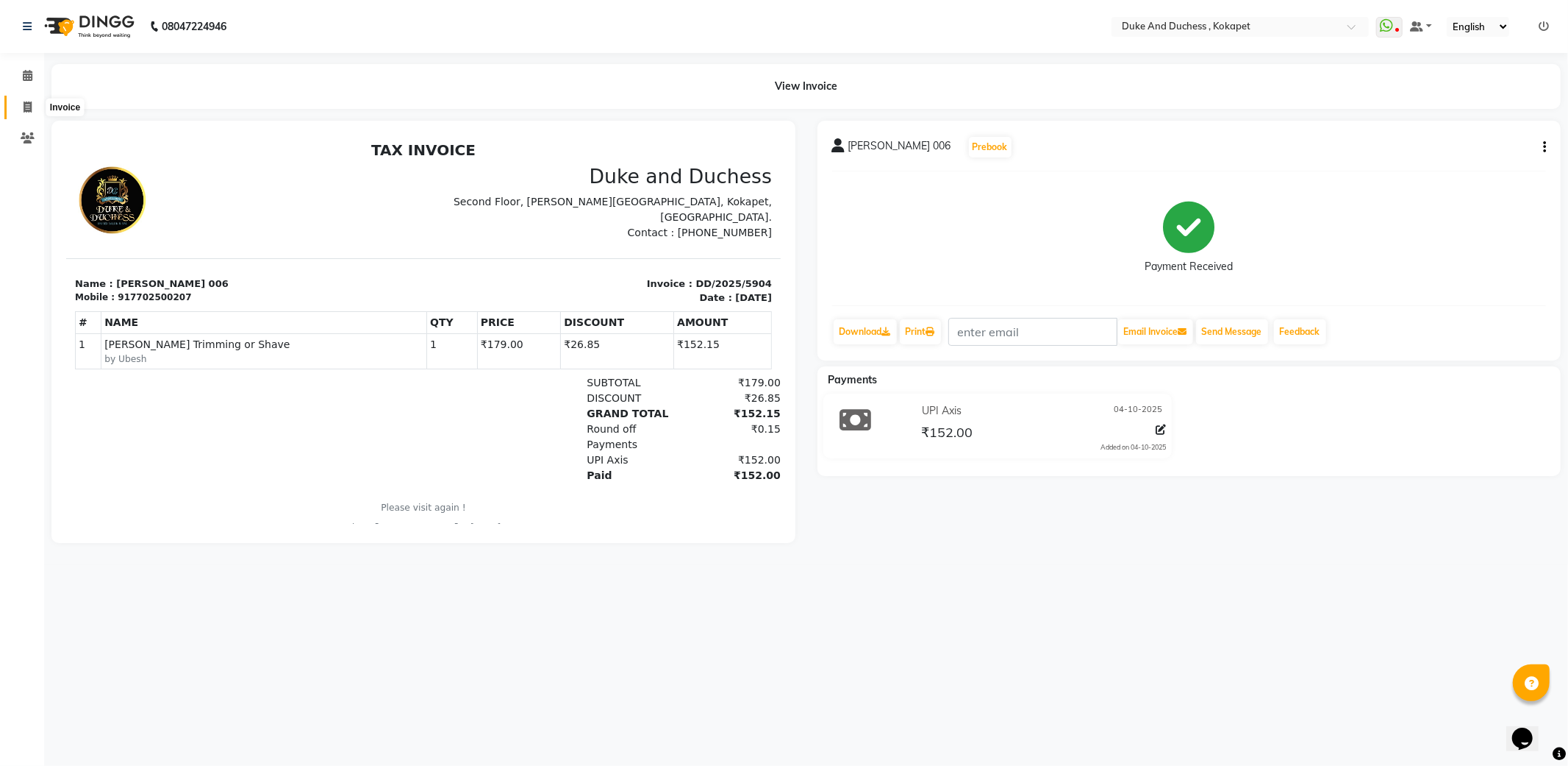
click at [20, 107] on span at bounding box center [28, 108] width 26 height 17
select select "service"
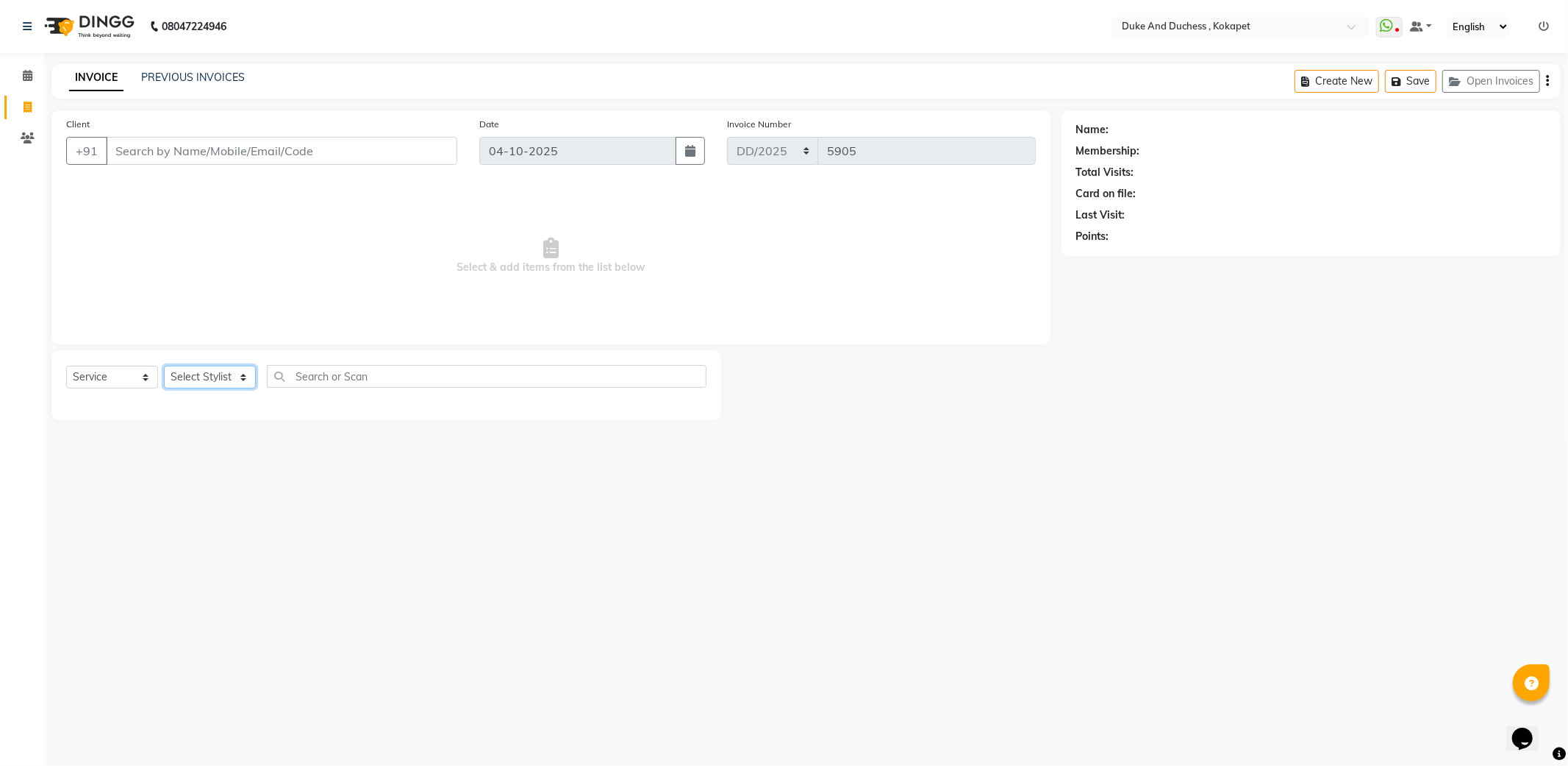
click at [216, 377] on select "Select Stylist Admin Anu Rai Duke & Duchess Kushmita Toppo Raj Gurung Rijvan Mo…" at bounding box center [210, 377] width 92 height 23
select select "92305"
click at [164, 366] on select "Select Stylist Admin Anu Rai Duke & Duchess Kushmita Toppo Raj Gurung Rijvan Mo…" at bounding box center [210, 377] width 92 height 23
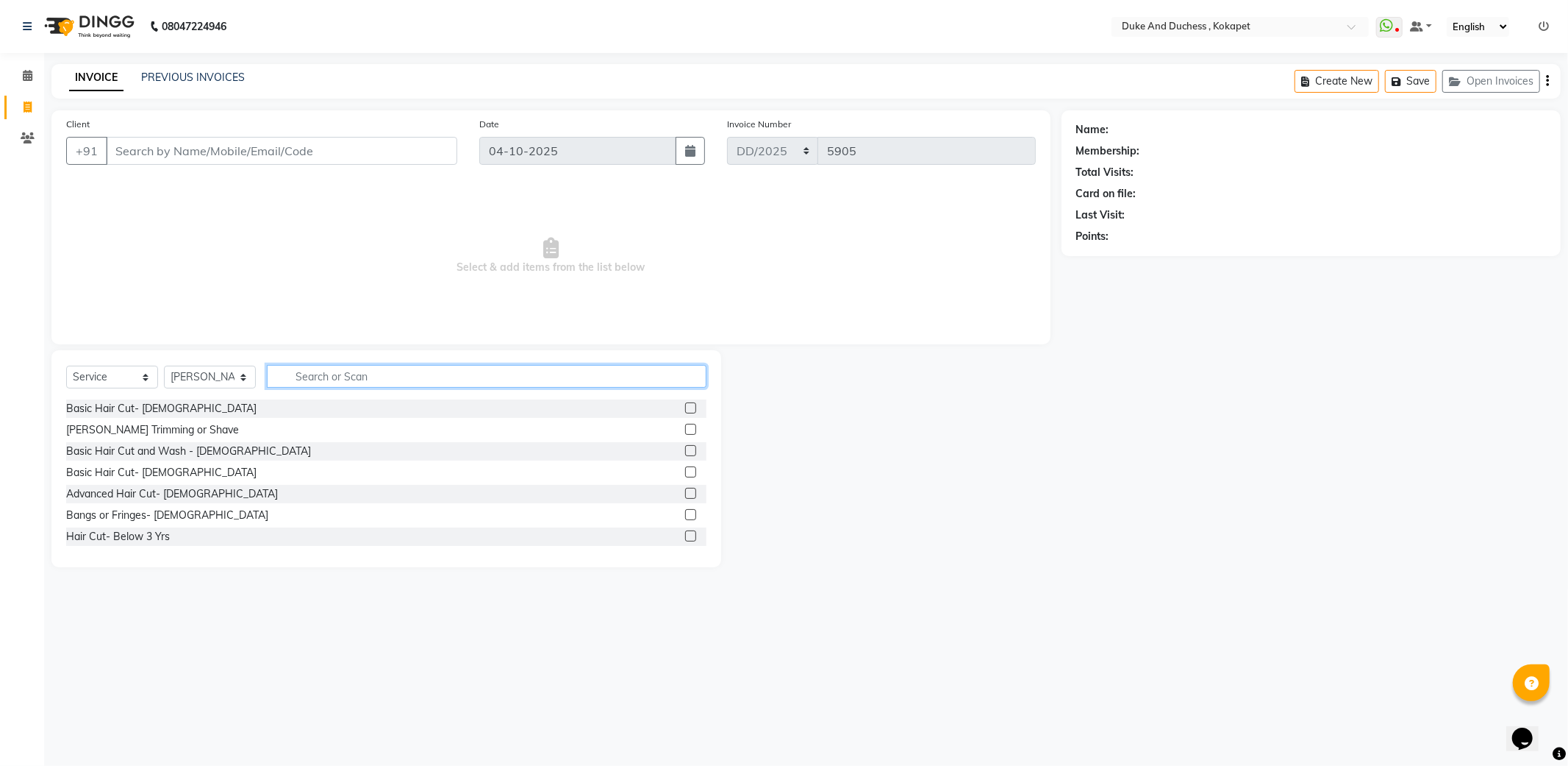
click at [376, 375] on input "text" at bounding box center [486, 377] width 440 height 23
click at [376, 376] on input "text" at bounding box center [486, 377] width 440 height 23
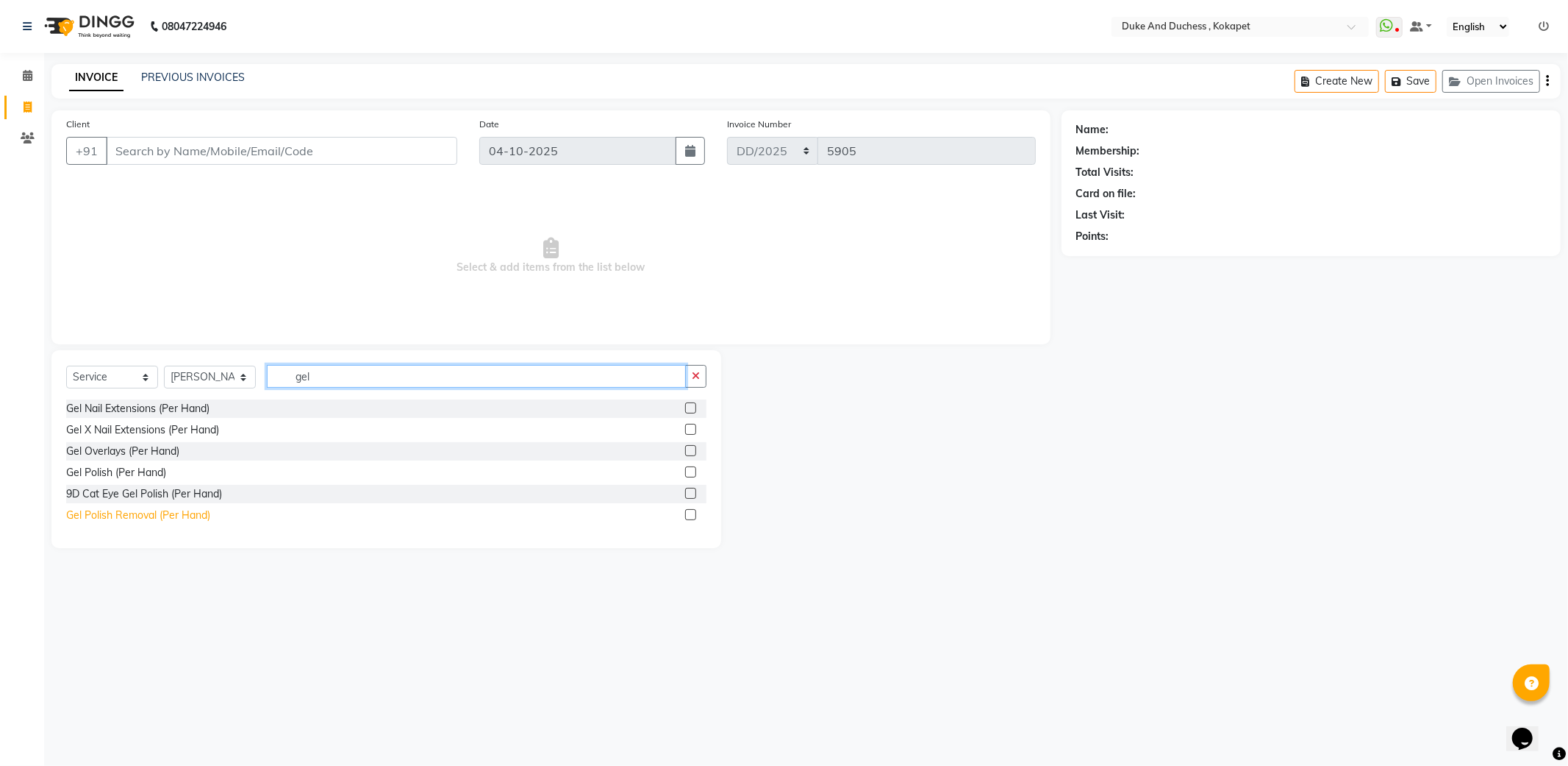
type input "gel"
click at [135, 515] on div "Gel Polish Removal (Per Hand)" at bounding box center [138, 515] width 144 height 15
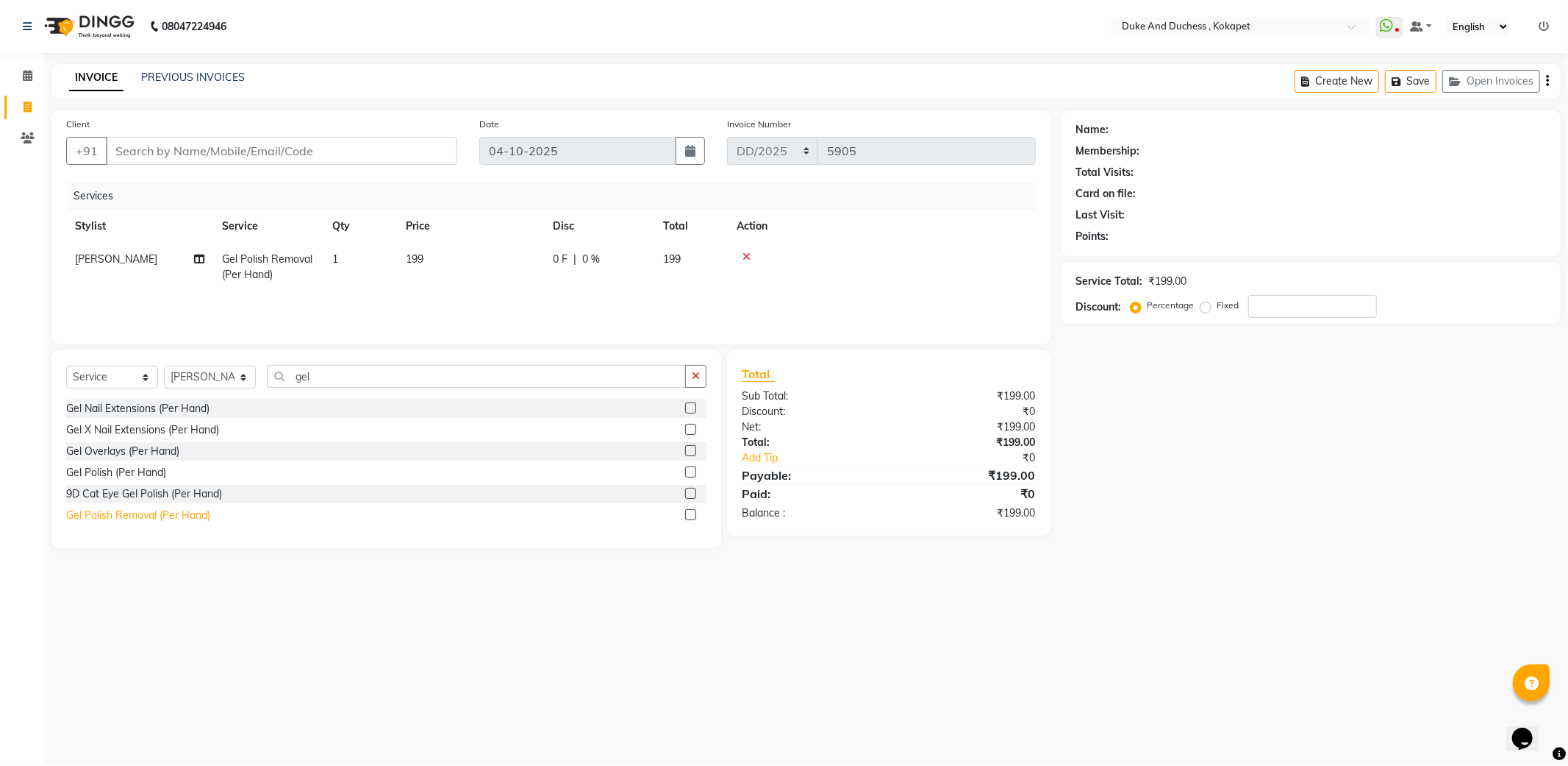
click at [147, 515] on div "Gel Polish Removal (Per Hand)" at bounding box center [138, 515] width 144 height 15
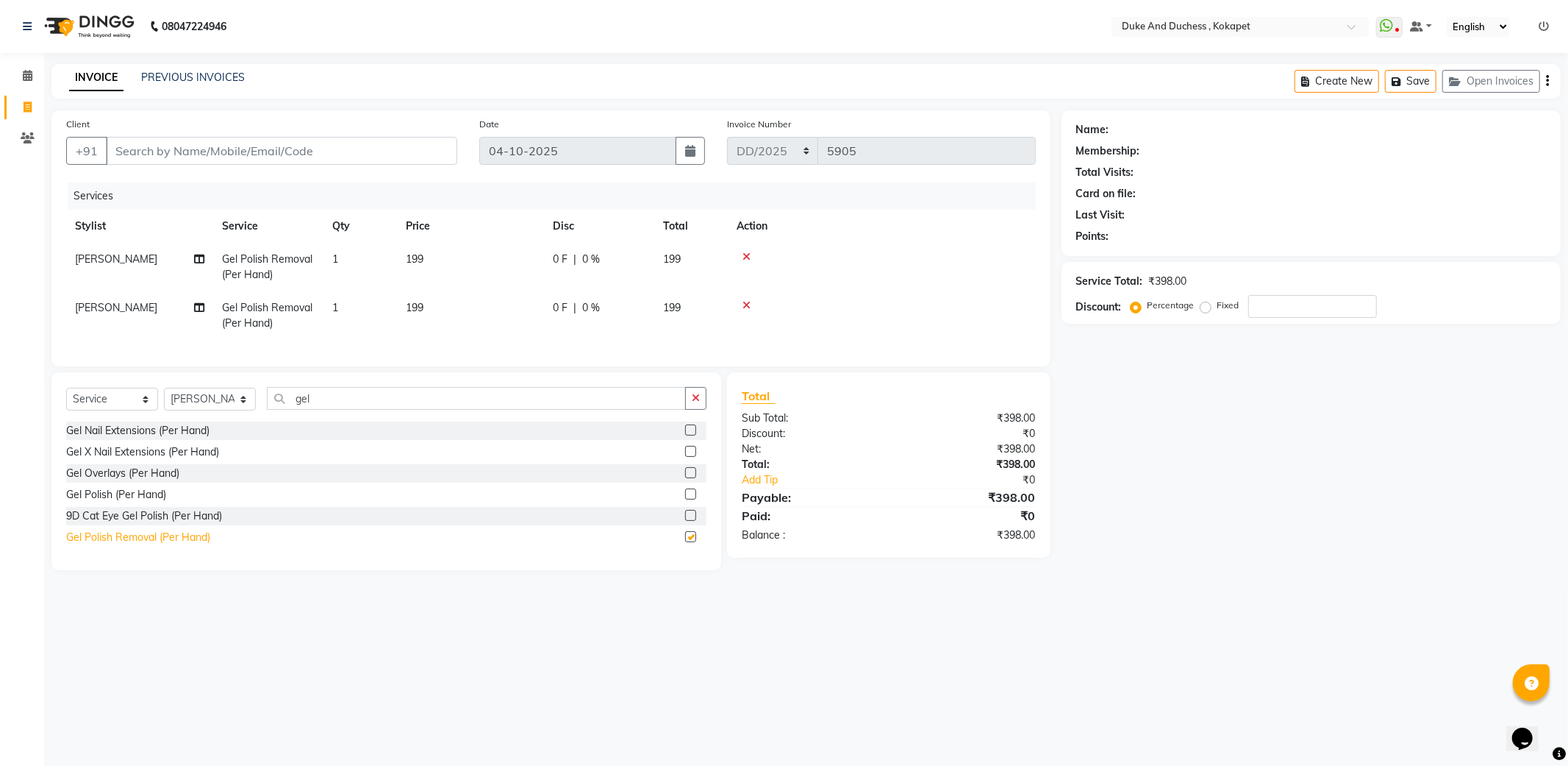
checkbox input "false"
click at [341, 307] on td "1" at bounding box center [360, 315] width 74 height 49
select select "92305"
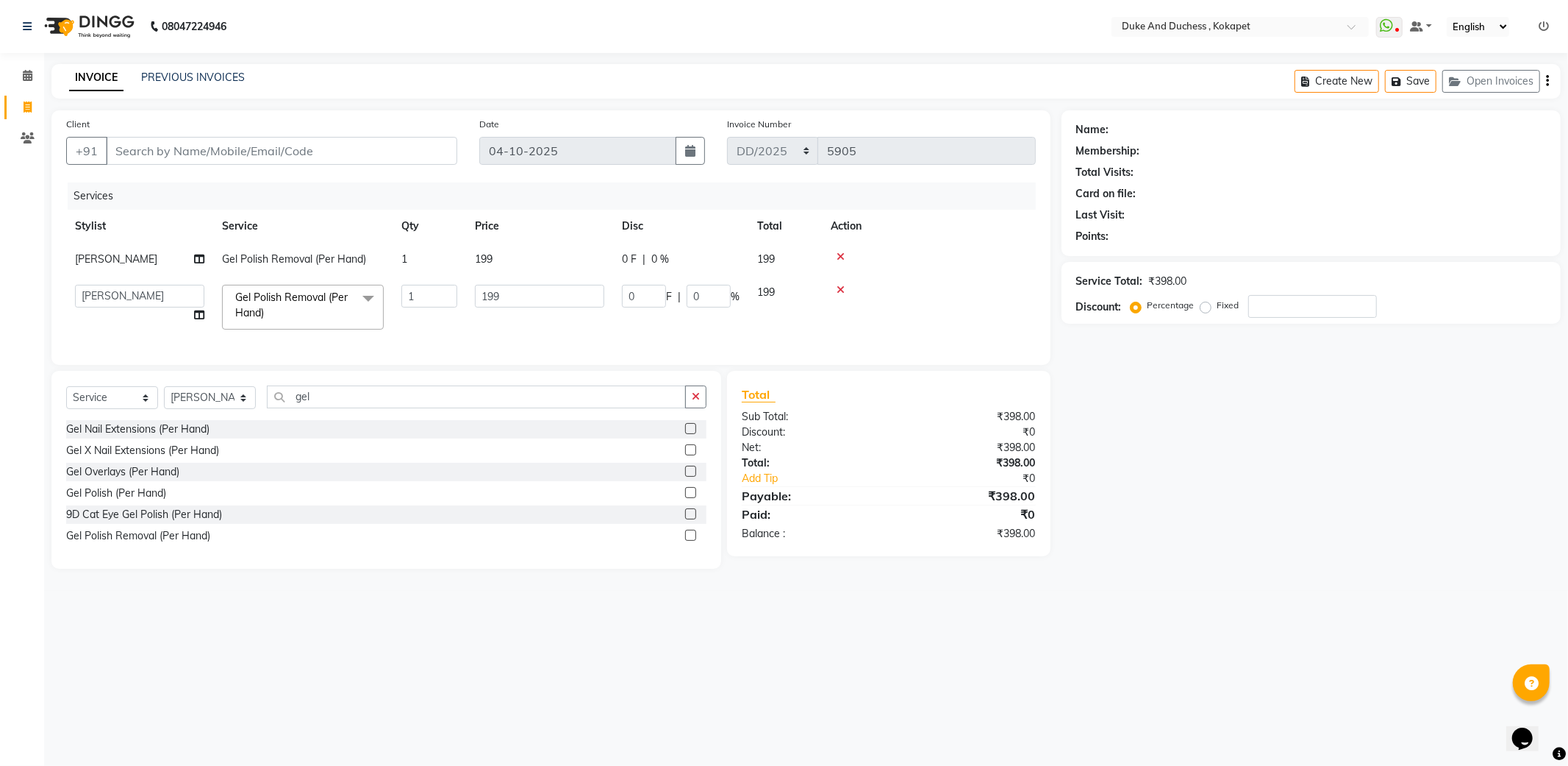
click at [839, 283] on td at bounding box center [928, 307] width 214 height 62
click at [837, 285] on icon at bounding box center [840, 290] width 8 height 11
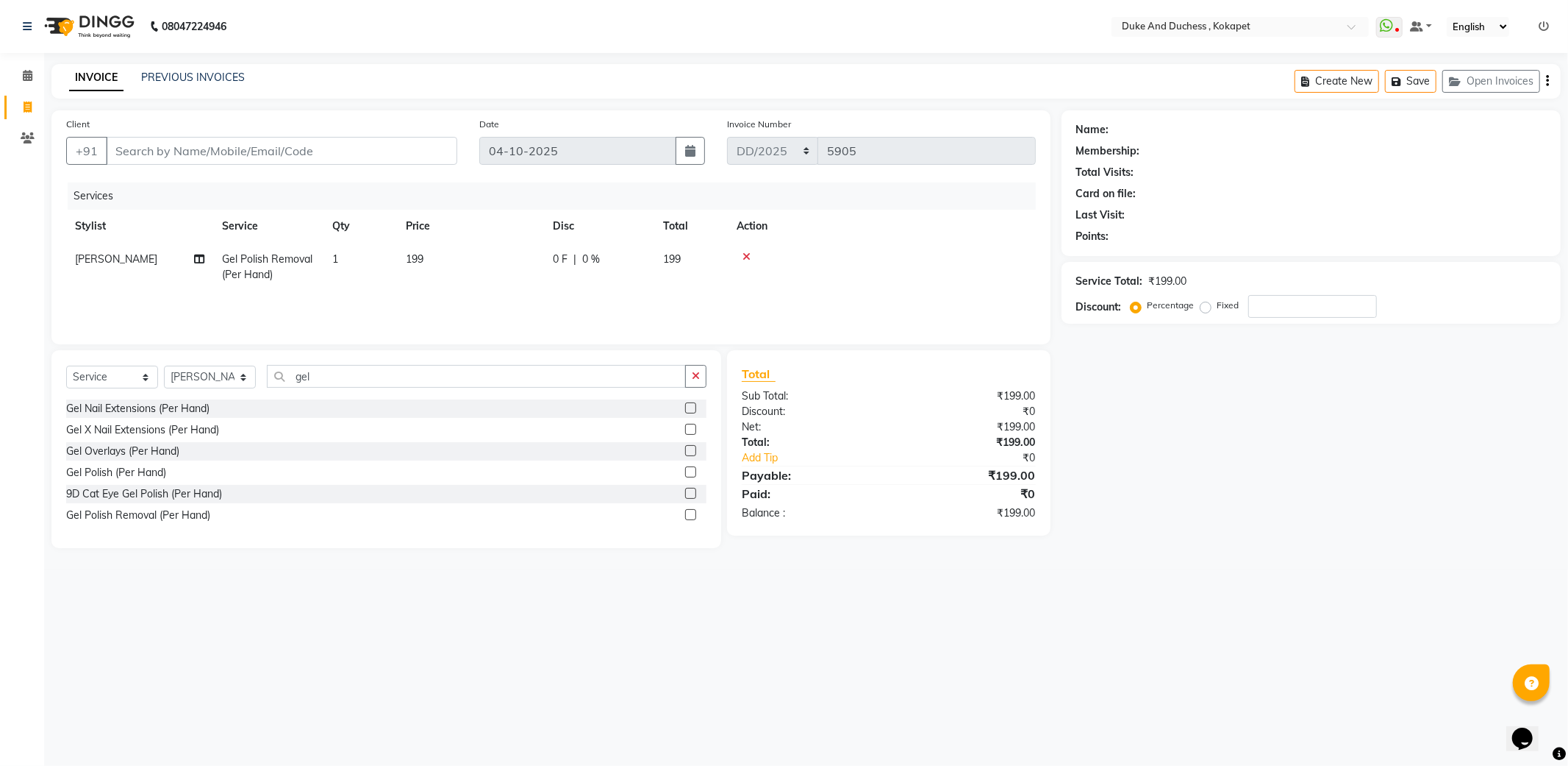
click at [837, 288] on td at bounding box center [881, 267] width 308 height 49
drag, startPoint x: 837, startPoint y: 288, endPoint x: 822, endPoint y: 288, distance: 15.0
click at [822, 288] on td at bounding box center [881, 267] width 308 height 49
click at [346, 251] on td "1" at bounding box center [360, 267] width 74 height 49
select select "92305"
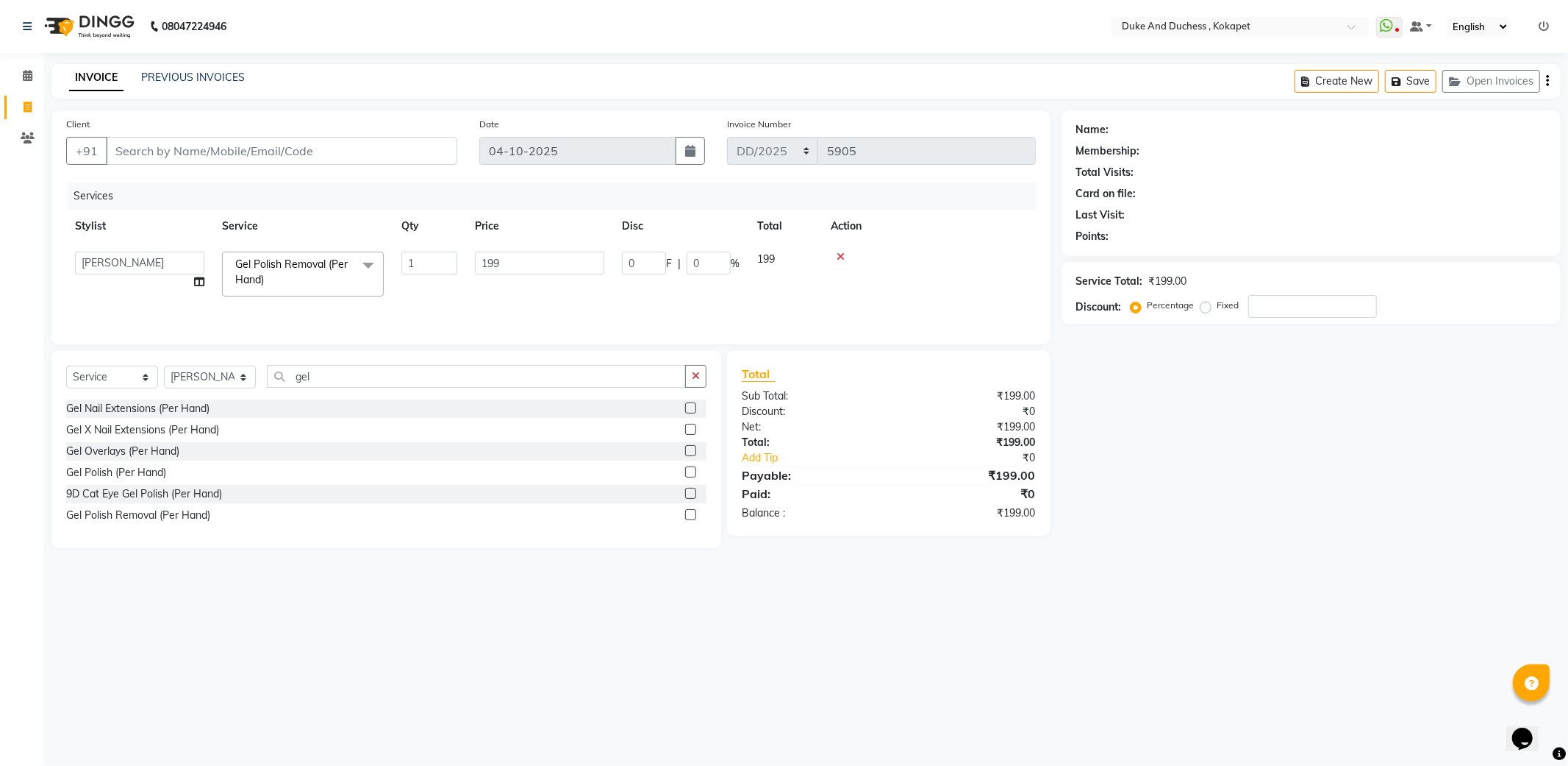
click at [346, 254] on span "Gel Polish Removal (Per Hand) x" at bounding box center [303, 274] width 162 height 44
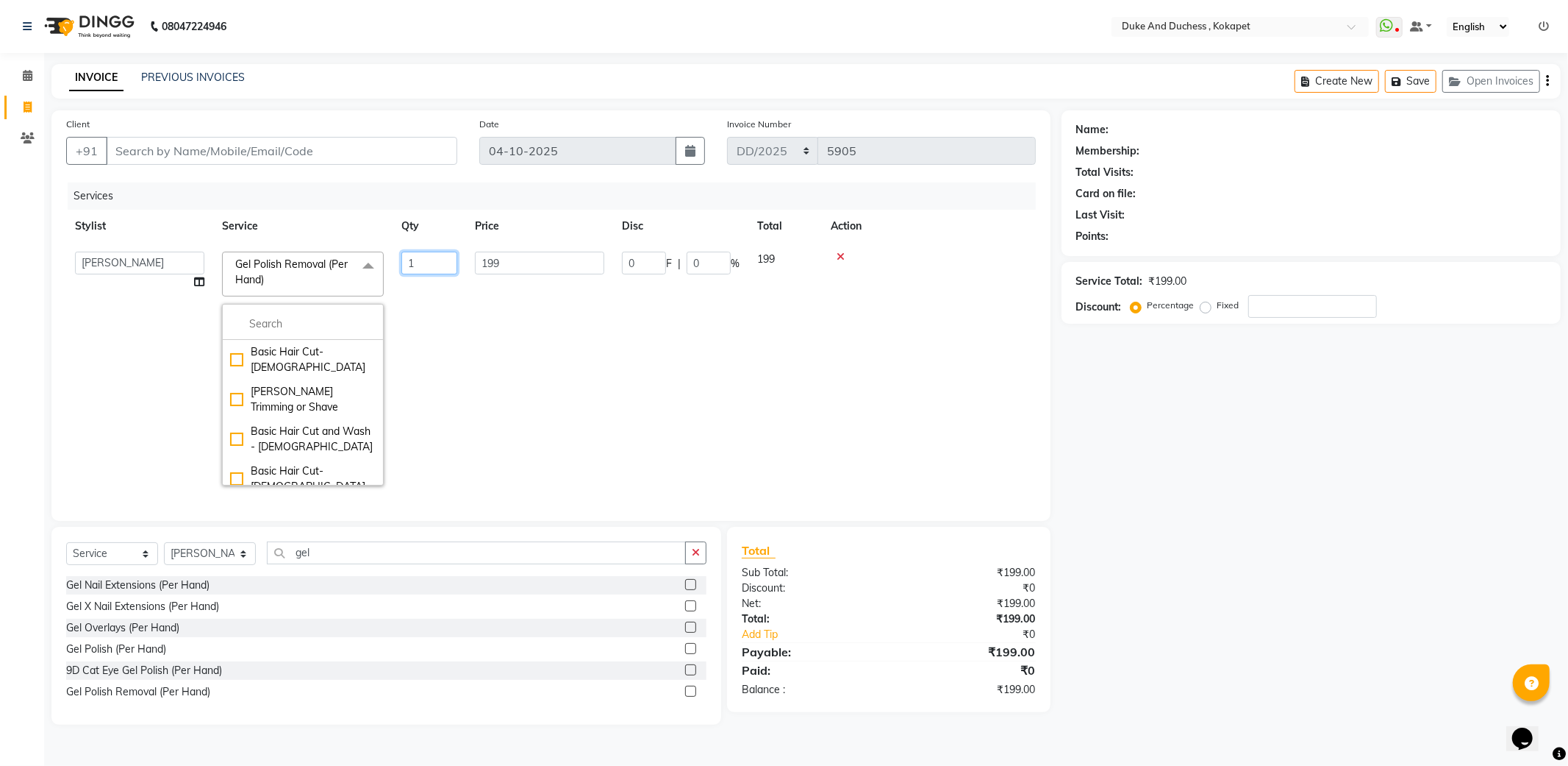
drag, startPoint x: 417, startPoint y: 267, endPoint x: 435, endPoint y: 267, distance: 18.0
click at [425, 267] on input "1" at bounding box center [429, 263] width 56 height 23
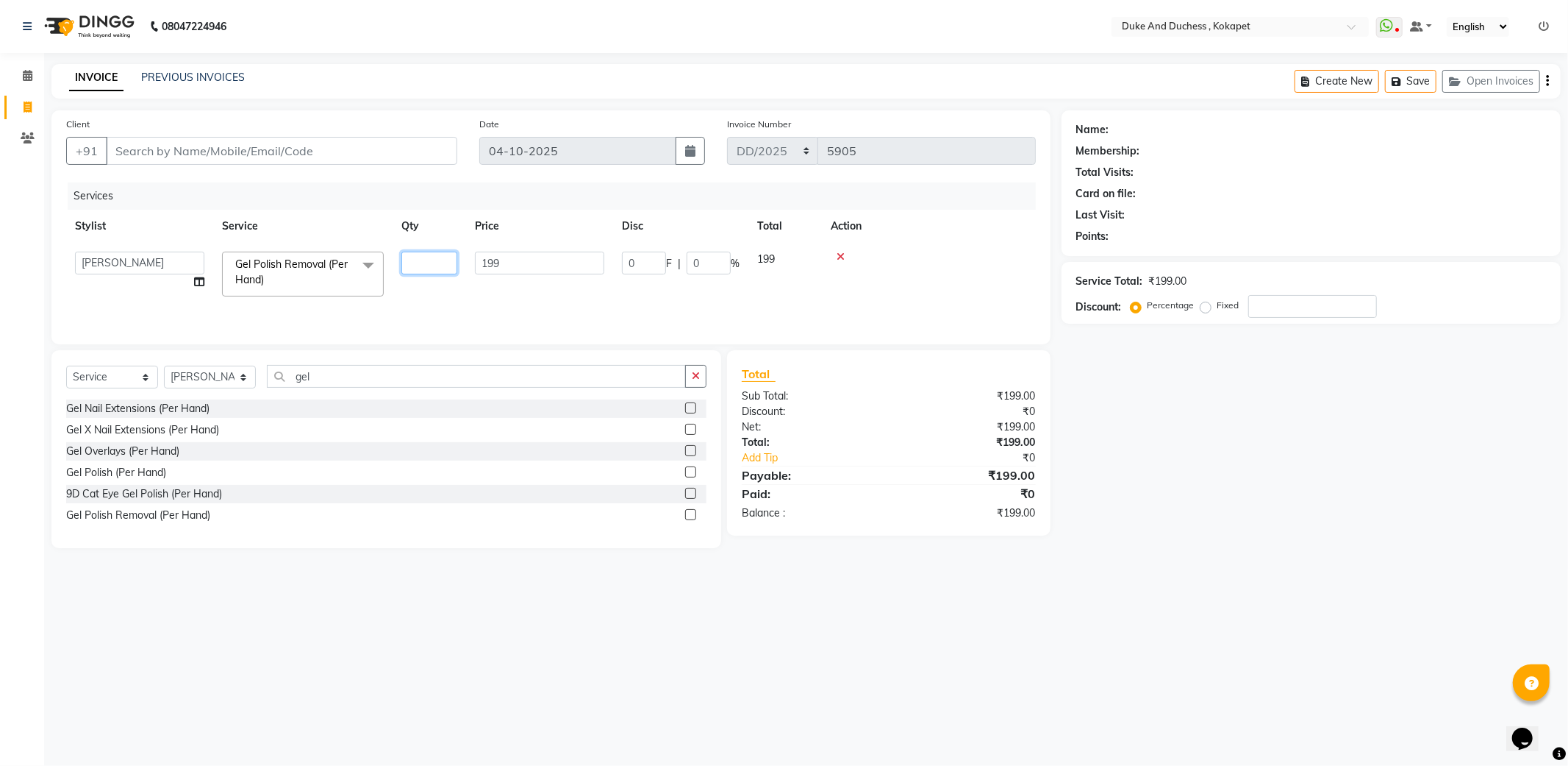
type input "2"
click at [997, 245] on td at bounding box center [881, 267] width 308 height 49
click at [696, 370] on button "button" at bounding box center [696, 377] width 21 height 23
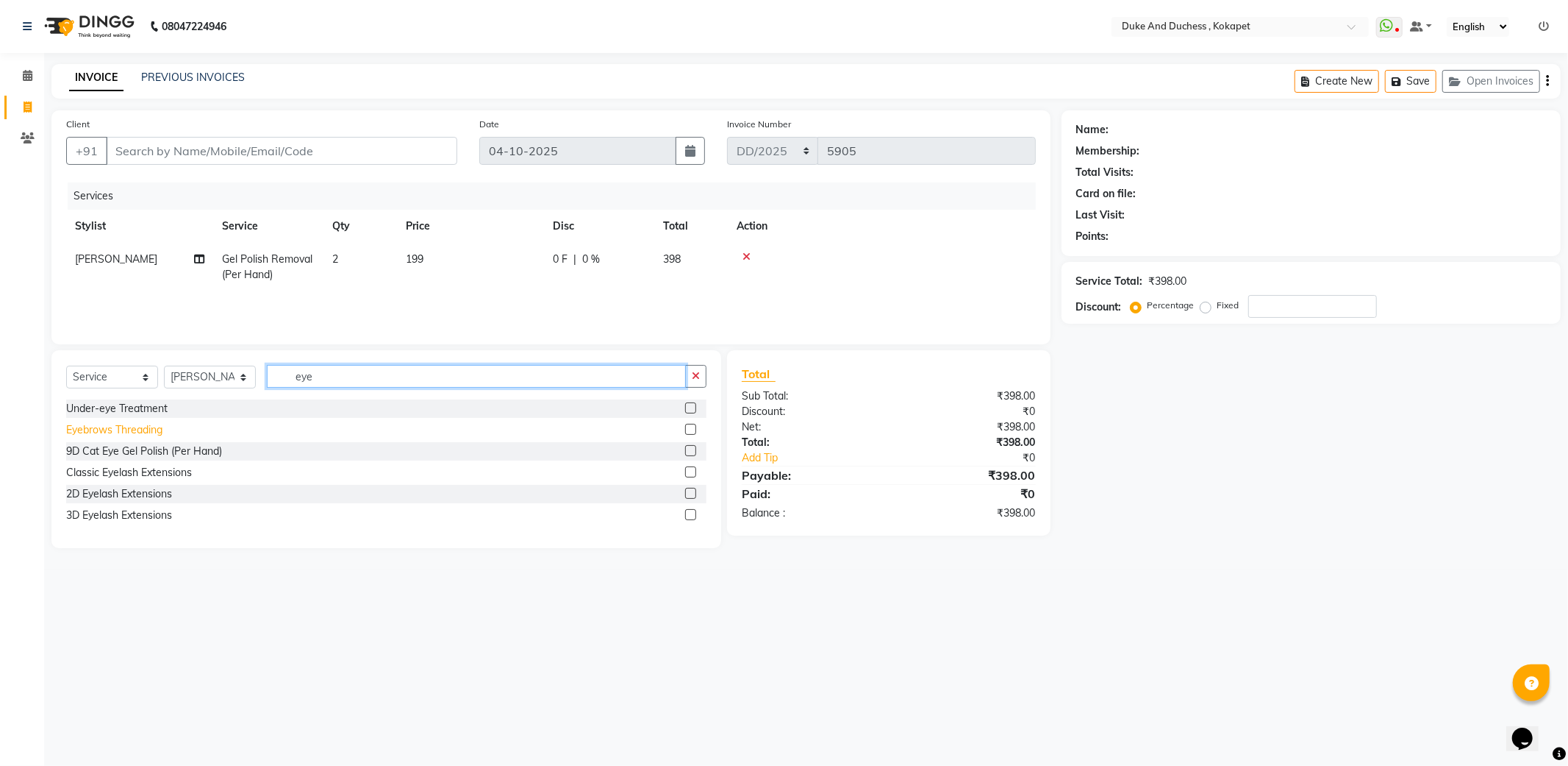
type input "eye"
click at [126, 433] on div "Eyebrows Threading" at bounding box center [114, 429] width 96 height 15
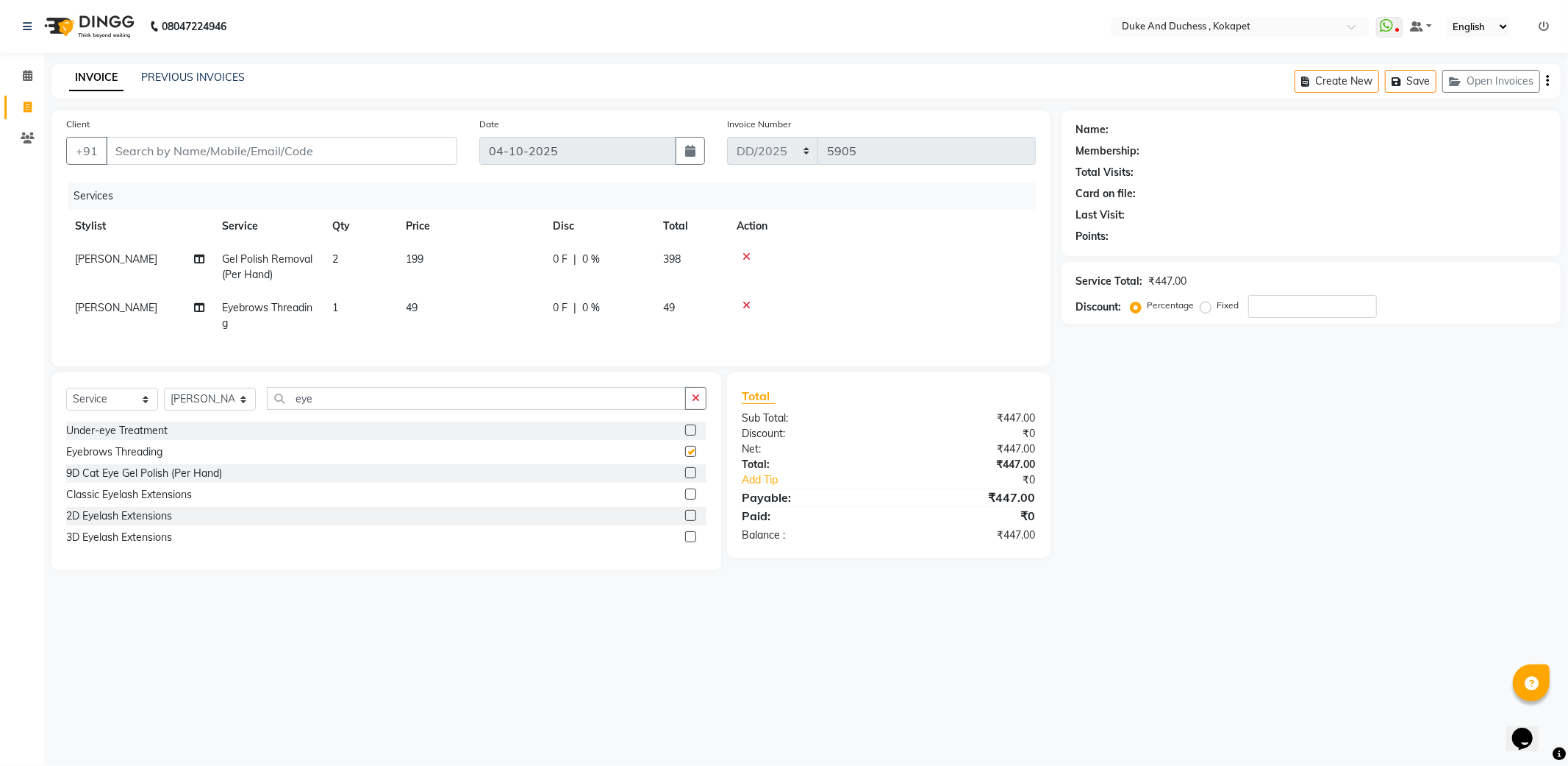
checkbox input "false"
click at [370, 409] on input "eye" at bounding box center [476, 398] width 419 height 23
type input "e"
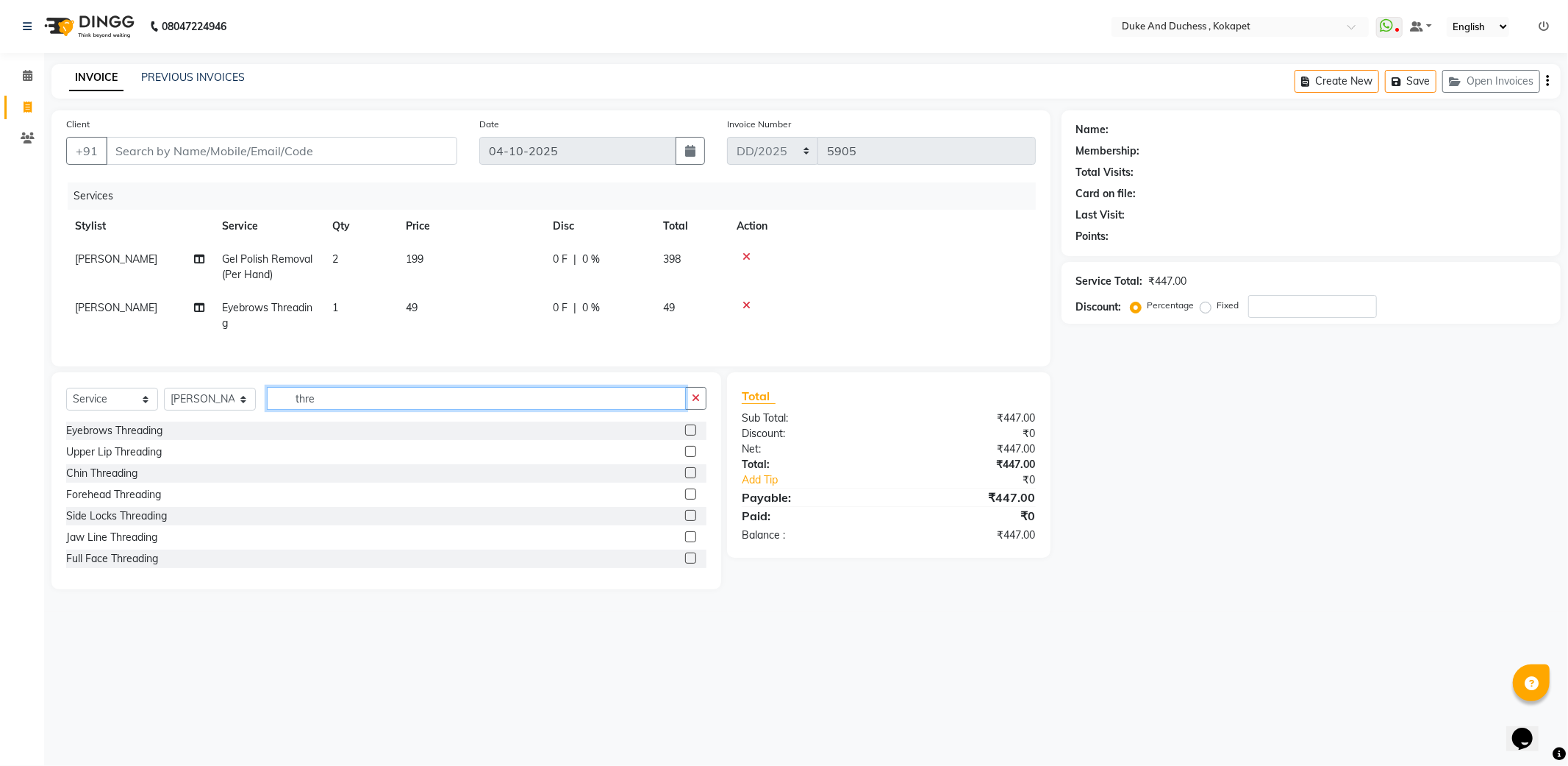
type input "thre"
click at [336, 254] on span "2" at bounding box center [335, 259] width 6 height 13
select select "92305"
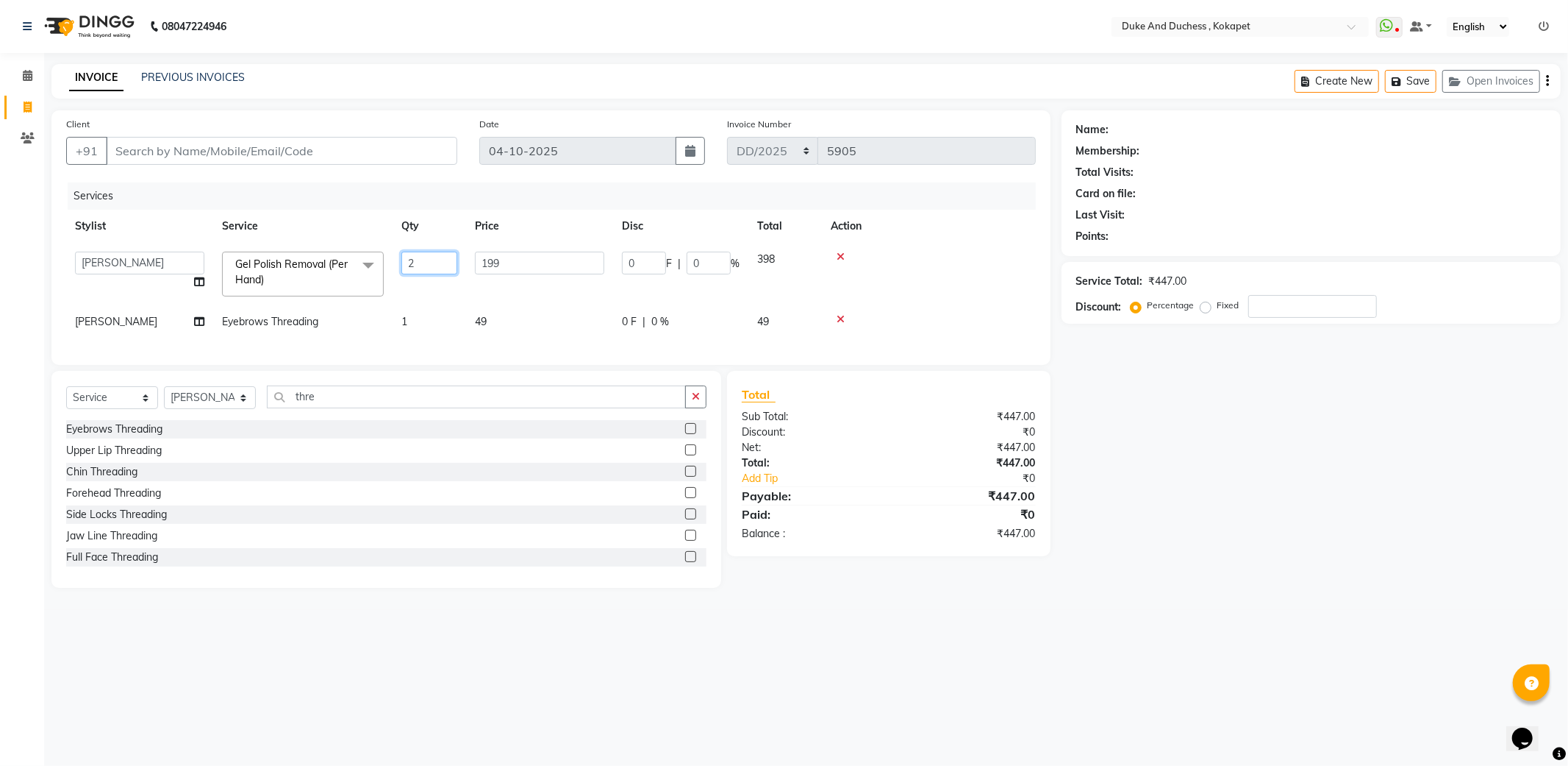
click at [426, 265] on input "2" at bounding box center [429, 263] width 56 height 23
type input "1"
click at [978, 246] on td at bounding box center [928, 274] width 214 height 62
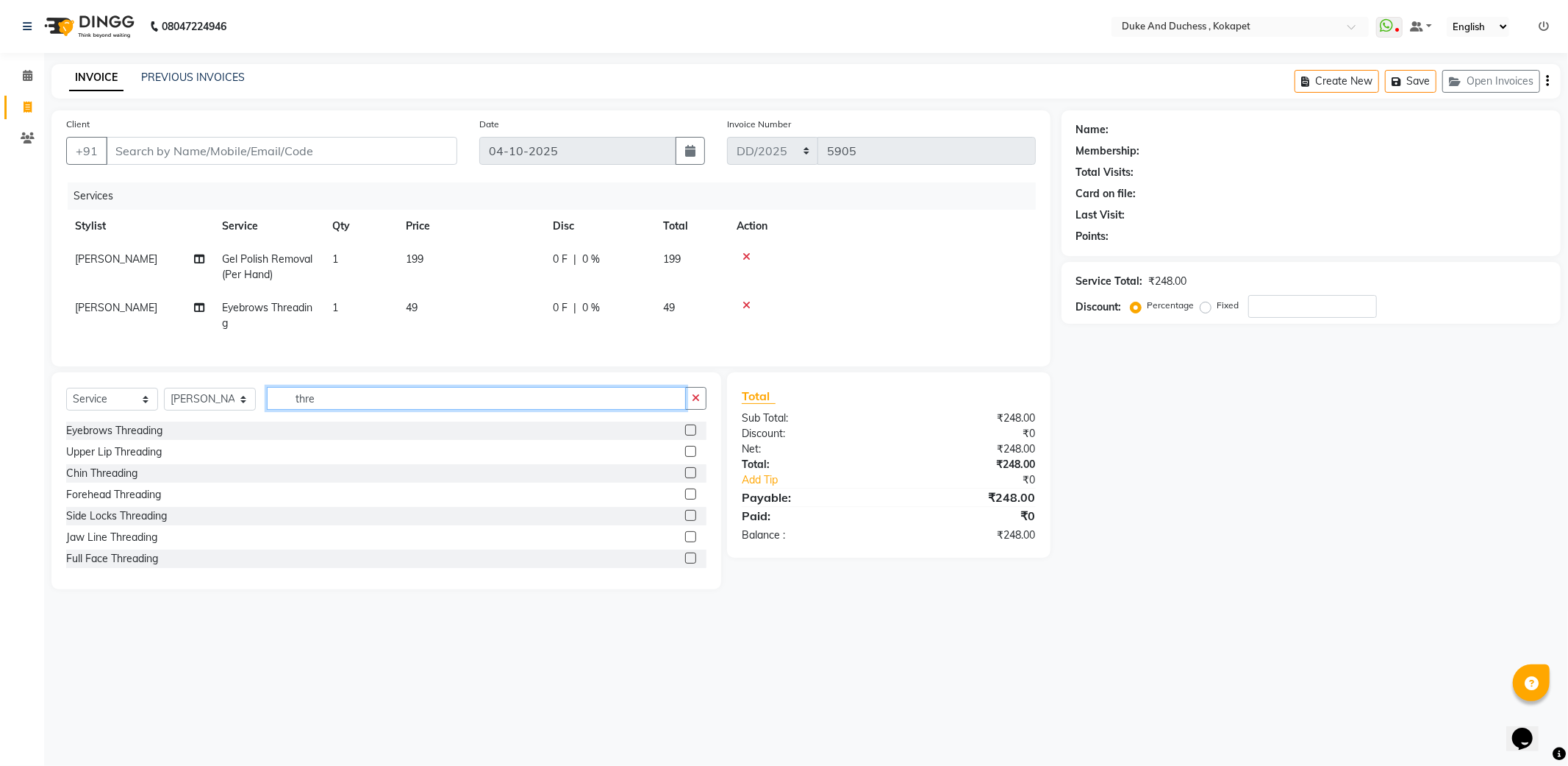
click at [346, 410] on input "thre" at bounding box center [476, 398] width 419 height 23
click at [346, 410] on input "thre" at bounding box center [476, 398] width 419 height 23
click at [113, 459] on div "Upper Lip Threading" at bounding box center [114, 451] width 96 height 15
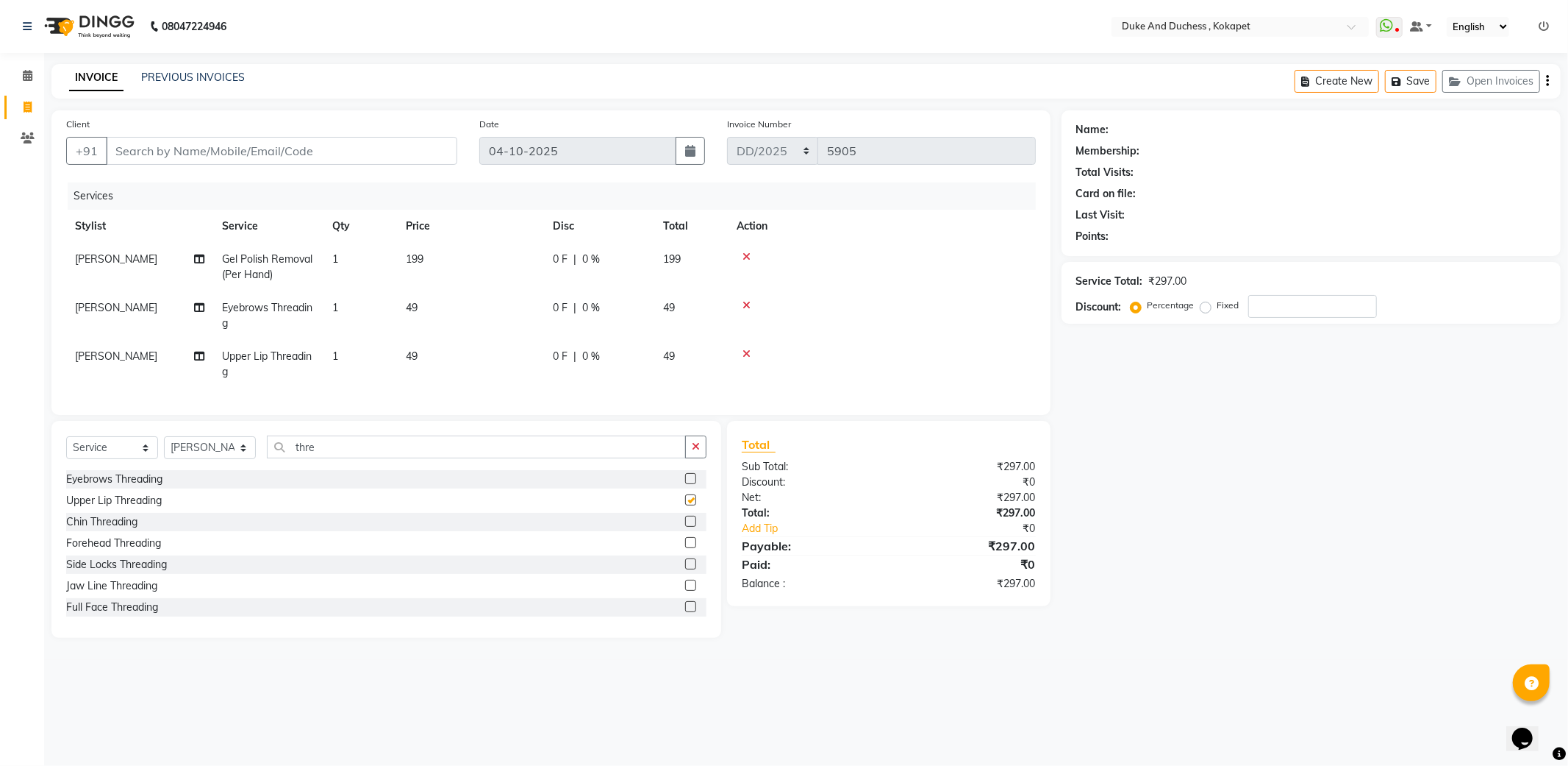
checkbox input "false"
click at [253, 152] on input "Client" at bounding box center [282, 150] width 352 height 28
type input "8"
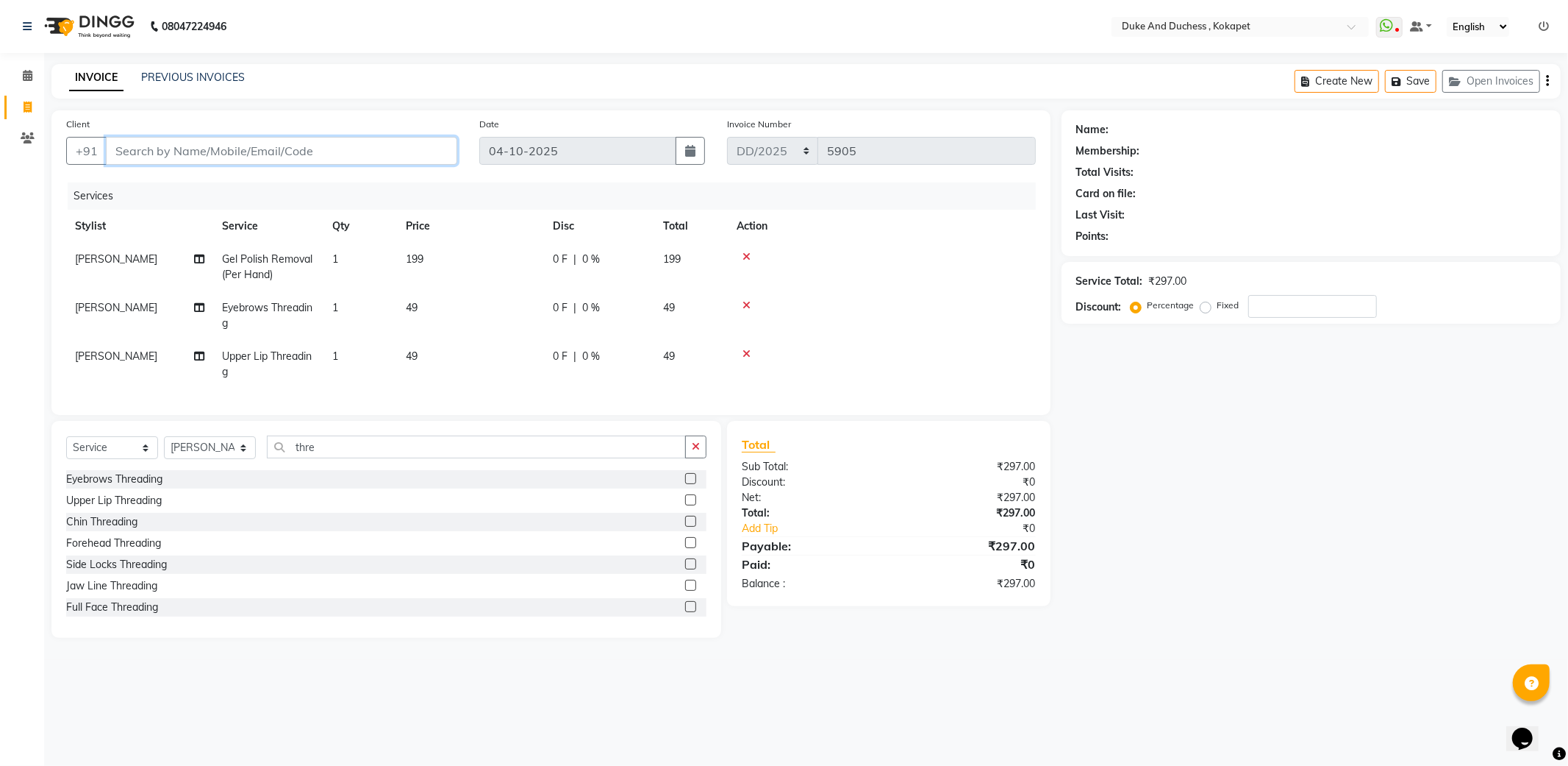
type input "0"
click at [232, 180] on ngb-highlight "88003720 10" at bounding box center [260, 184] width 76 height 15
type input "8800372010"
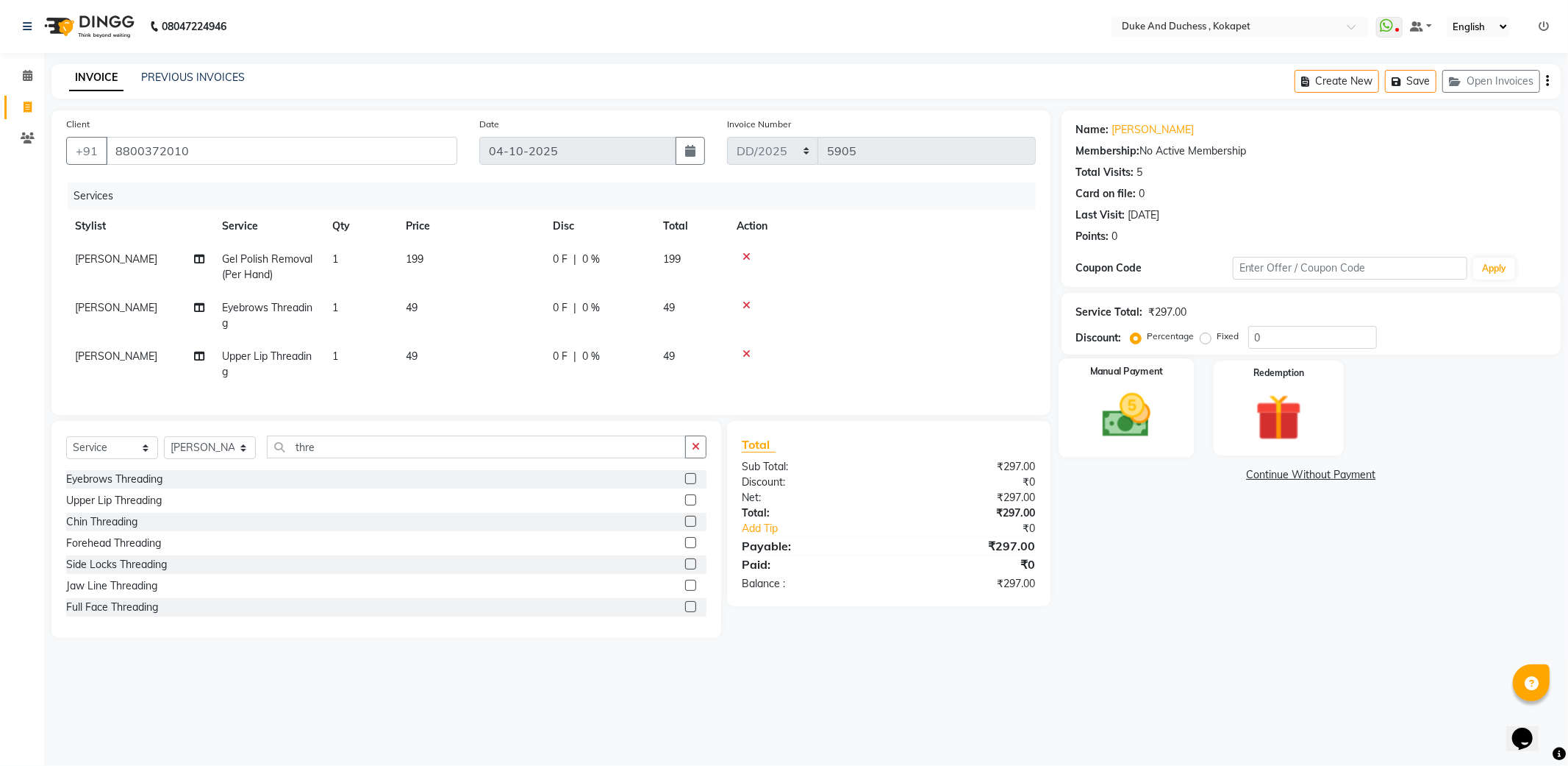
click at [1120, 395] on img at bounding box center [1126, 415] width 79 height 56
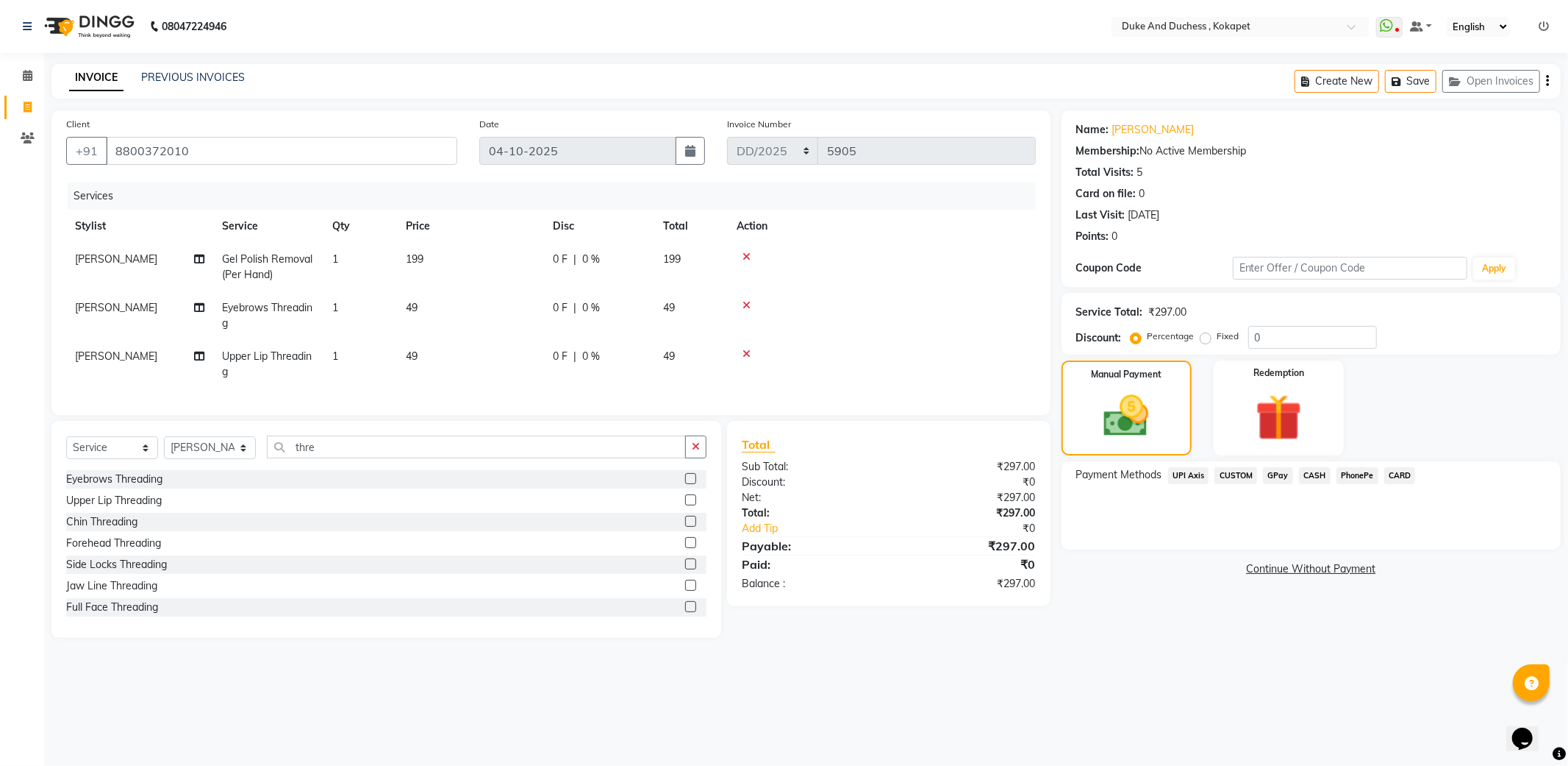
click at [1185, 476] on span "UPI Axis" at bounding box center [1189, 475] width 41 height 17
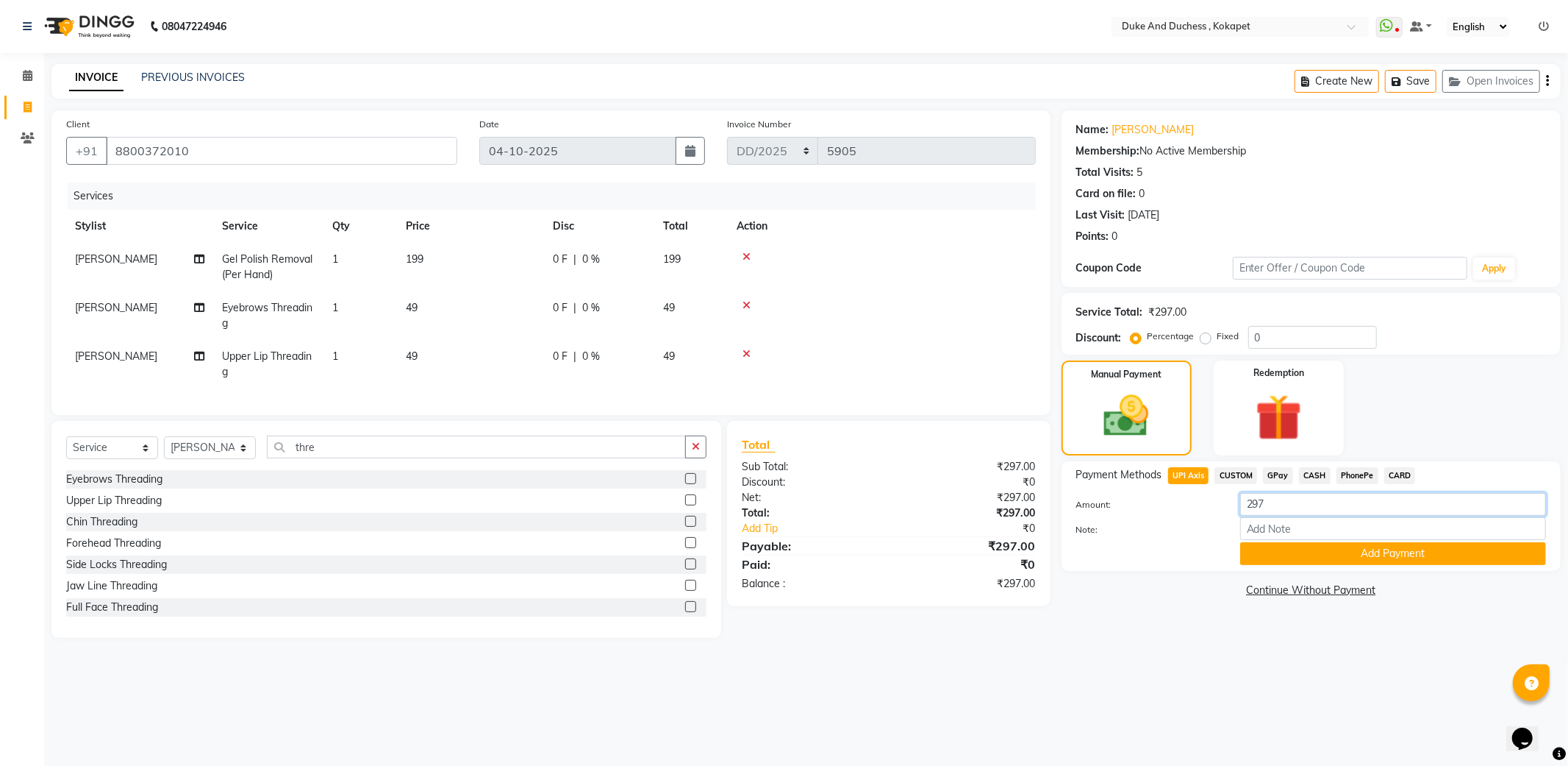
click at [1286, 505] on input "297" at bounding box center [1393, 505] width 306 height 23
click at [1351, 547] on button "Add Payment" at bounding box center [1393, 554] width 306 height 23
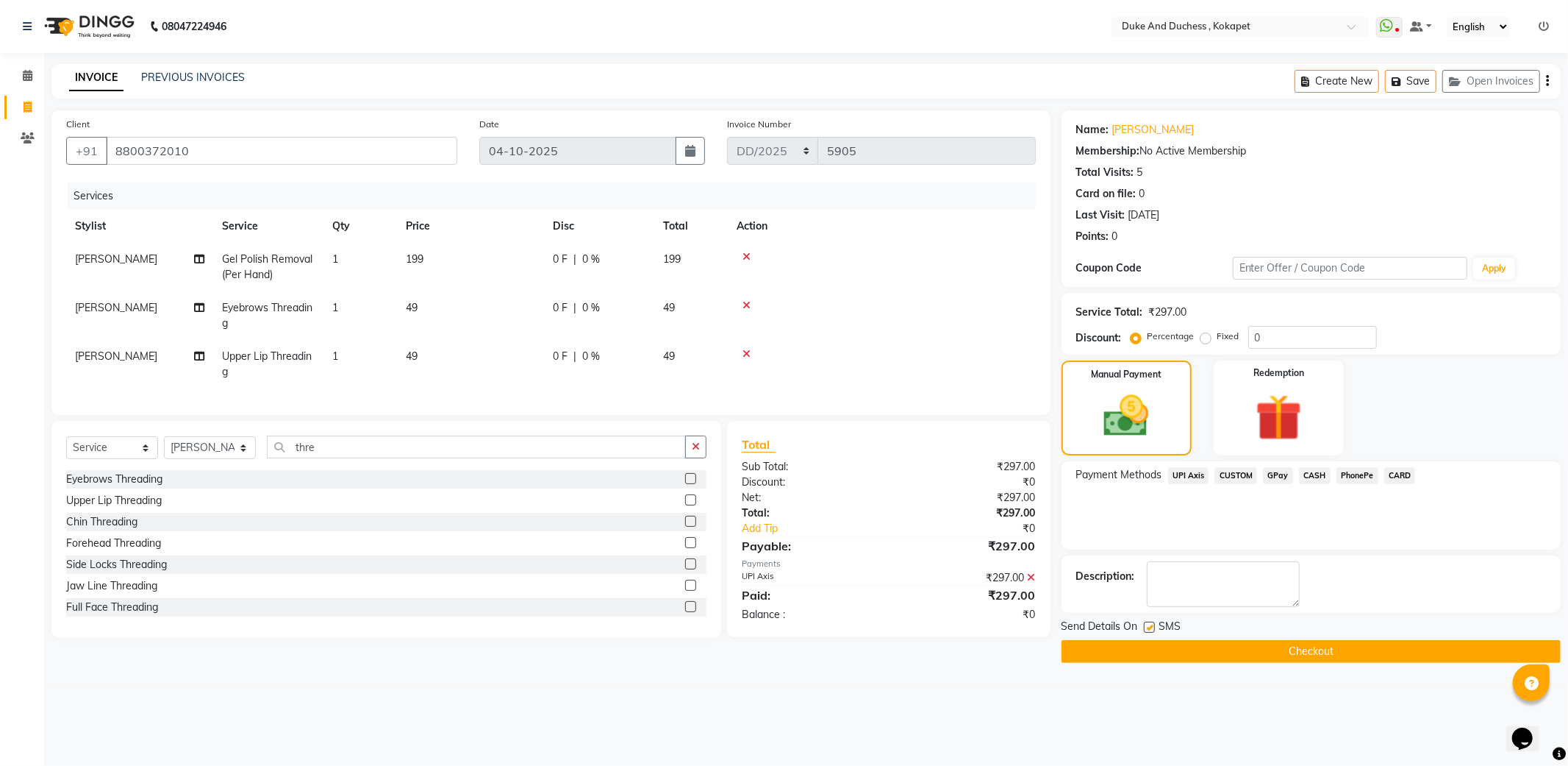
click at [1311, 469] on span "CASH" at bounding box center [1316, 475] width 32 height 17
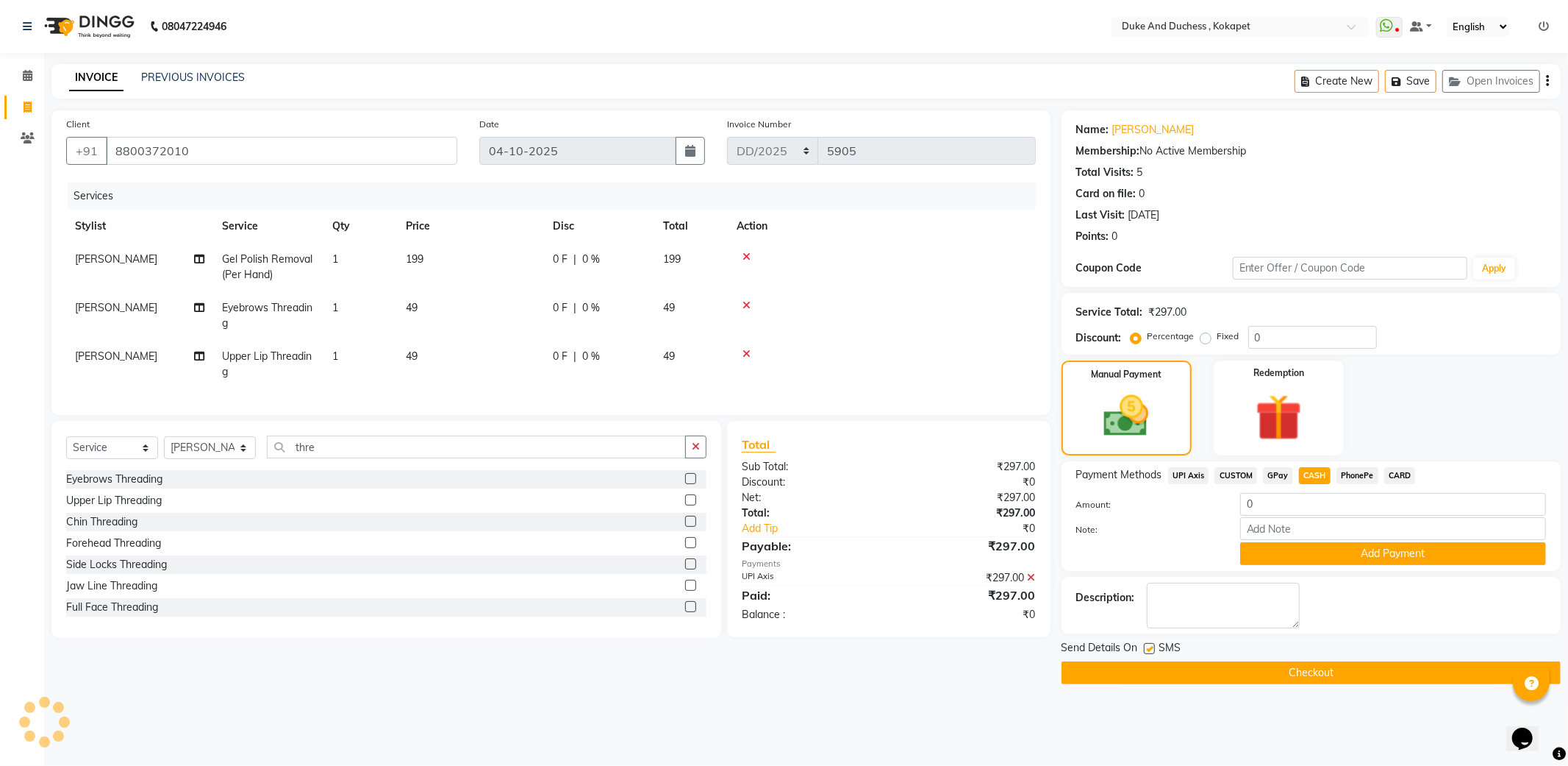
click at [1032, 583] on icon at bounding box center [1031, 578] width 8 height 11
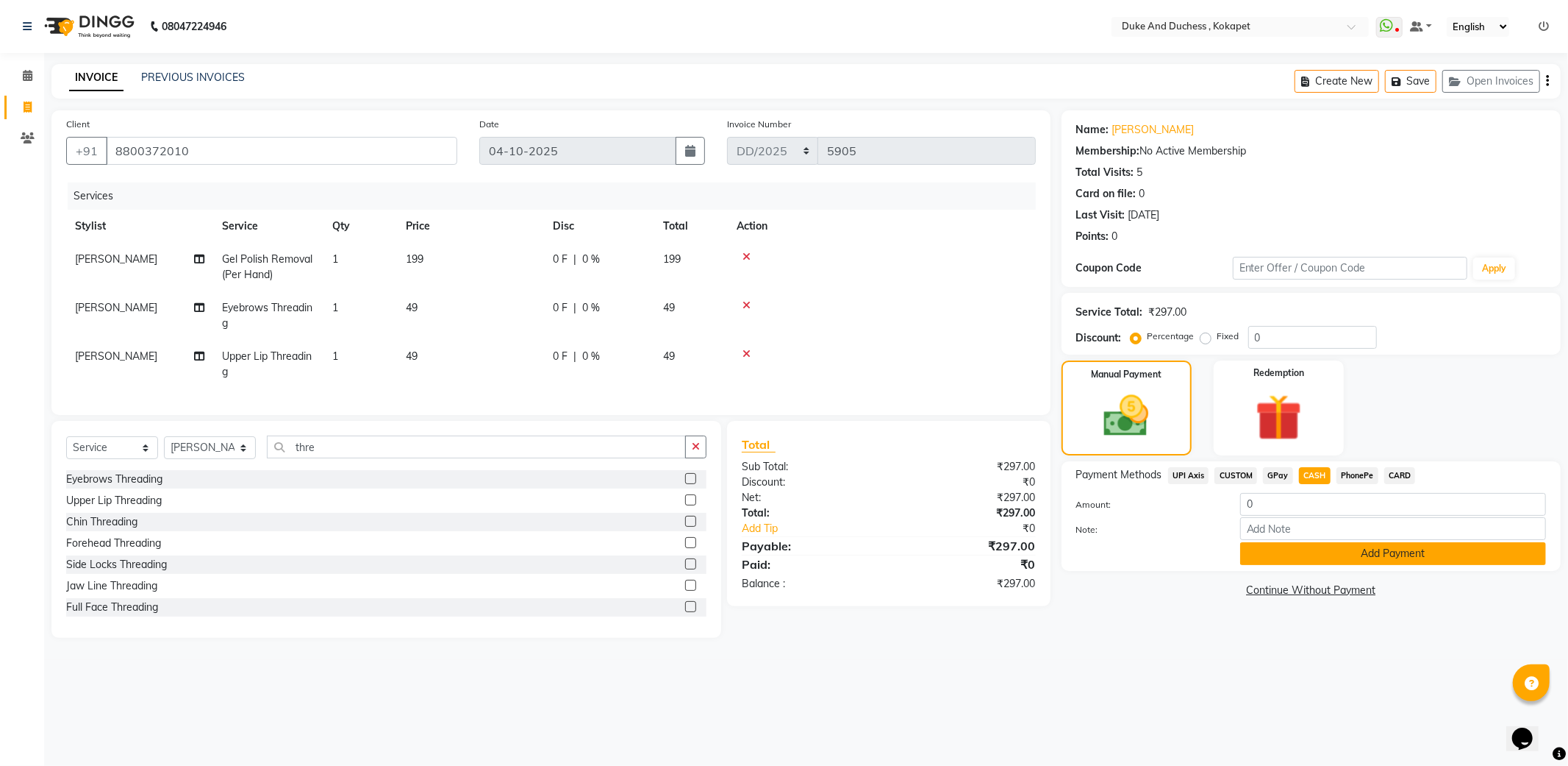
click at [1315, 553] on button "Add Payment" at bounding box center [1393, 554] width 306 height 23
click at [1315, 553] on div "Name: Shruthi Membership: No Active Membership Total Visits: 5 Card on file: 0 …" at bounding box center [1317, 373] width 510 height 527
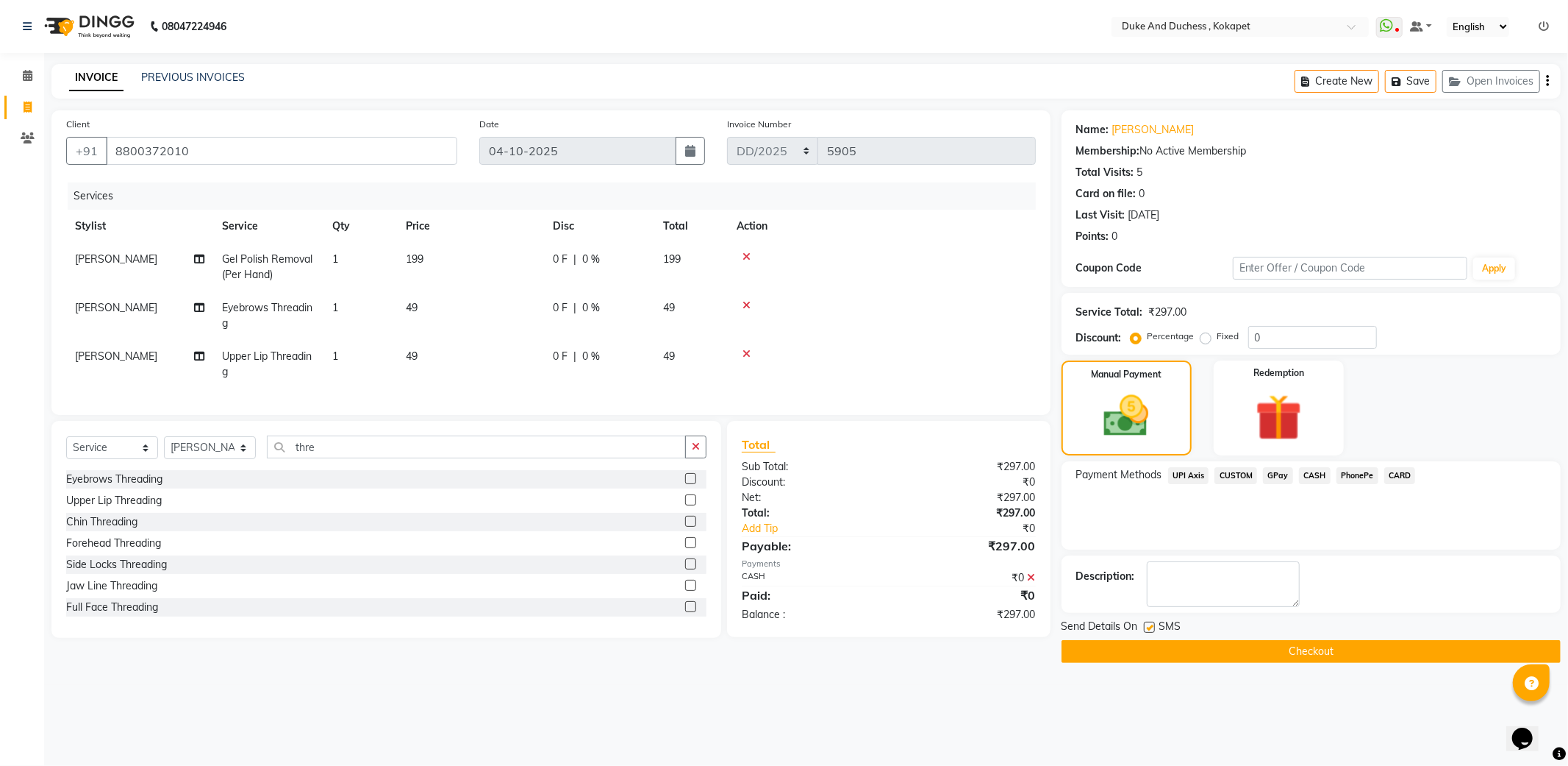
click at [1031, 583] on icon at bounding box center [1031, 578] width 8 height 11
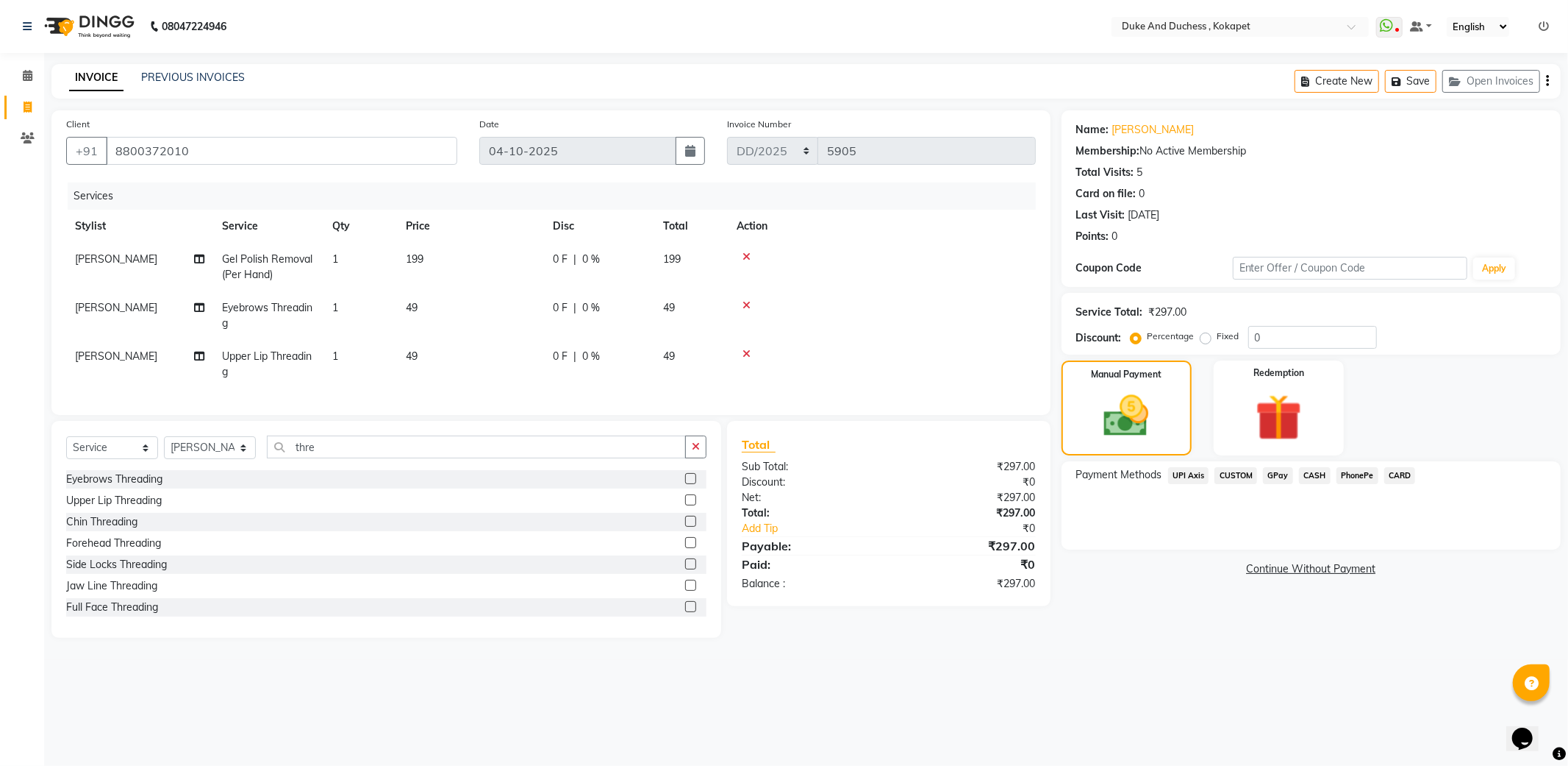
click at [1310, 473] on span "CASH" at bounding box center [1316, 475] width 32 height 17
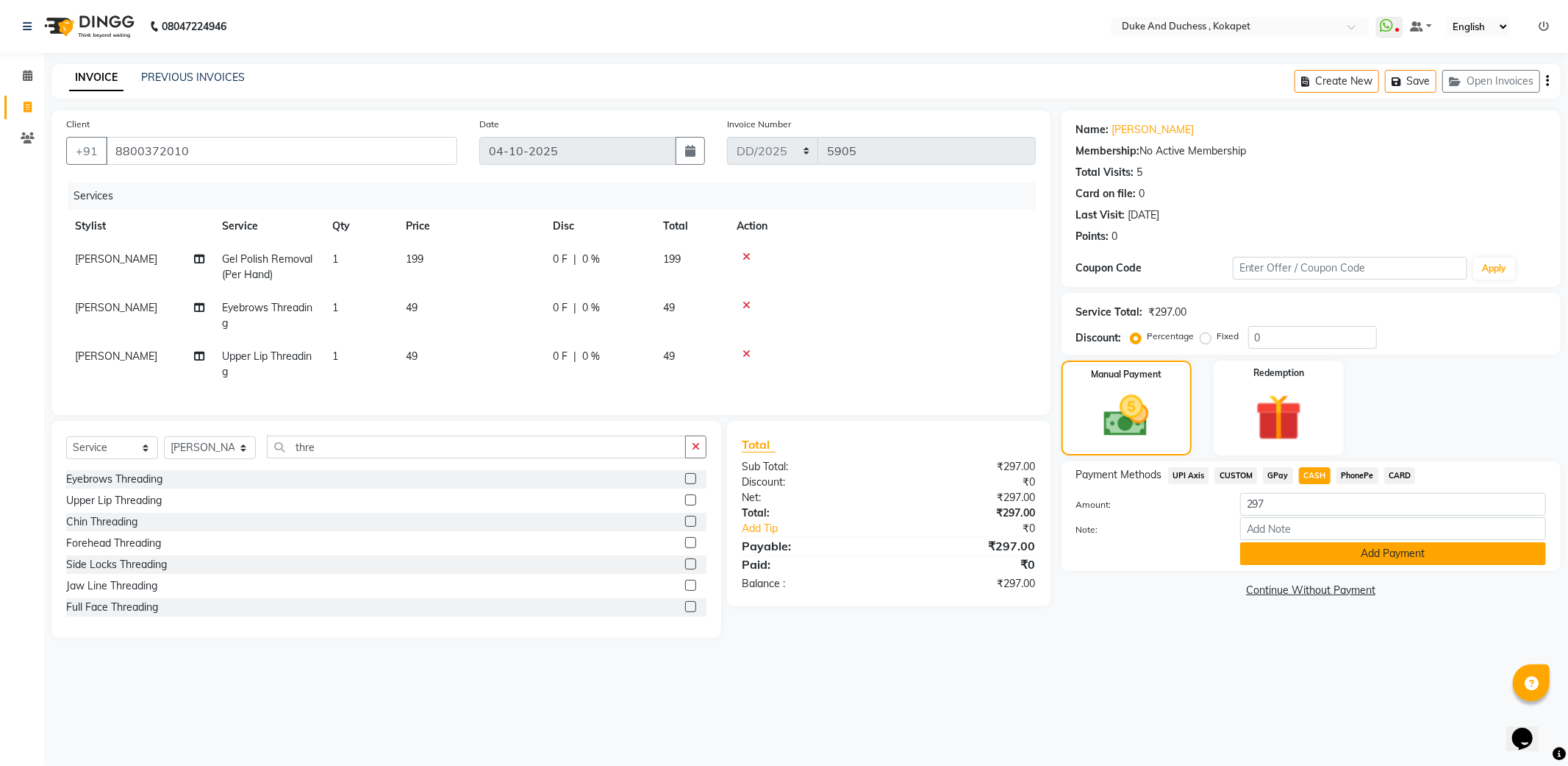
click at [1333, 553] on button "Add Payment" at bounding box center [1393, 554] width 306 height 23
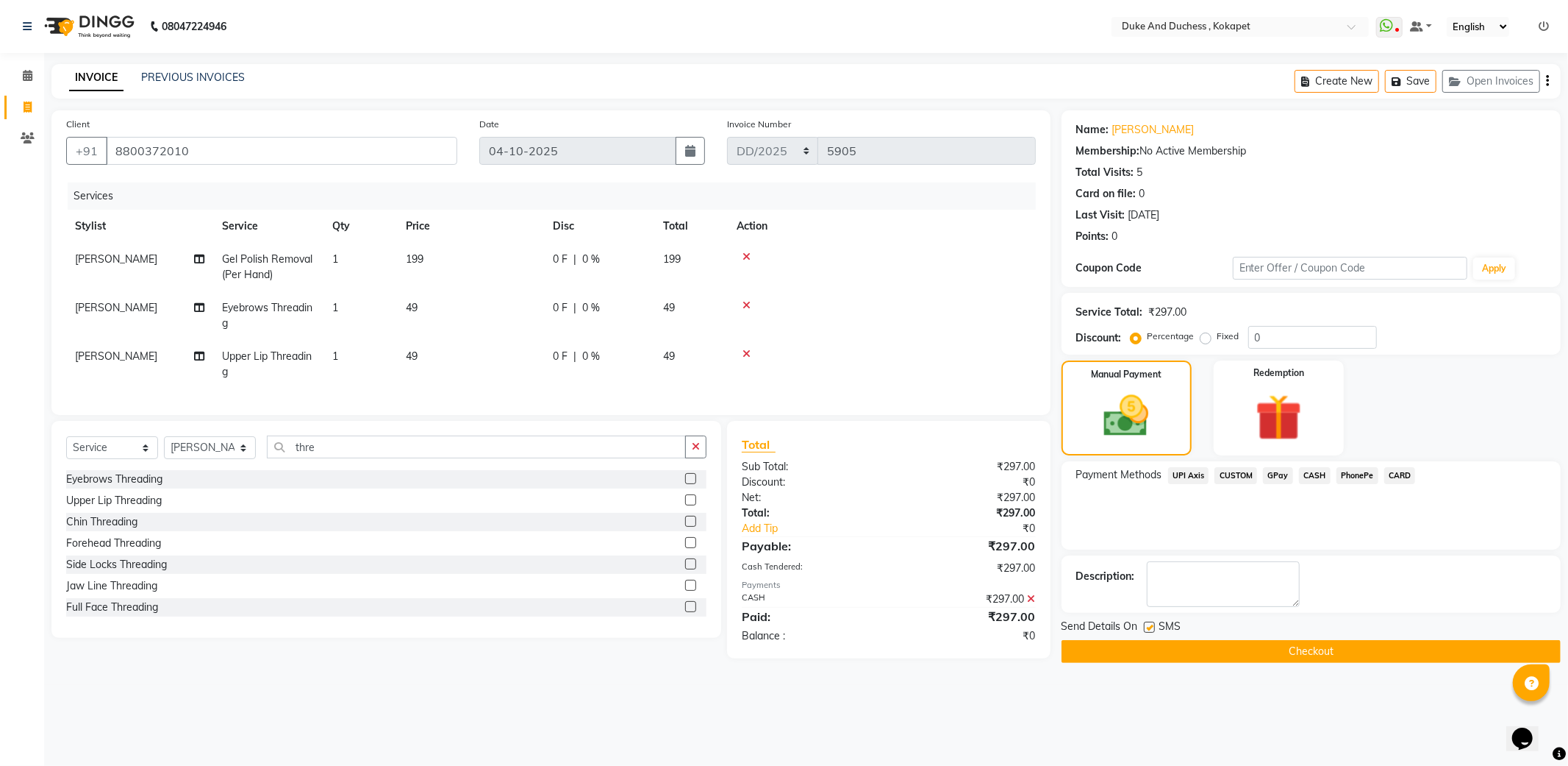
click at [1325, 646] on button "Checkout" at bounding box center [1311, 651] width 499 height 23
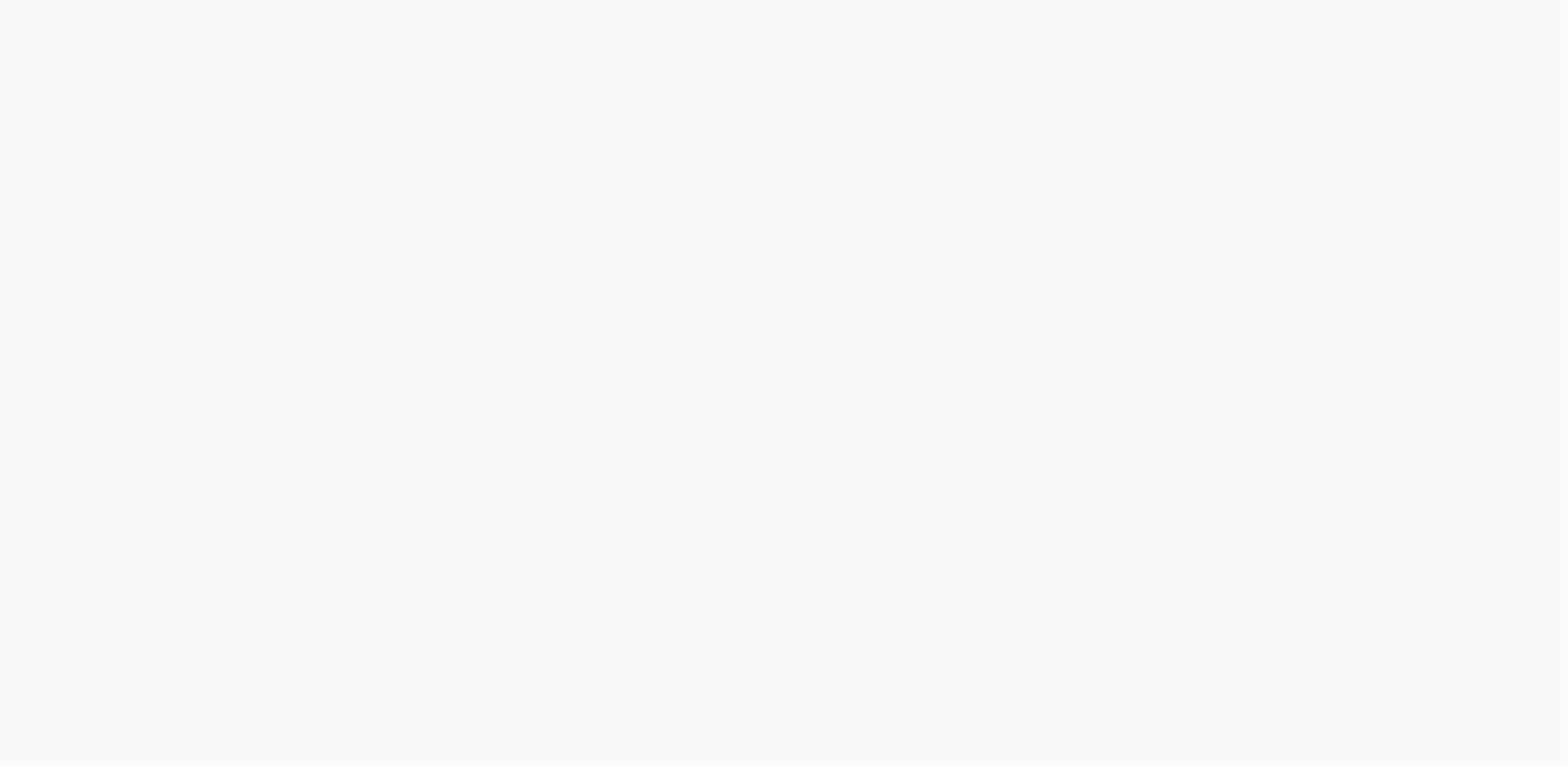
select select "service"
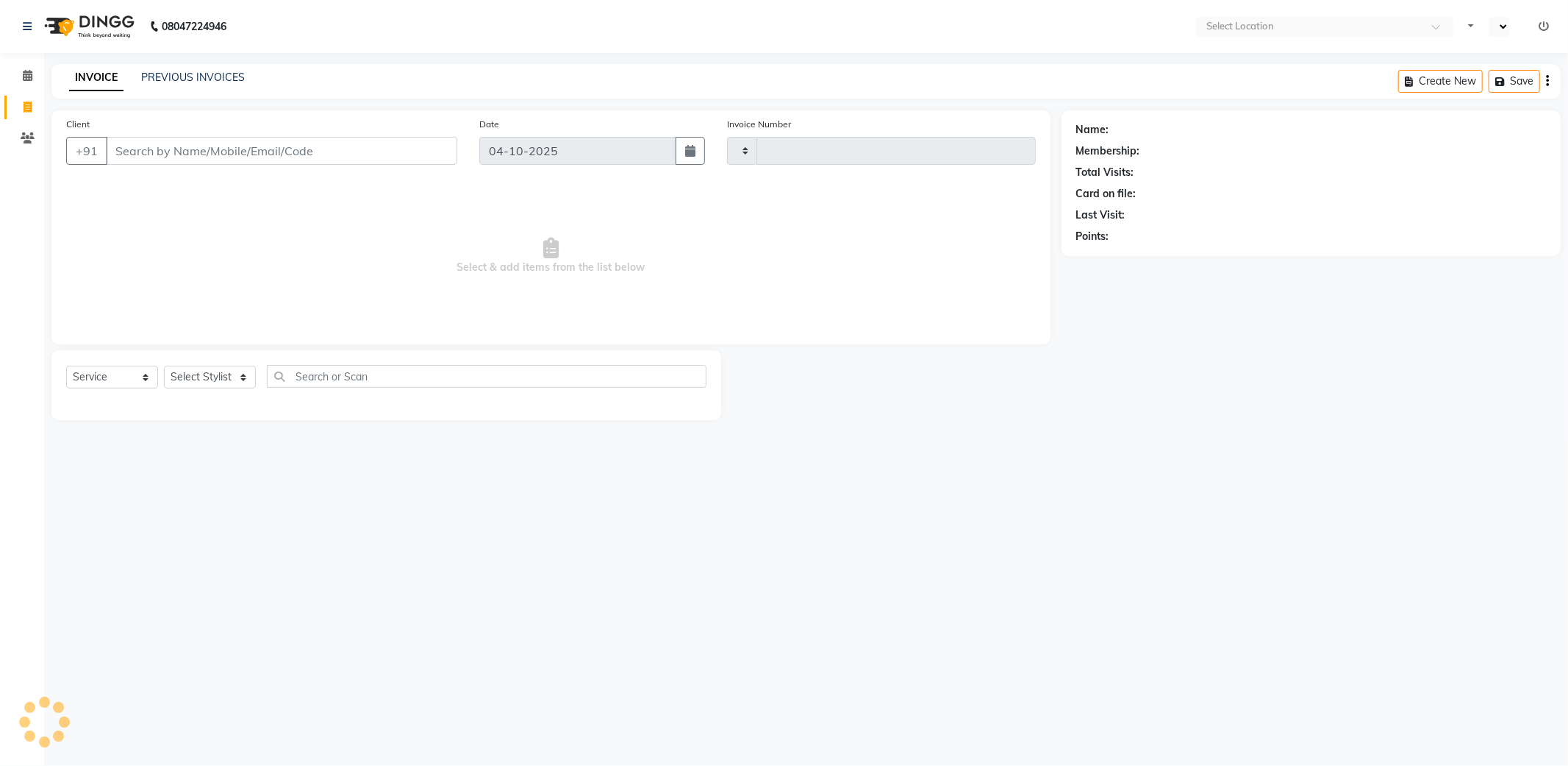
type input "5902"
select select "en"
select select "5687"
select select "service"
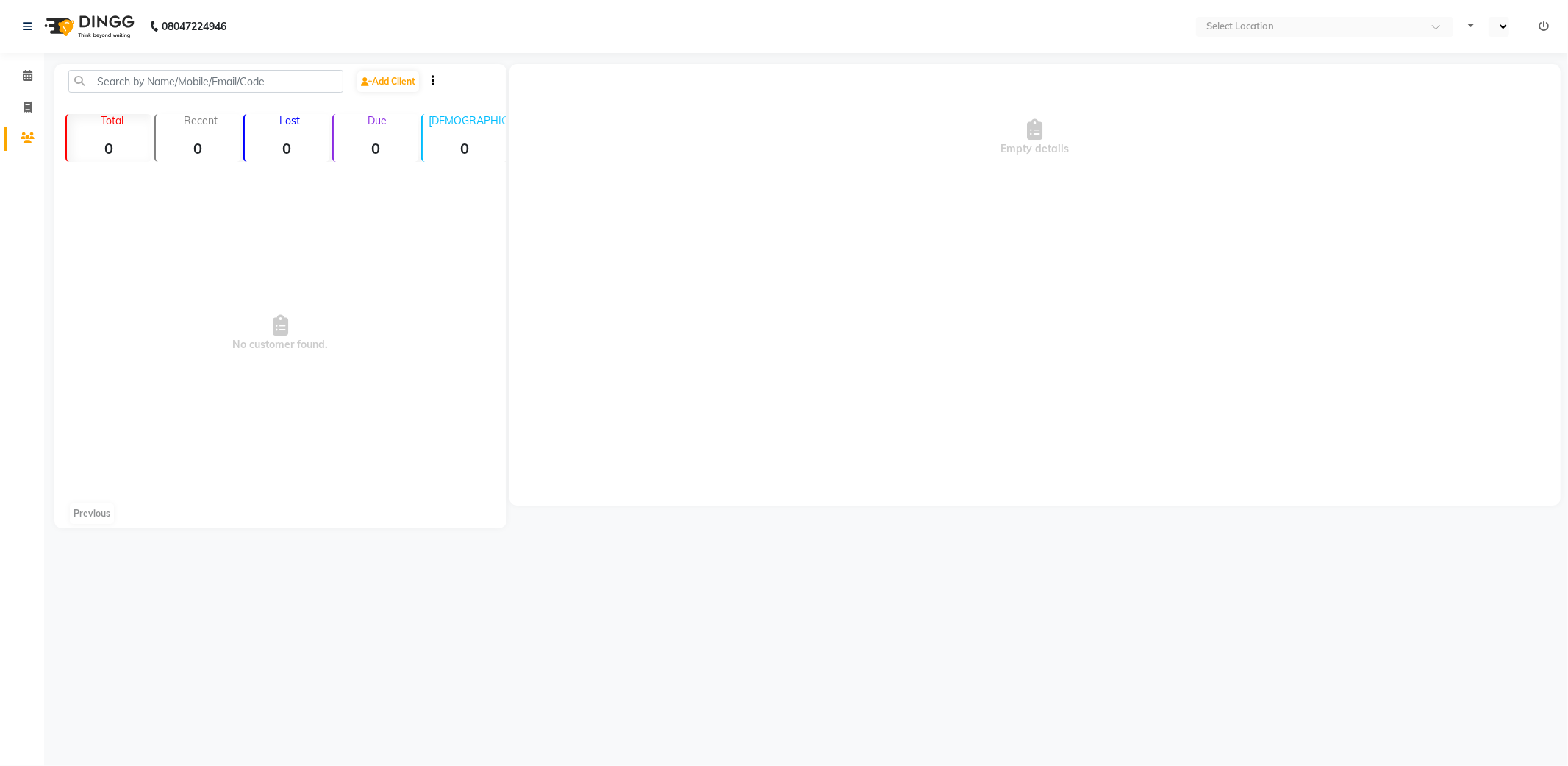
select select "en"
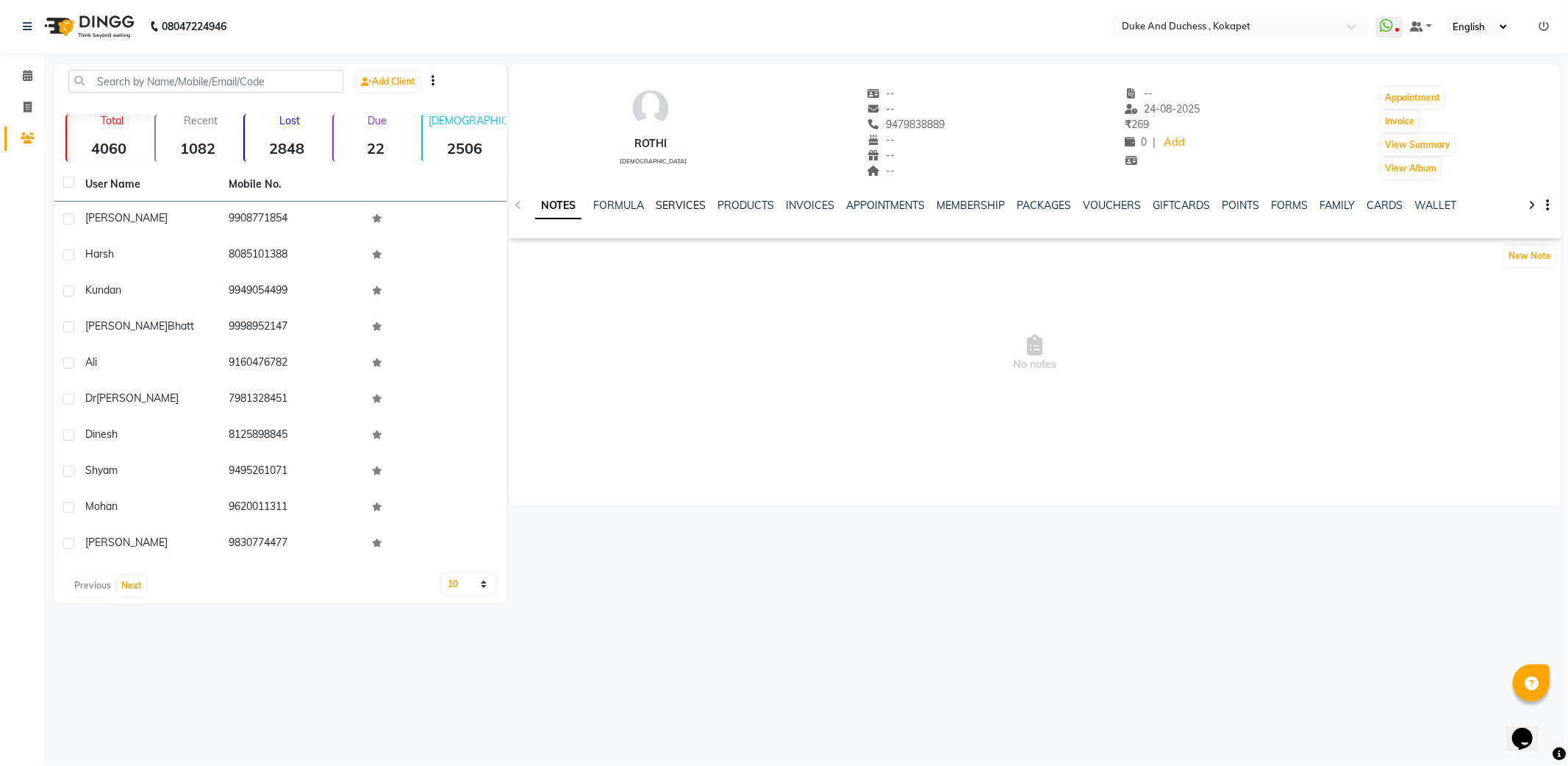
click at [687, 202] on link "SERVICES" at bounding box center [681, 204] width 50 height 13
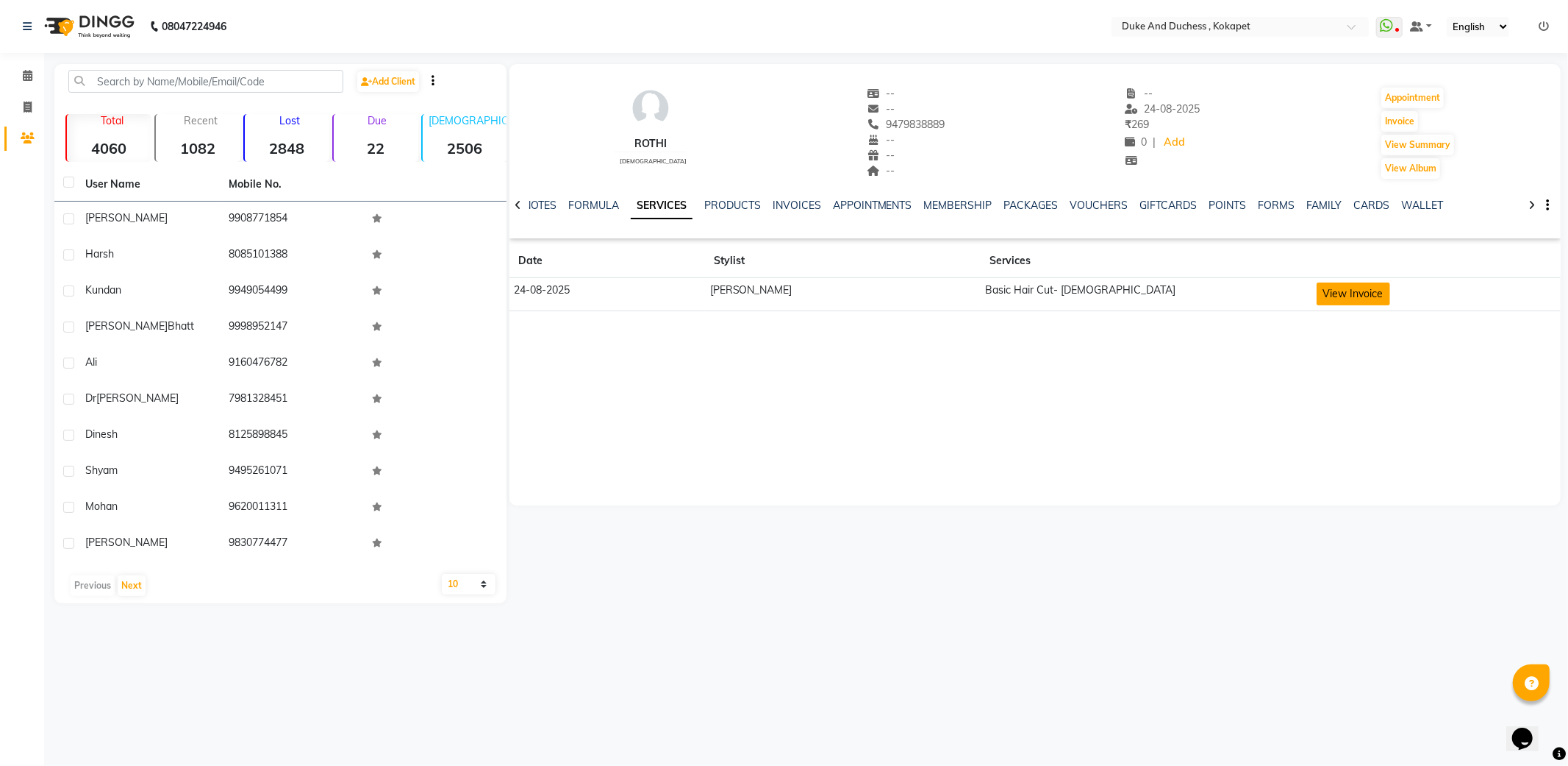
click at [1328, 297] on button "View Invoice" at bounding box center [1353, 294] width 74 height 23
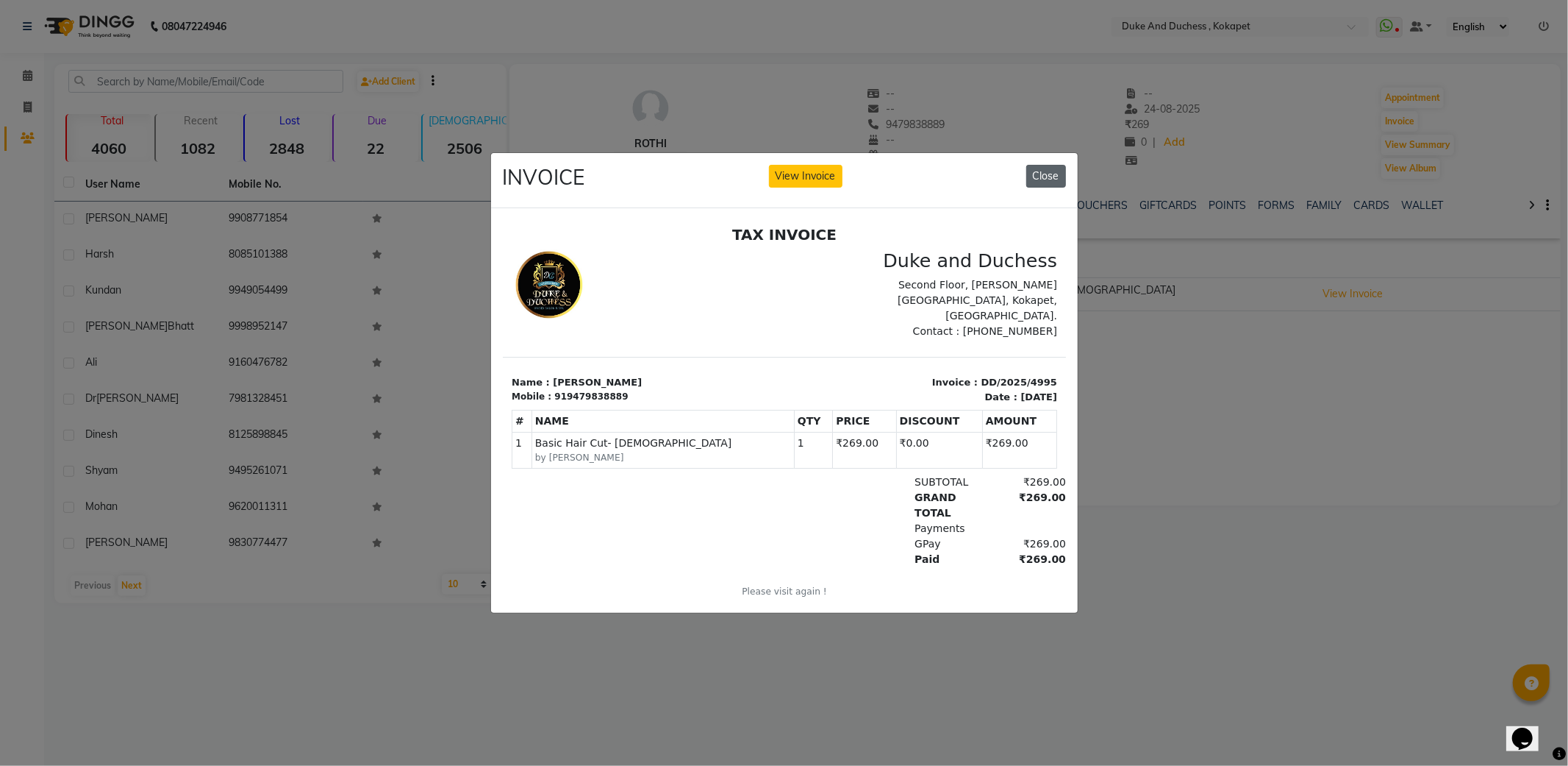
click at [1055, 165] on button "Close" at bounding box center [1046, 176] width 40 height 23
